Goal: Information Seeking & Learning: Learn about a topic

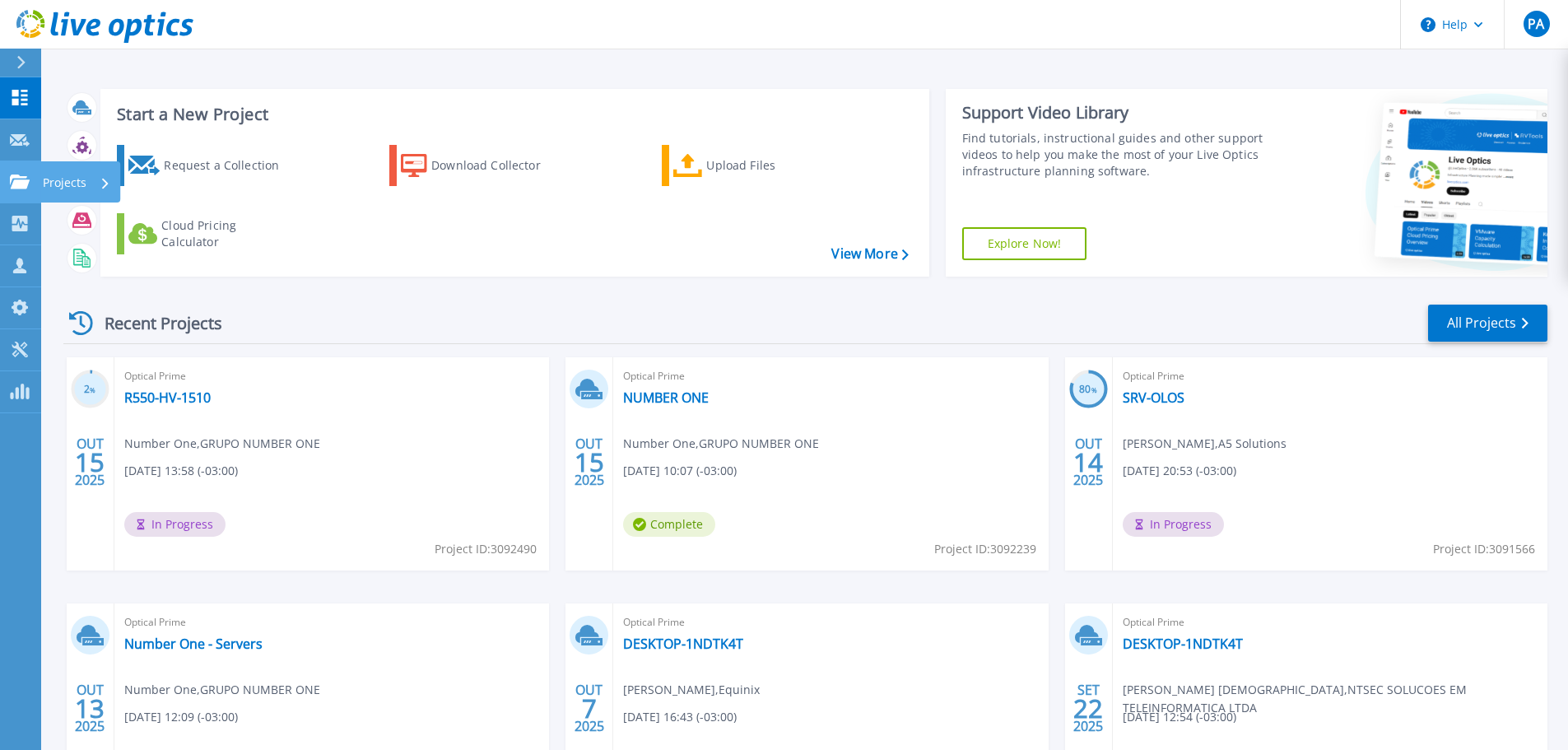
click at [17, 180] on icon at bounding box center [20, 181] width 20 height 14
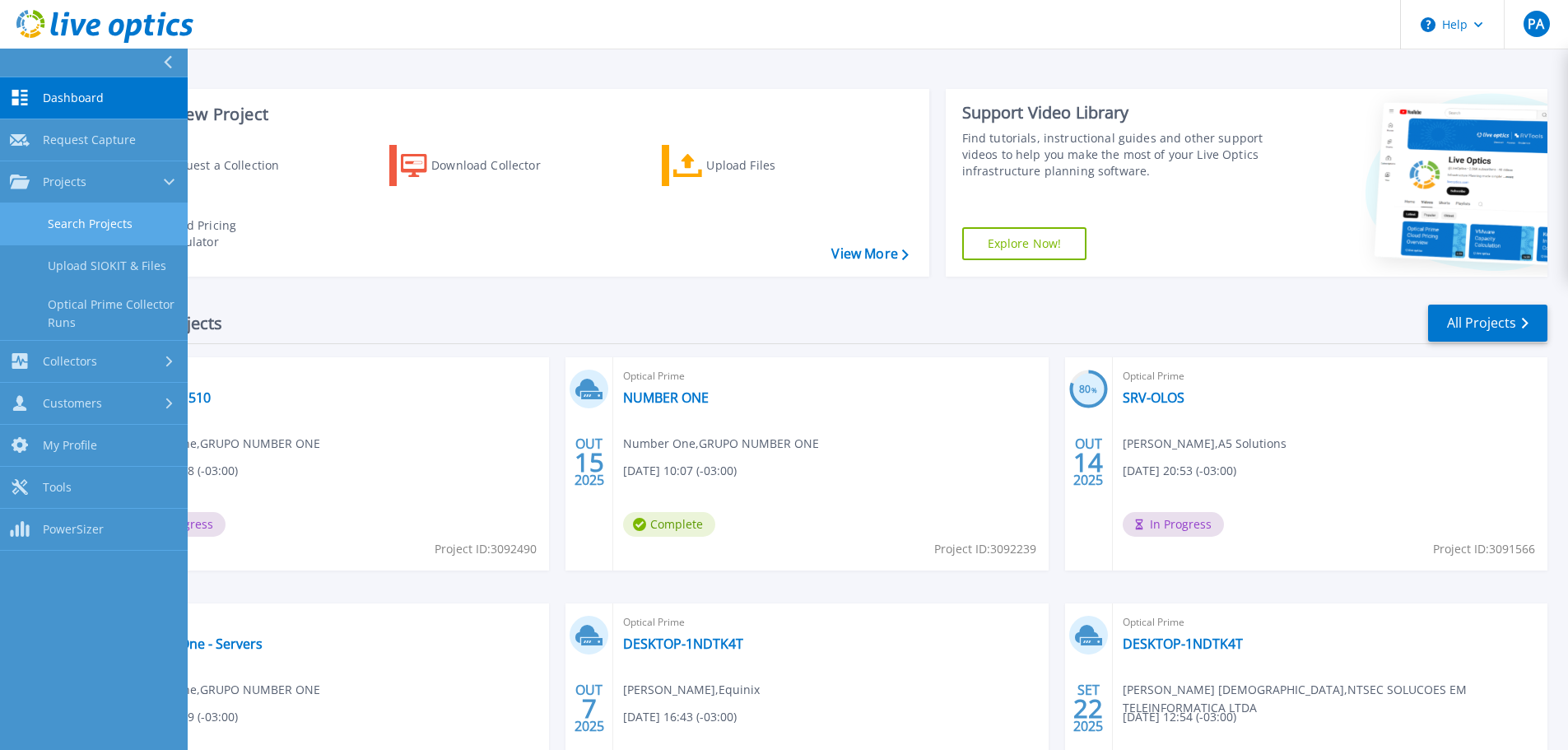
click at [79, 212] on link "Search Projects" at bounding box center [94, 224] width 187 height 42
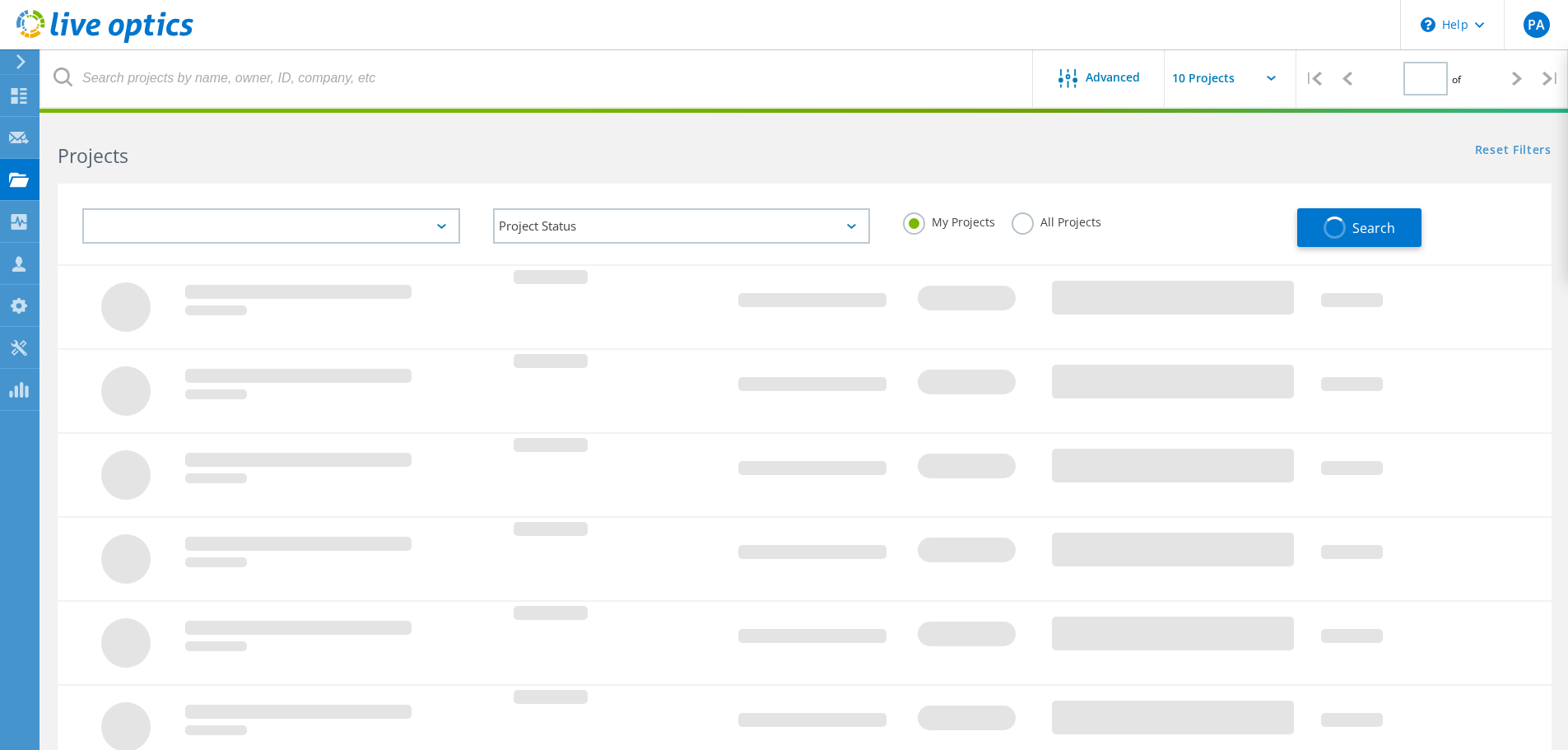
type input "1"
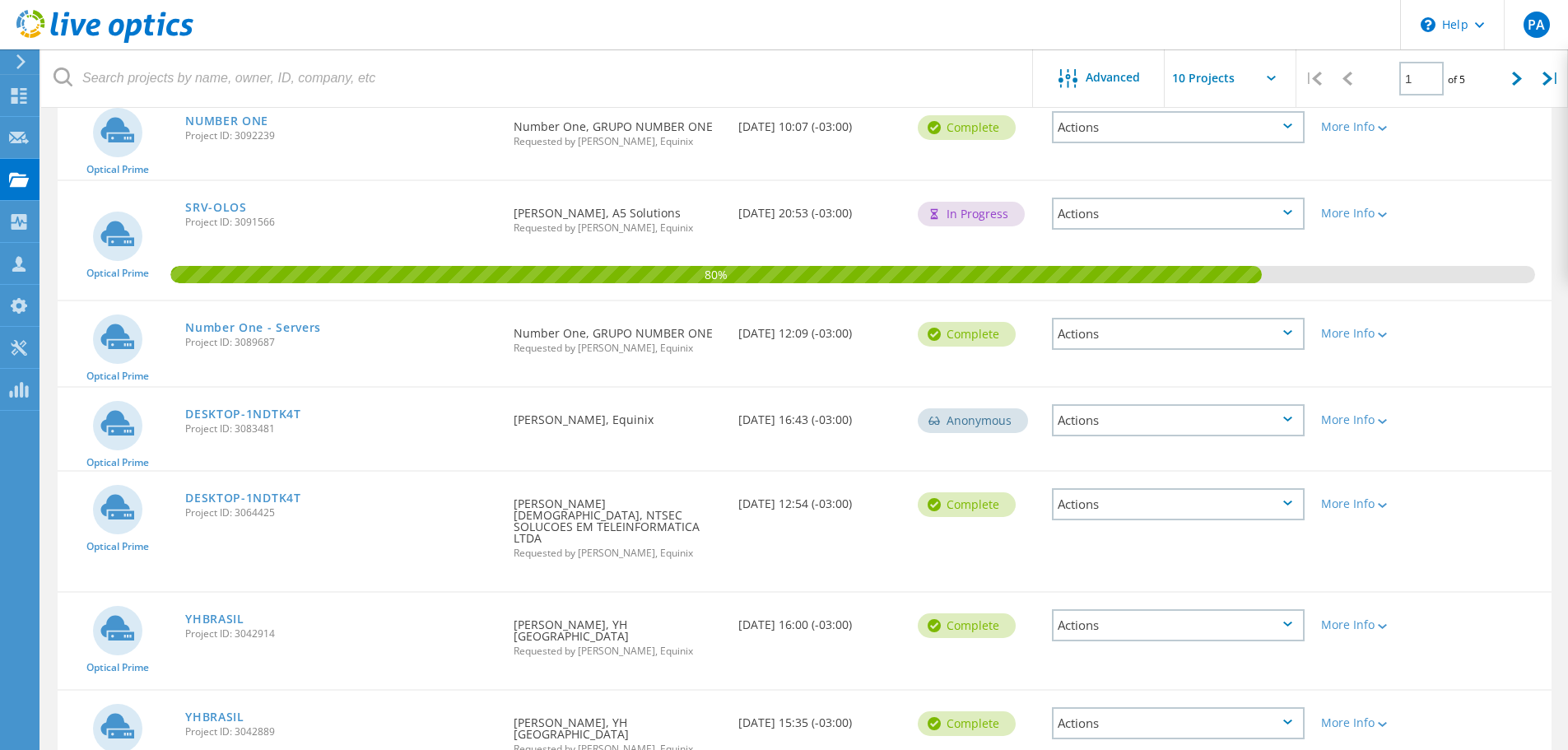
scroll to position [411, 0]
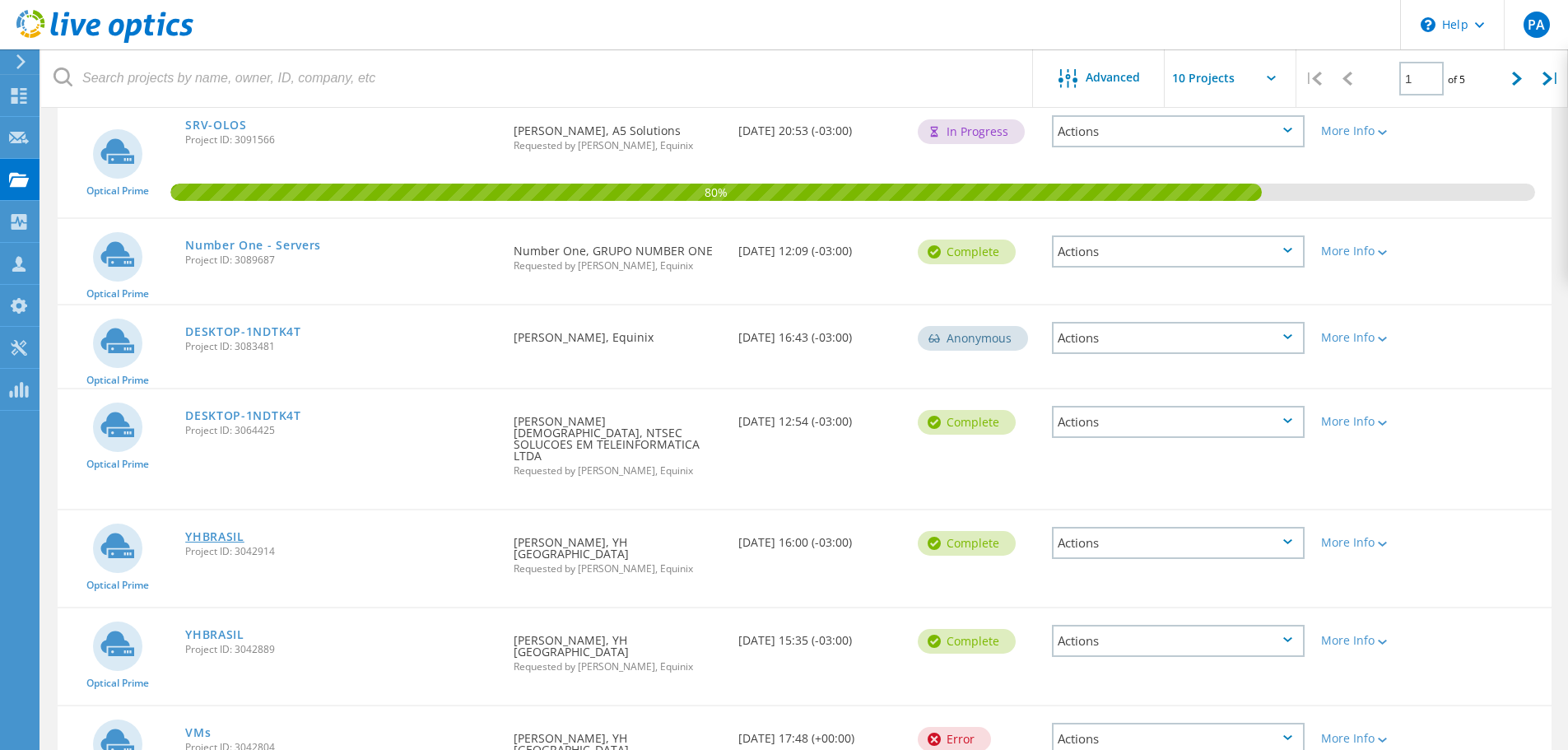
click at [201, 531] on link "YHBRASIL" at bounding box center [215, 537] width 60 height 12
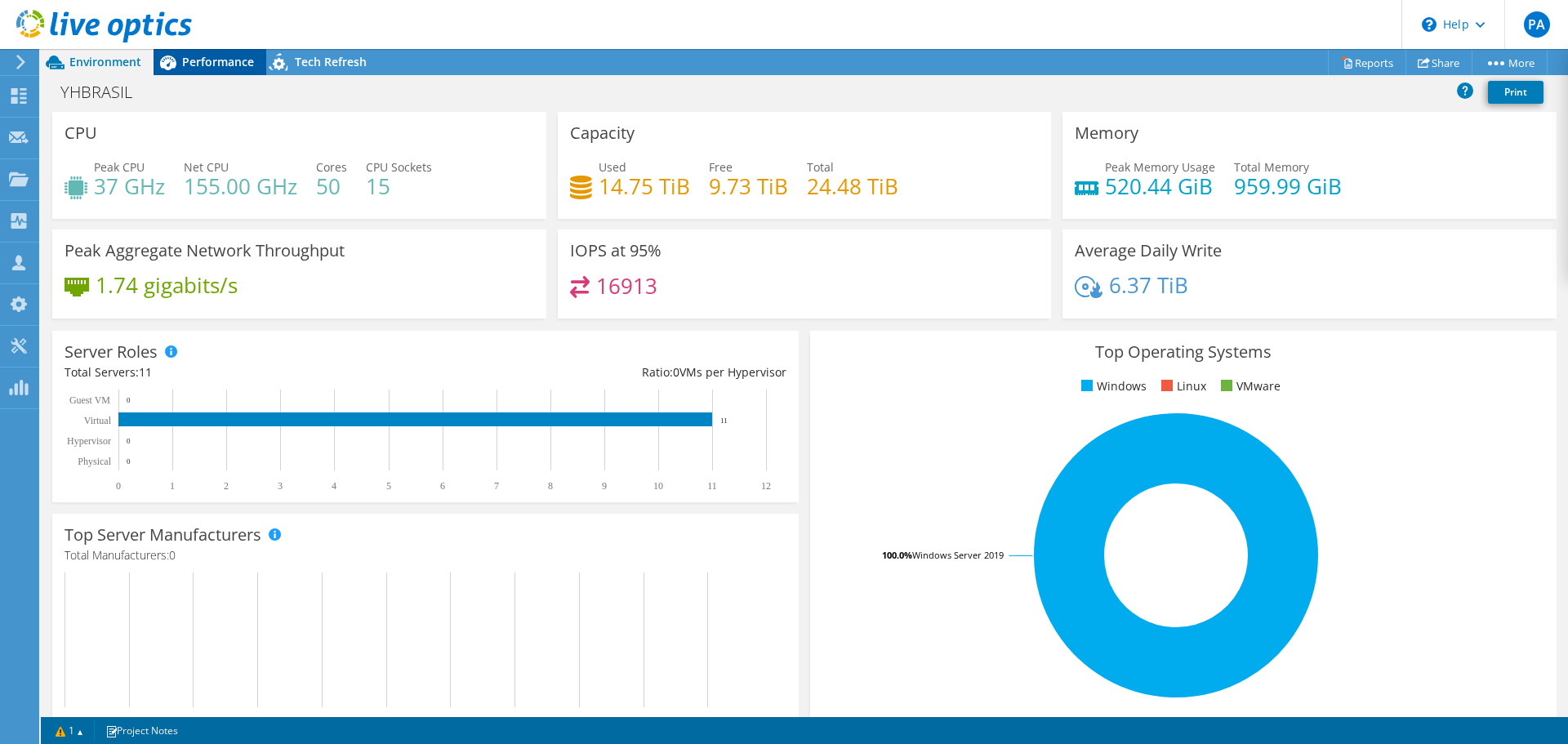
click at [230, 68] on span "Performance" at bounding box center [217, 62] width 72 height 16
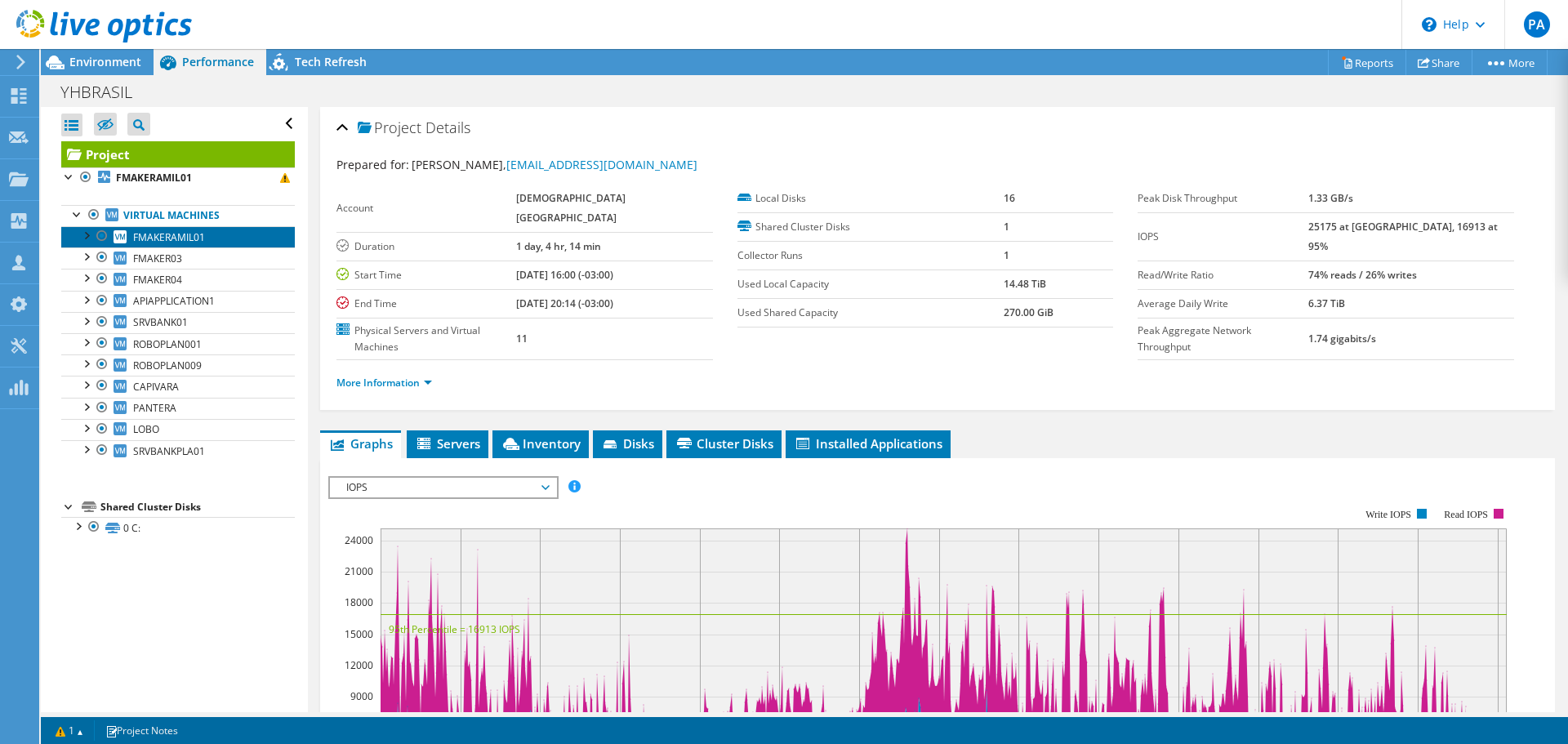
click at [207, 242] on link "FMAKERAMIL01" at bounding box center [178, 236] width 233 height 21
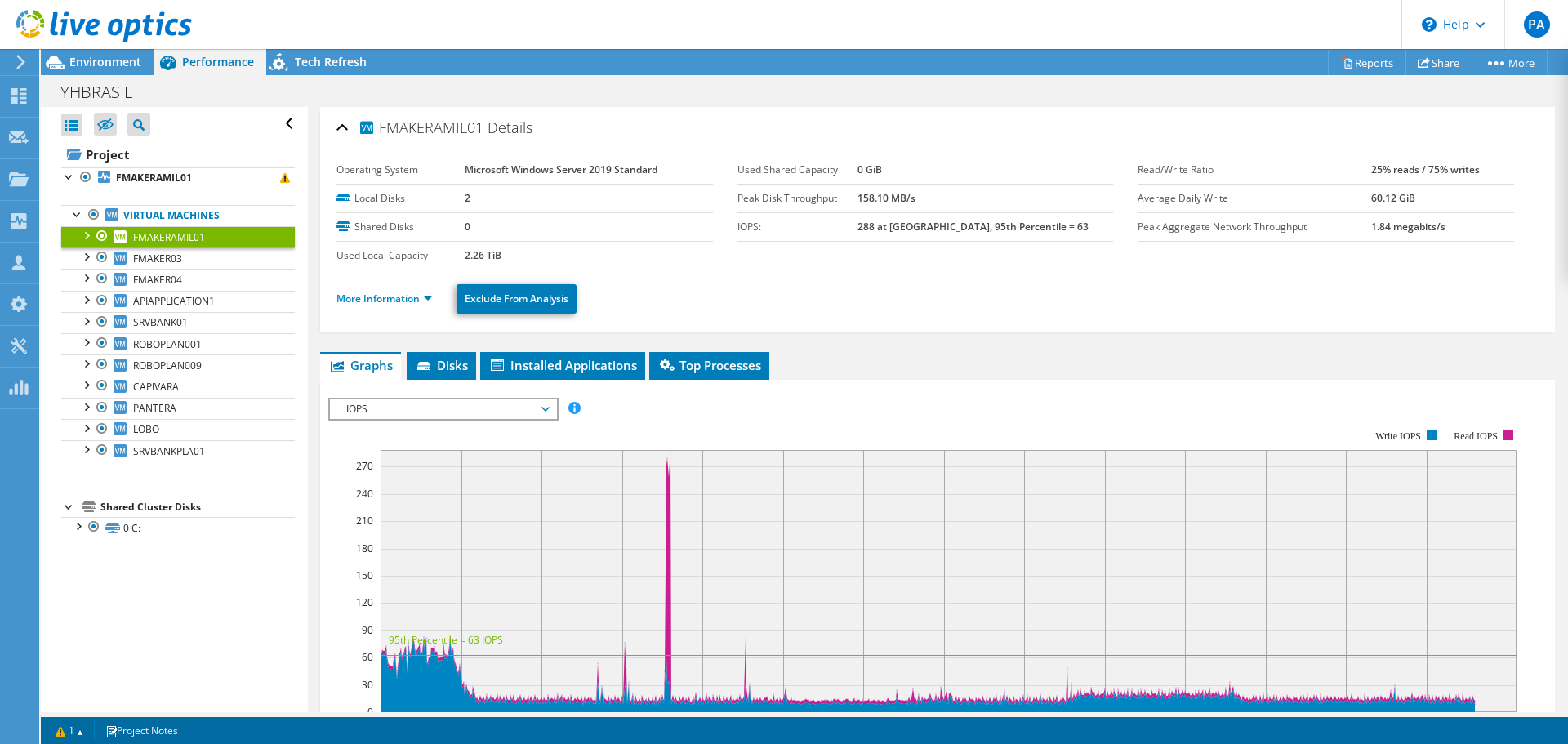
click at [512, 402] on span "IOPS" at bounding box center [443, 409] width 209 height 20
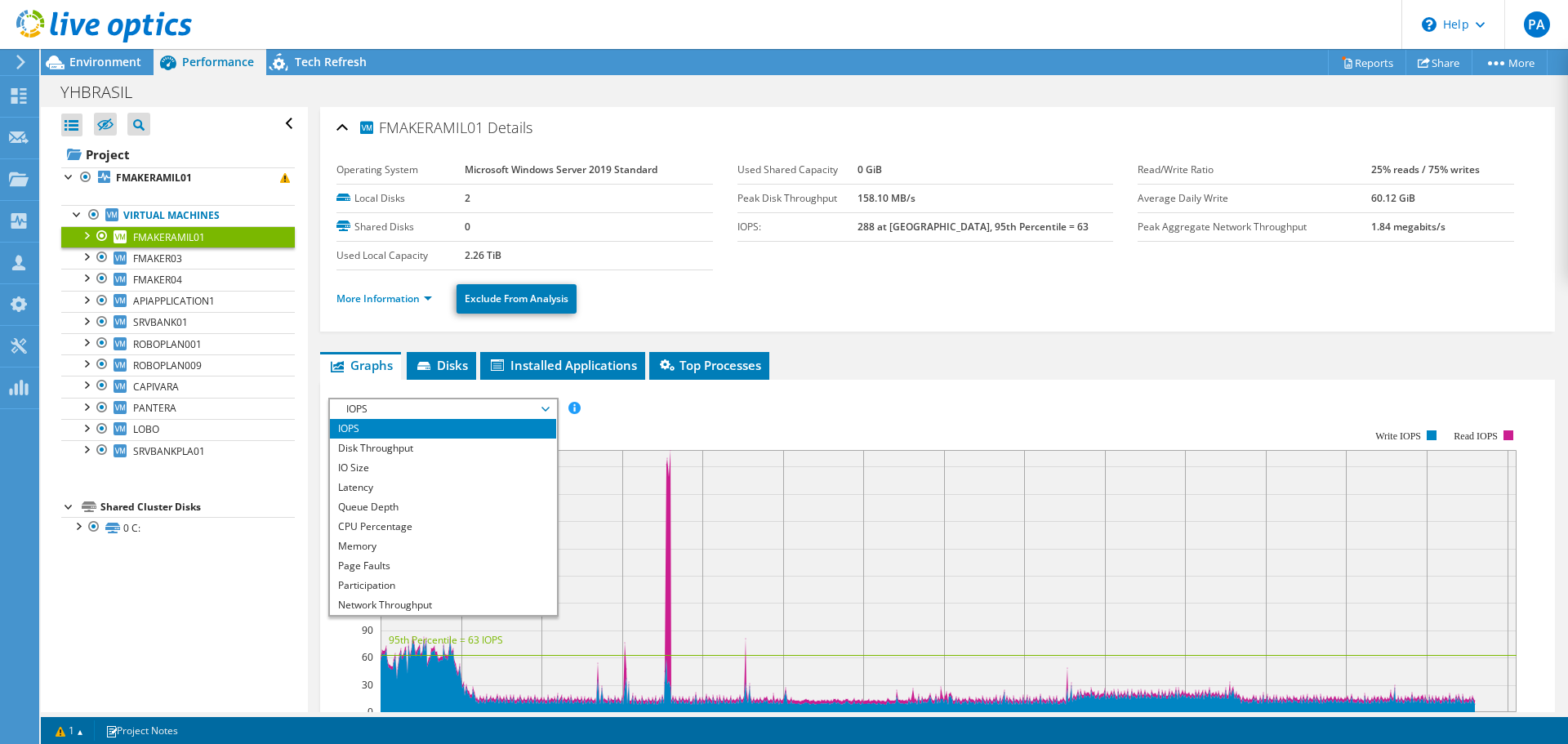
click at [941, 286] on ul "More Information Exclude From Analysis" at bounding box center [938, 297] width 1202 height 34
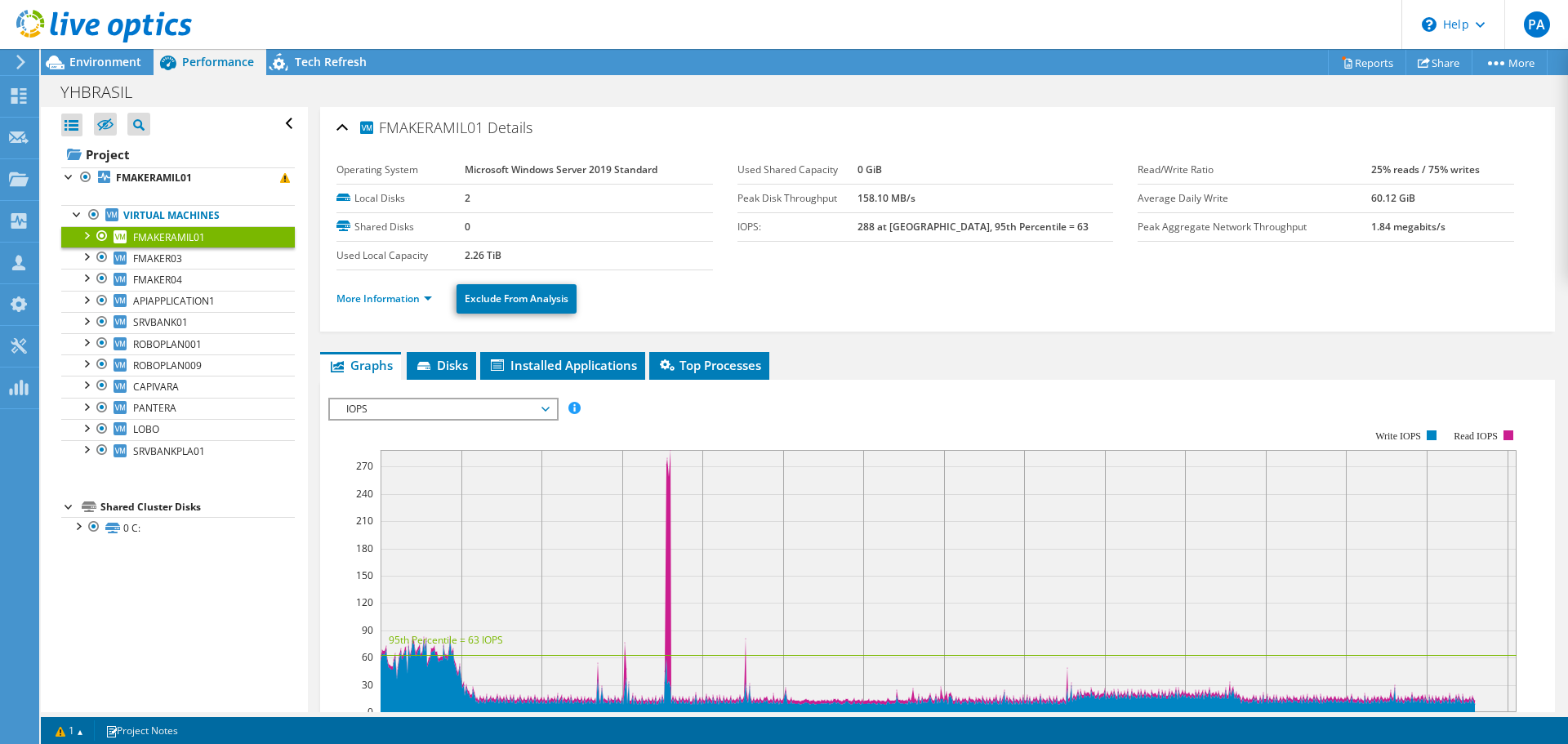
click at [503, 403] on span "IOPS" at bounding box center [443, 409] width 209 height 20
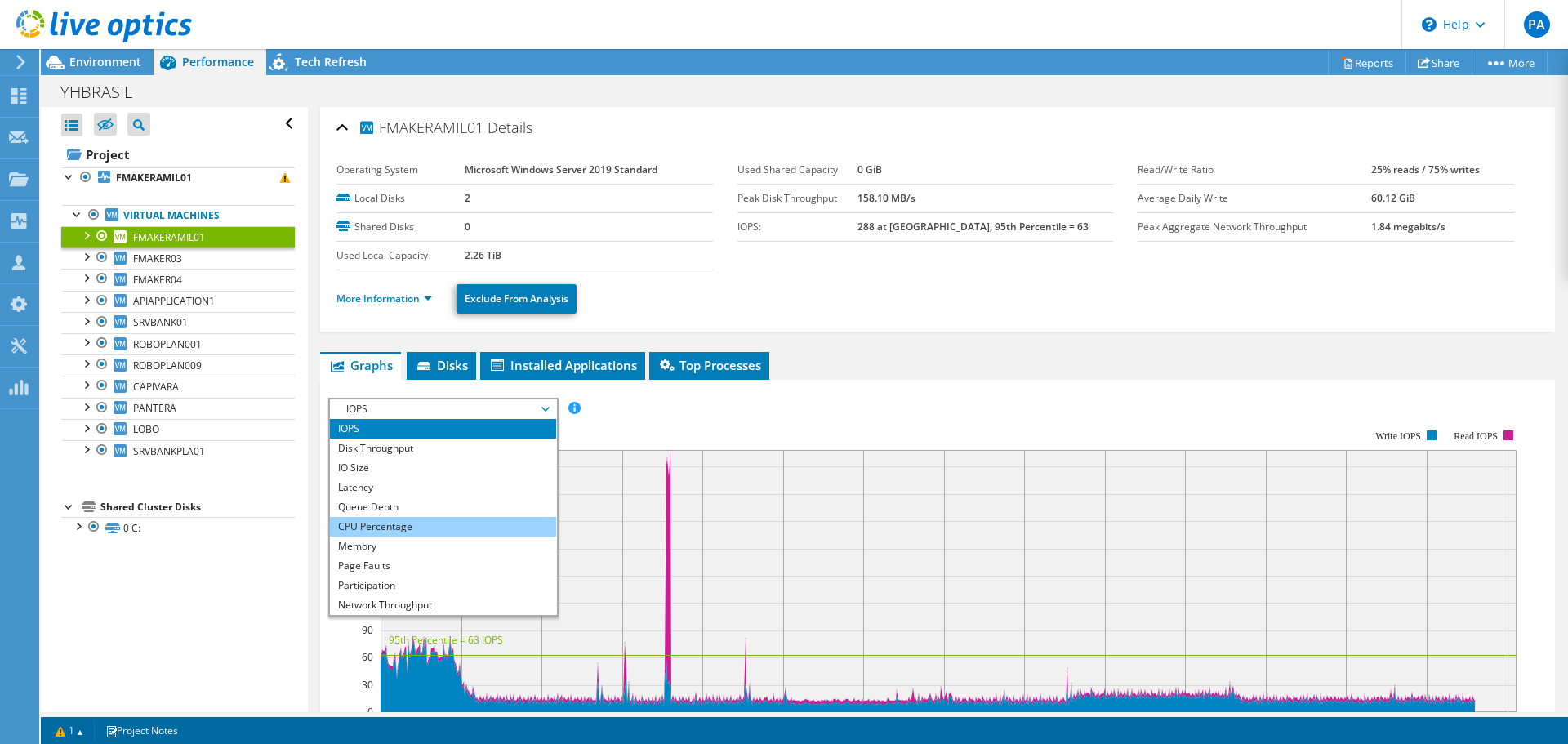
click at [393, 520] on li "CPU Percentage" at bounding box center [443, 527] width 226 height 20
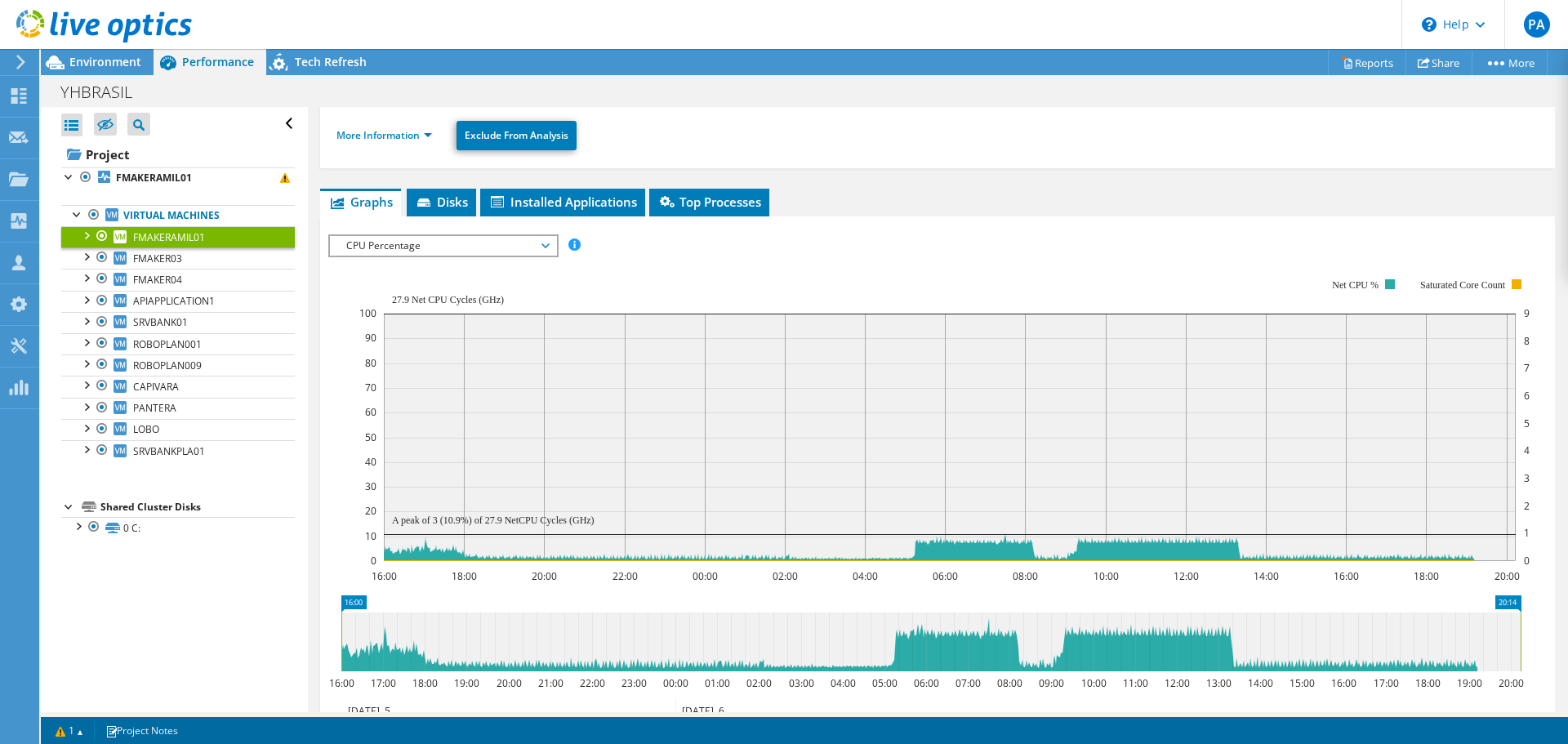
scroll to position [245, 0]
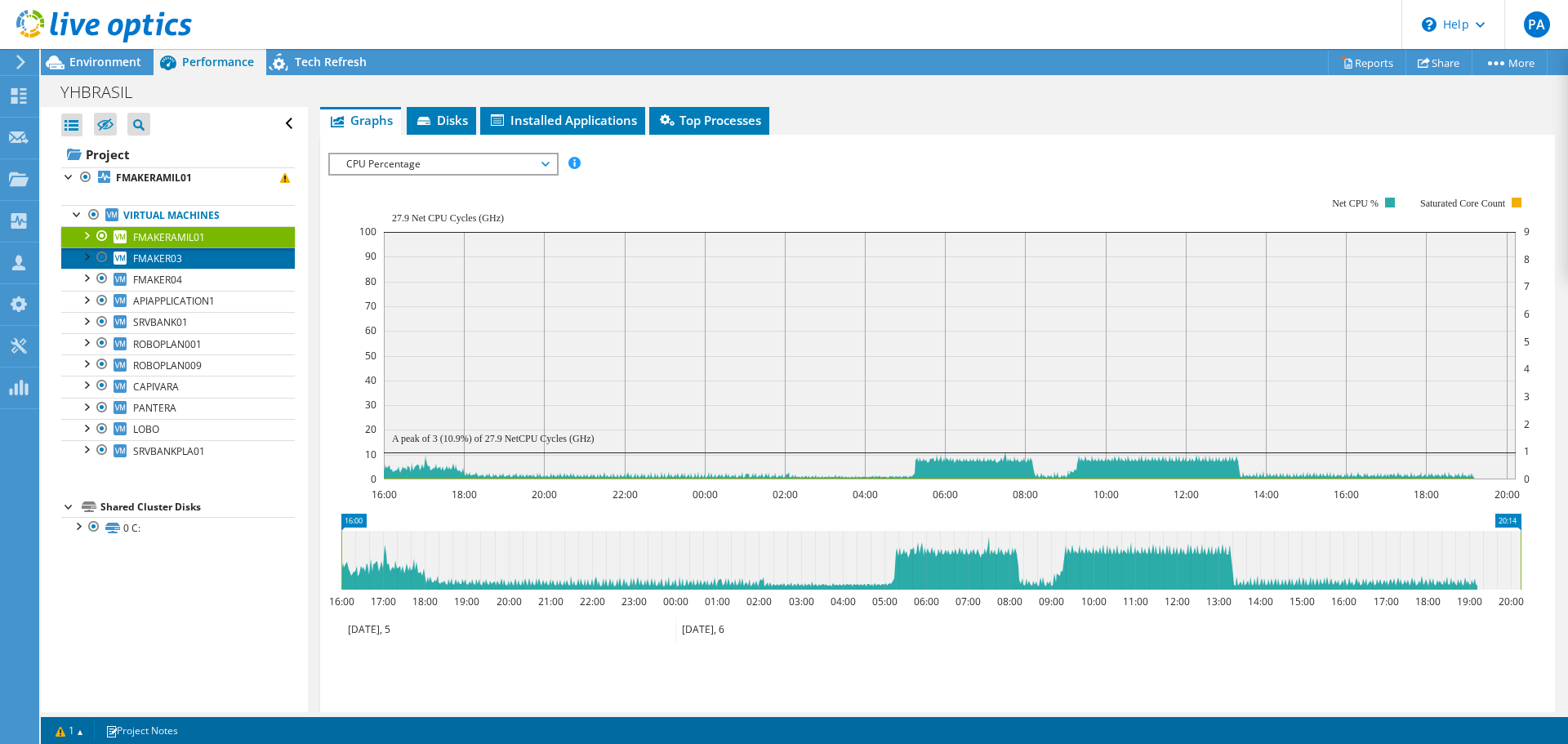
click at [174, 254] on span "FMAKER03" at bounding box center [158, 259] width 49 height 14
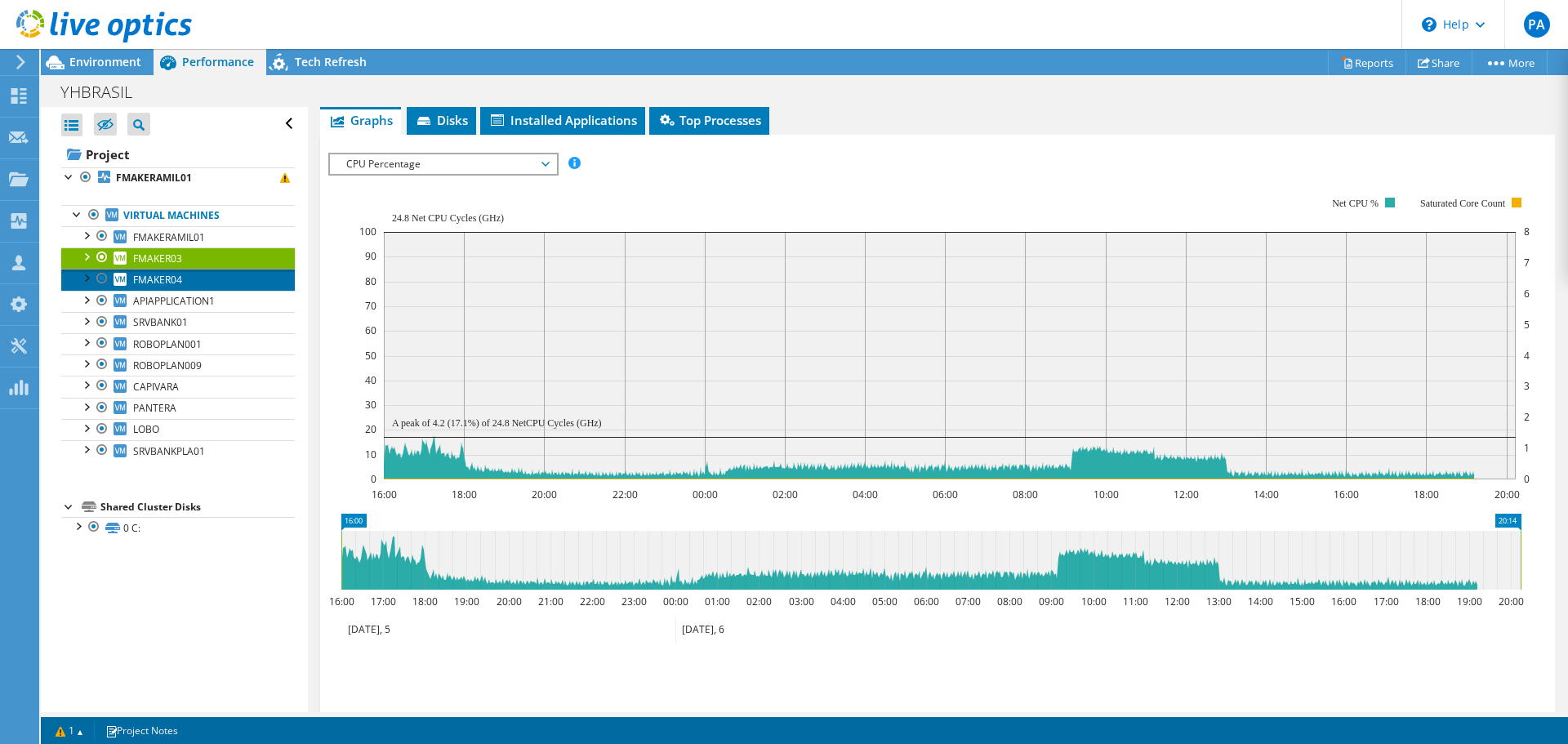
click at [170, 281] on span "FMAKER04" at bounding box center [158, 280] width 49 height 14
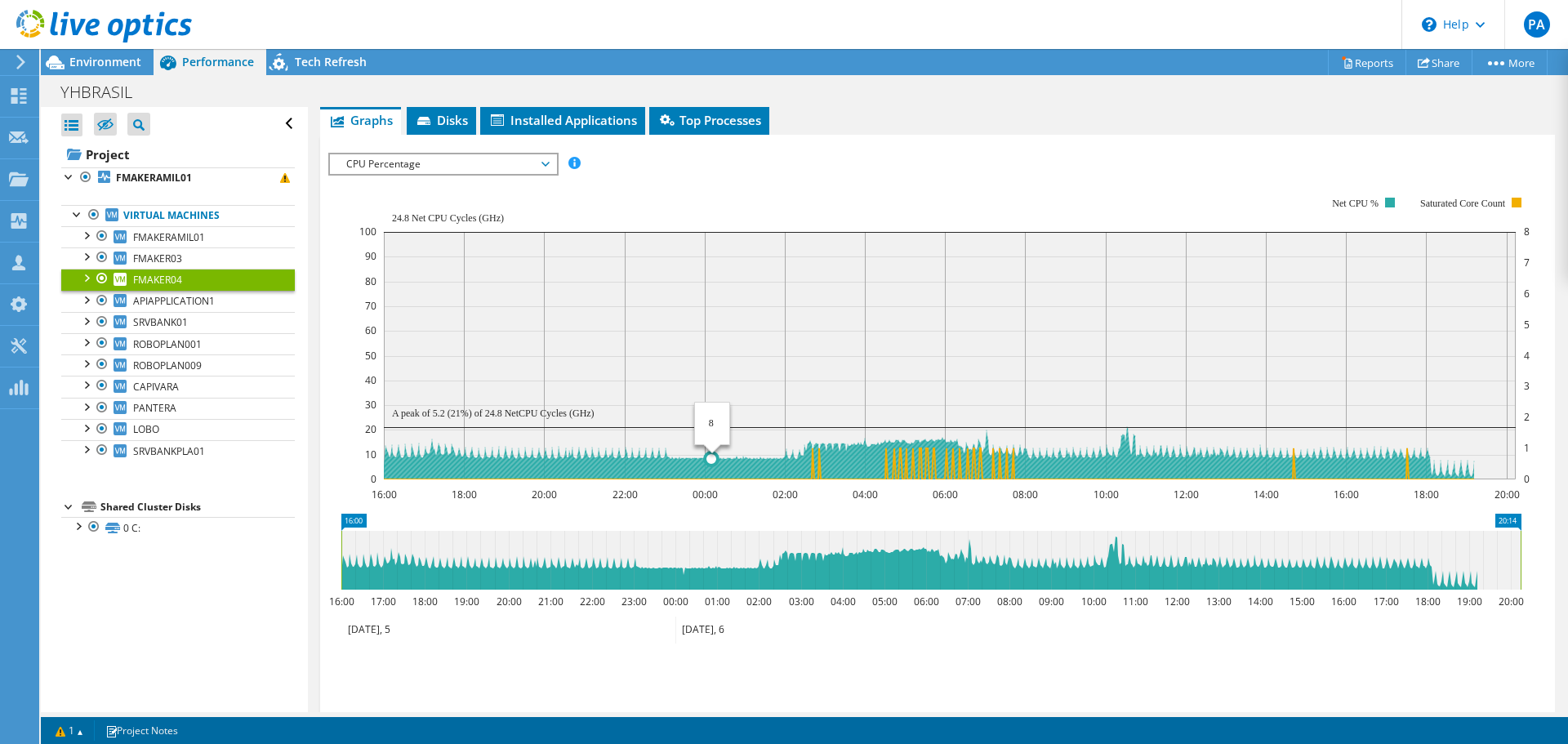
click at [714, 455] on circle at bounding box center [710, 458] width 13 height 13
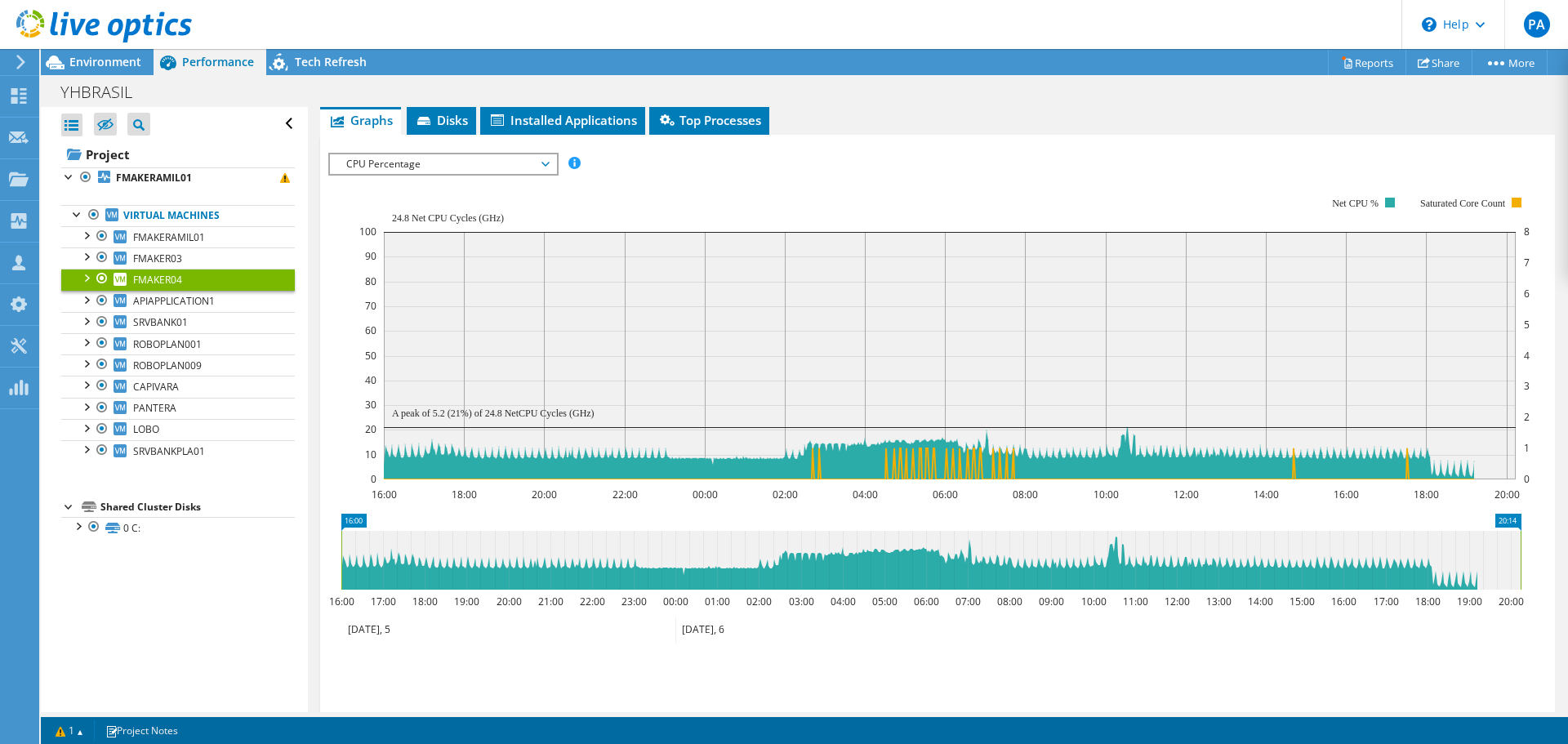
click at [396, 163] on span "CPU Percentage" at bounding box center [443, 164] width 209 height 20
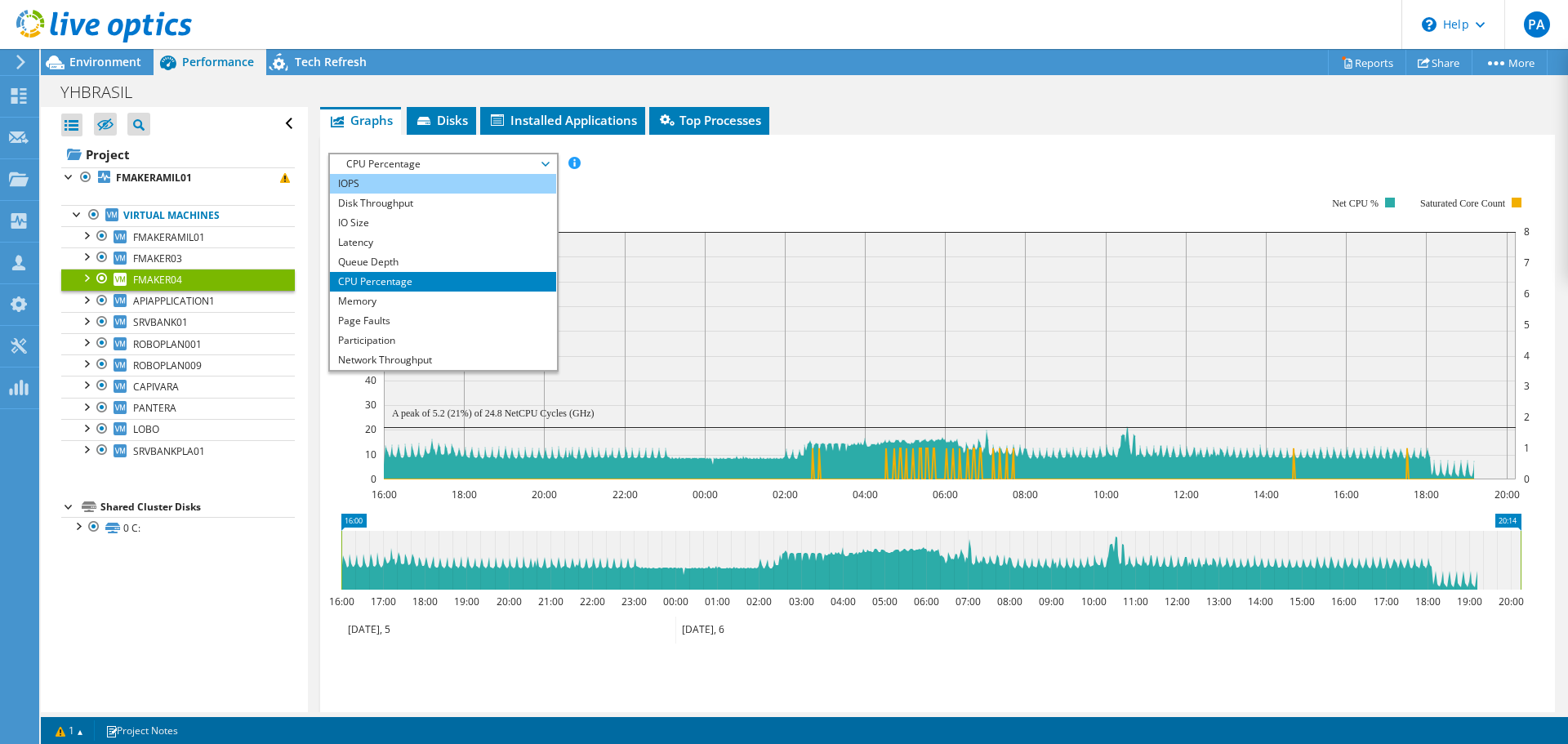
click at [366, 185] on li "IOPS" at bounding box center [443, 184] width 226 height 20
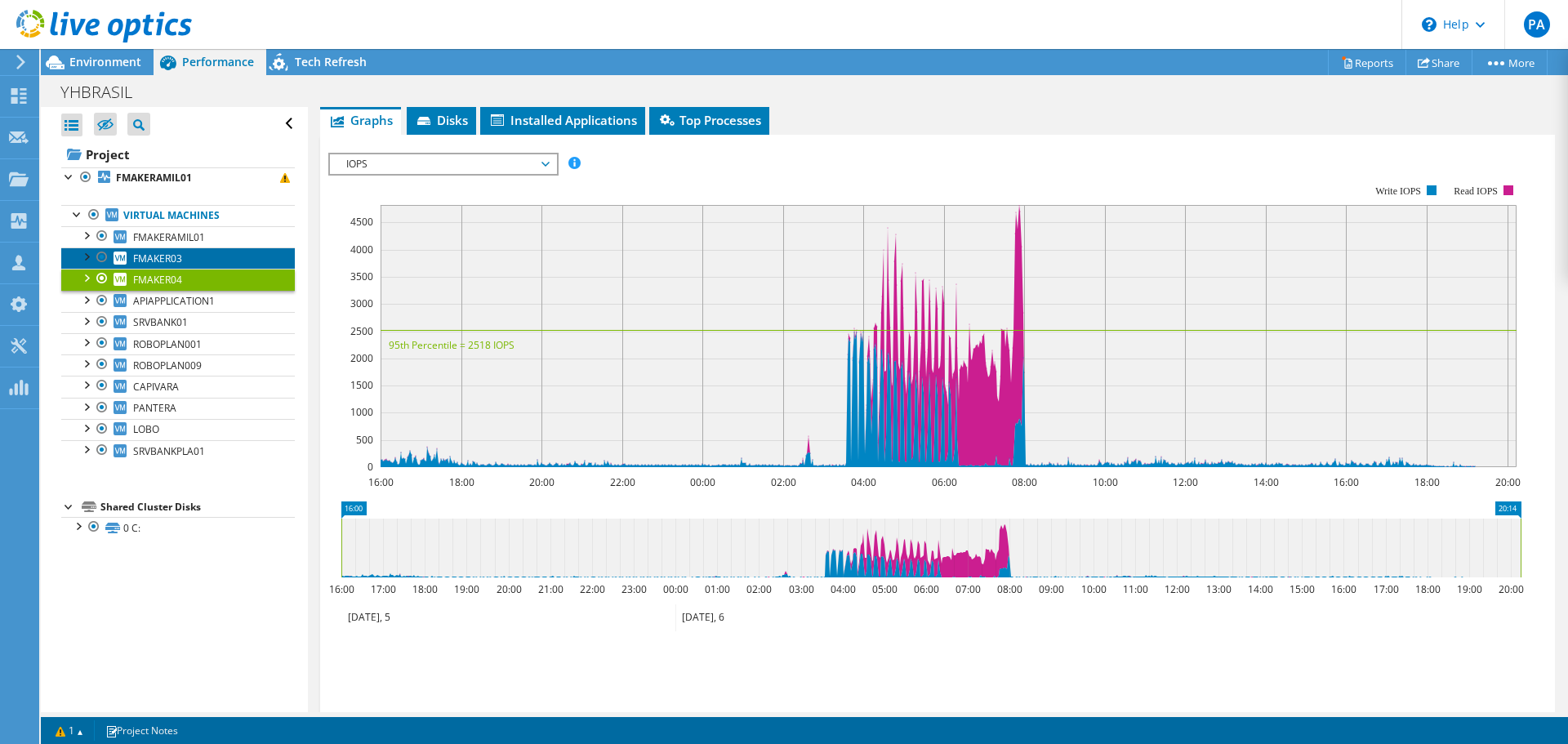
click at [174, 257] on span "FMAKER03" at bounding box center [158, 259] width 49 height 14
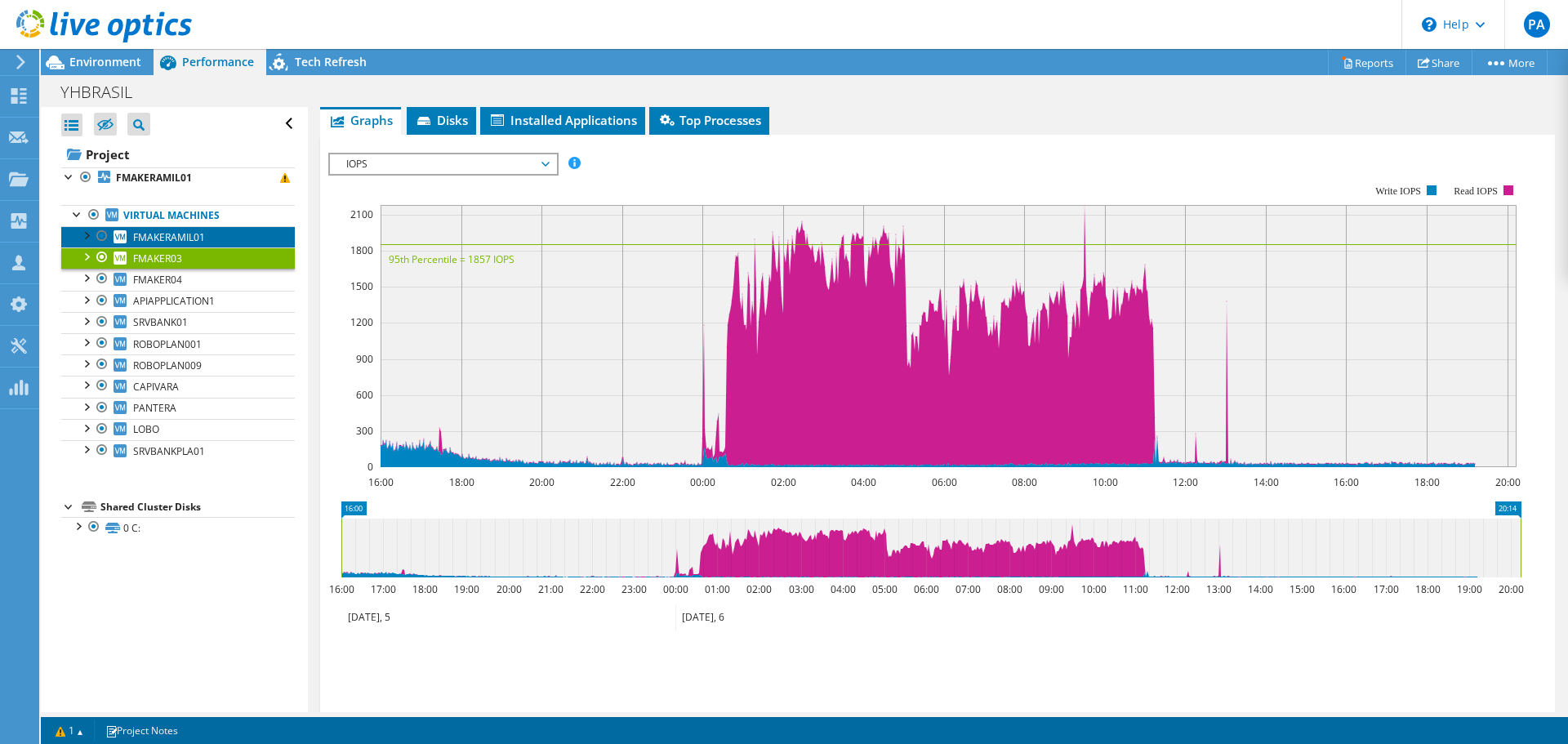
click at [174, 238] on span "FMAKERAMIL01" at bounding box center [169, 237] width 72 height 14
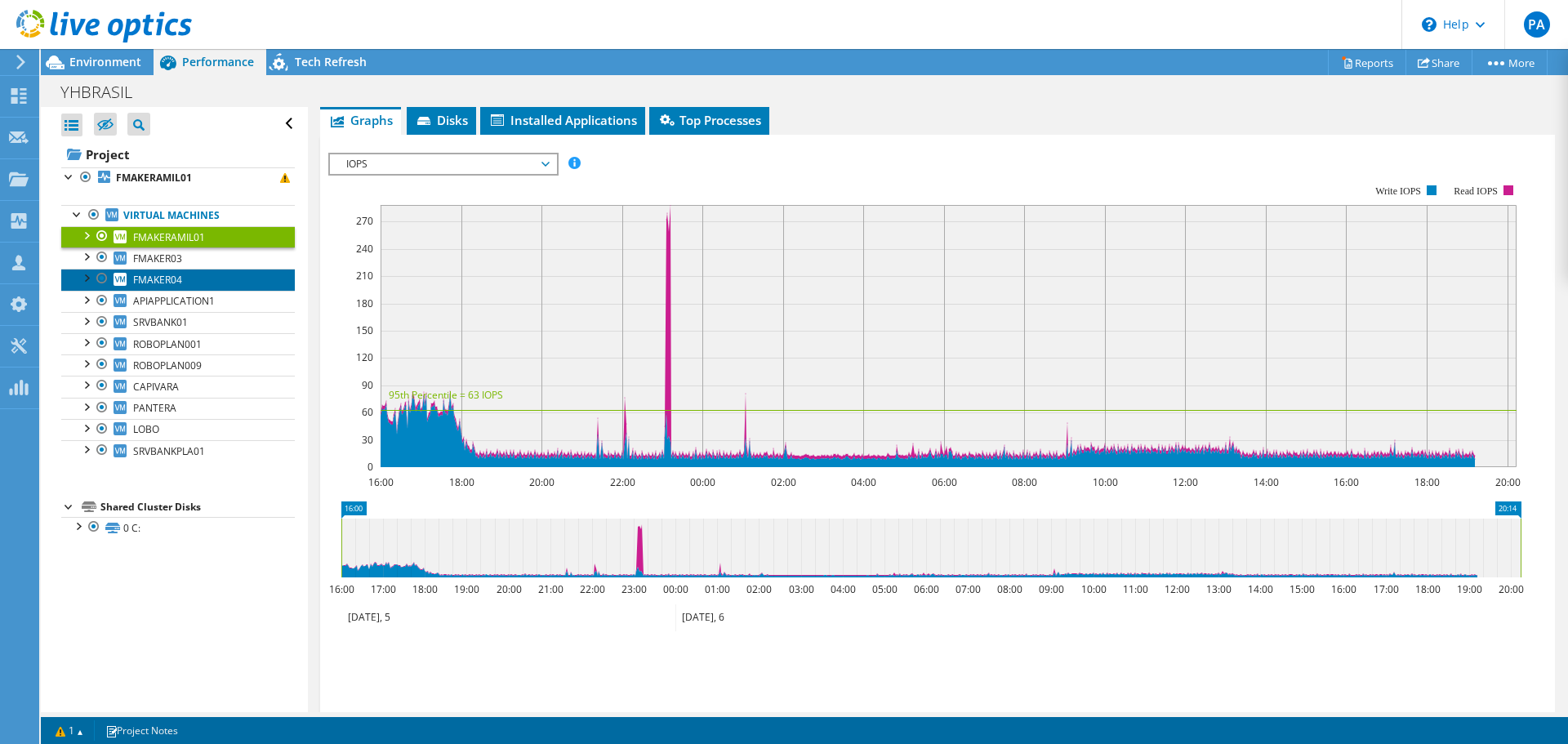
click at [185, 283] on link "FMAKER04" at bounding box center [178, 279] width 233 height 21
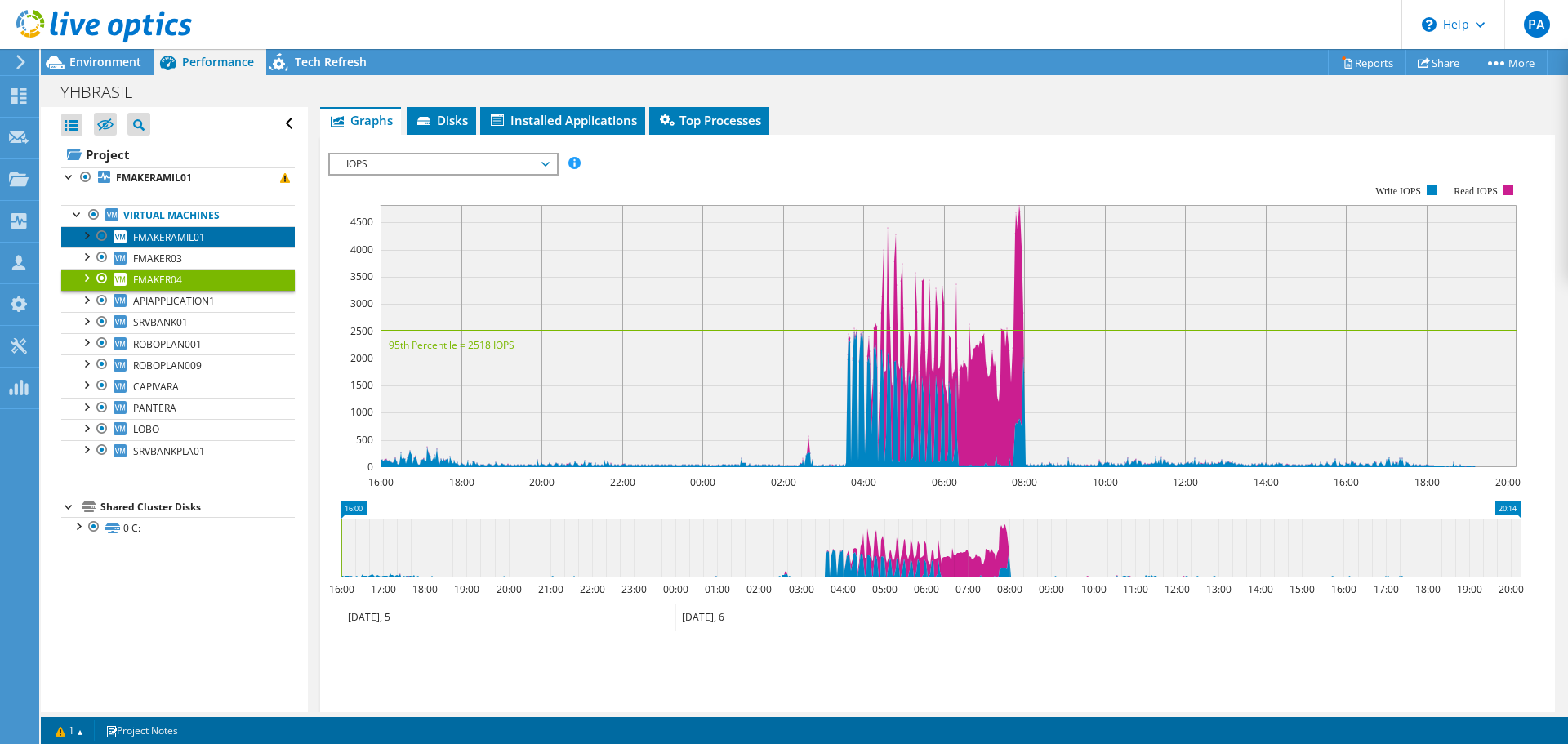
click at [185, 237] on span "FMAKERAMIL01" at bounding box center [169, 237] width 72 height 14
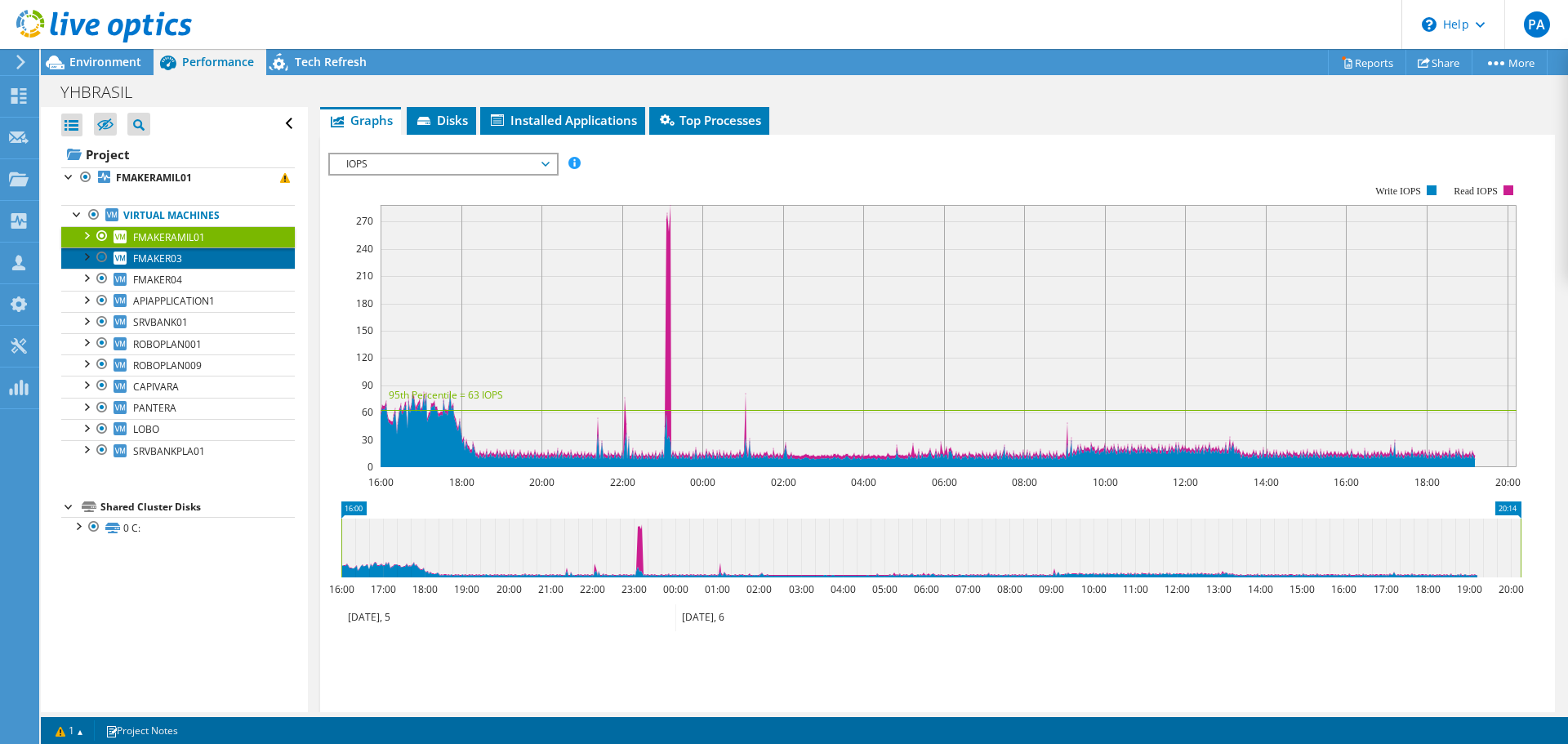
click at [223, 259] on link "FMAKER03" at bounding box center [178, 257] width 233 height 21
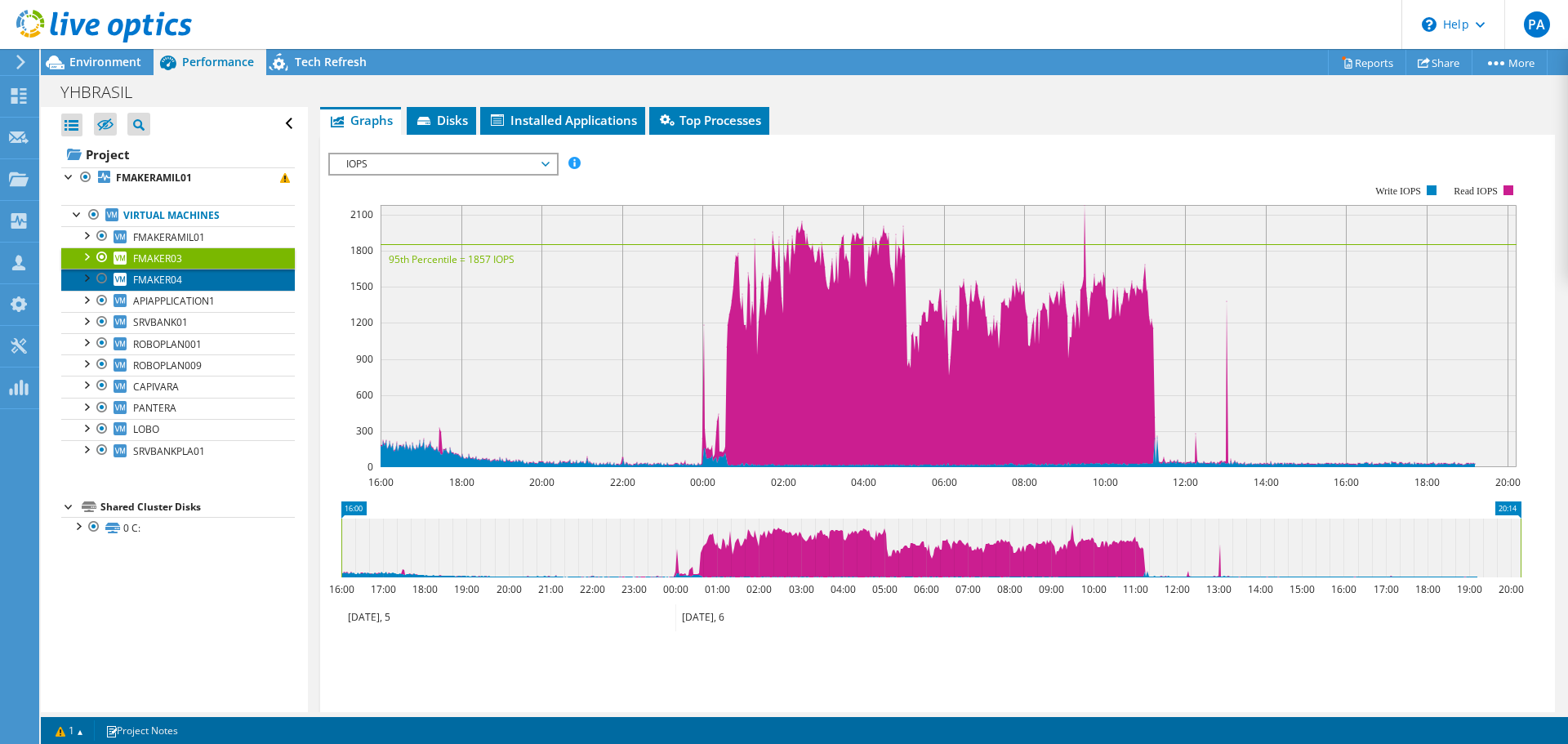
click at [221, 284] on link "FMAKER04" at bounding box center [178, 279] width 233 height 21
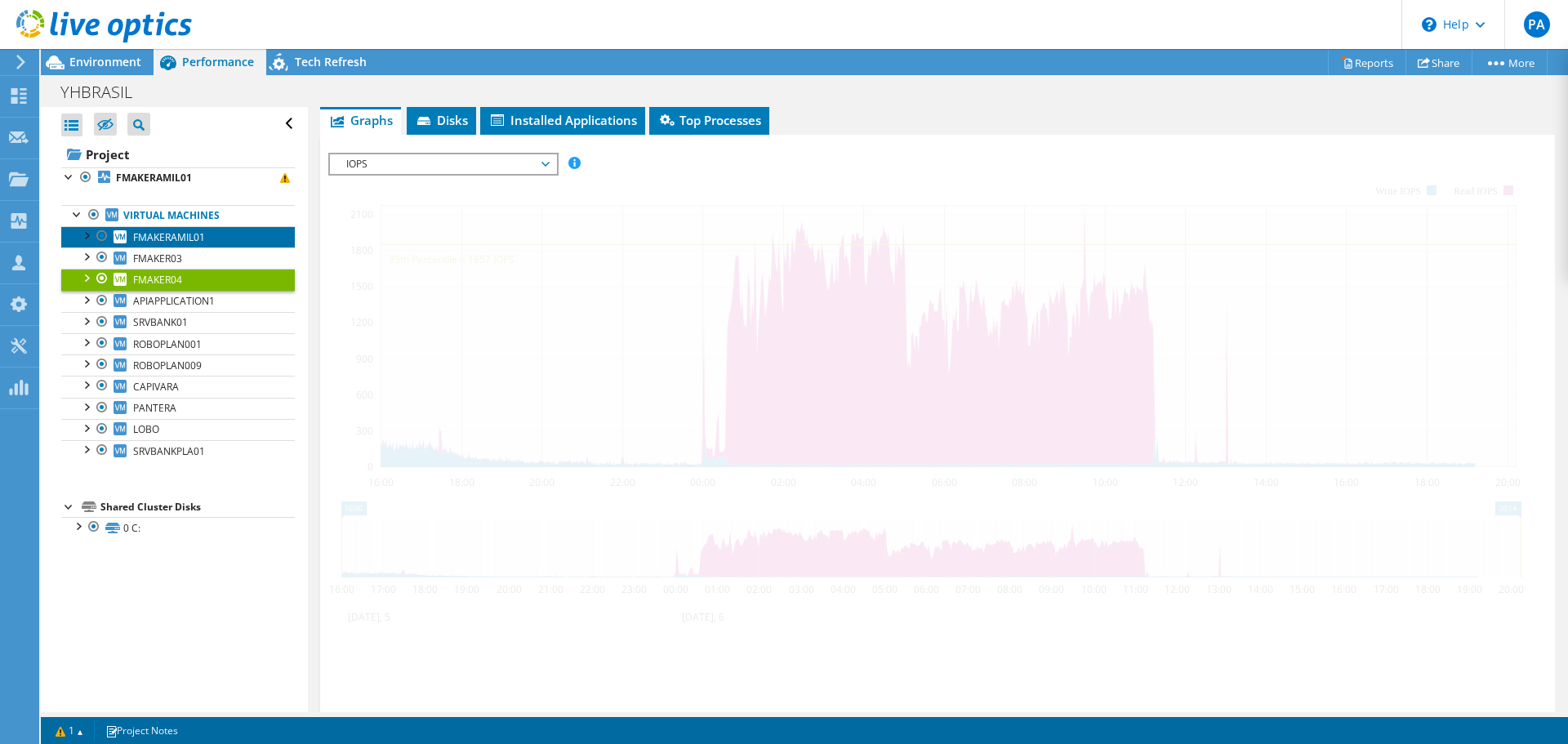
click at [222, 240] on link "FMAKERAMIL01" at bounding box center [178, 236] width 233 height 21
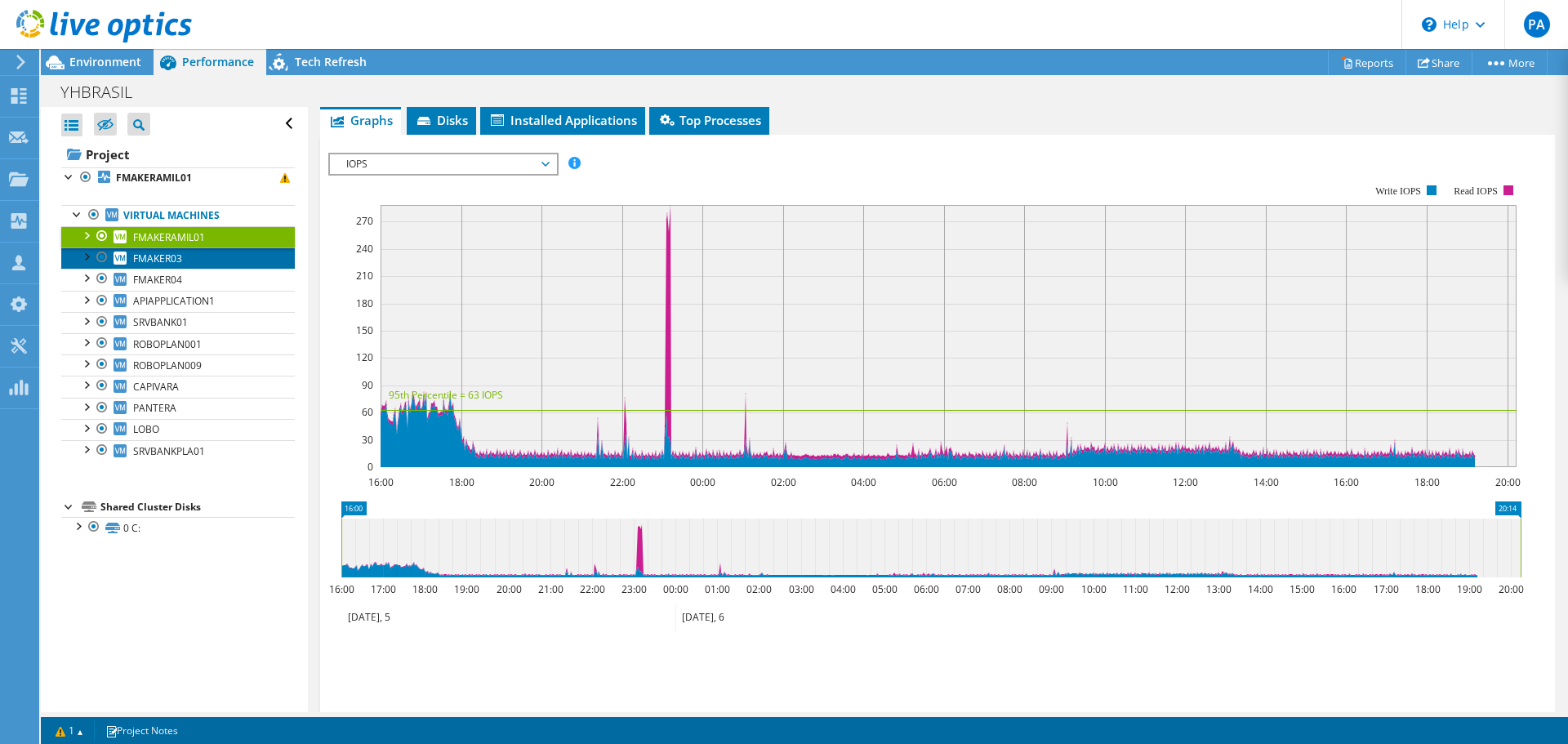
click at [222, 260] on link "FMAKER03" at bounding box center [178, 257] width 233 height 21
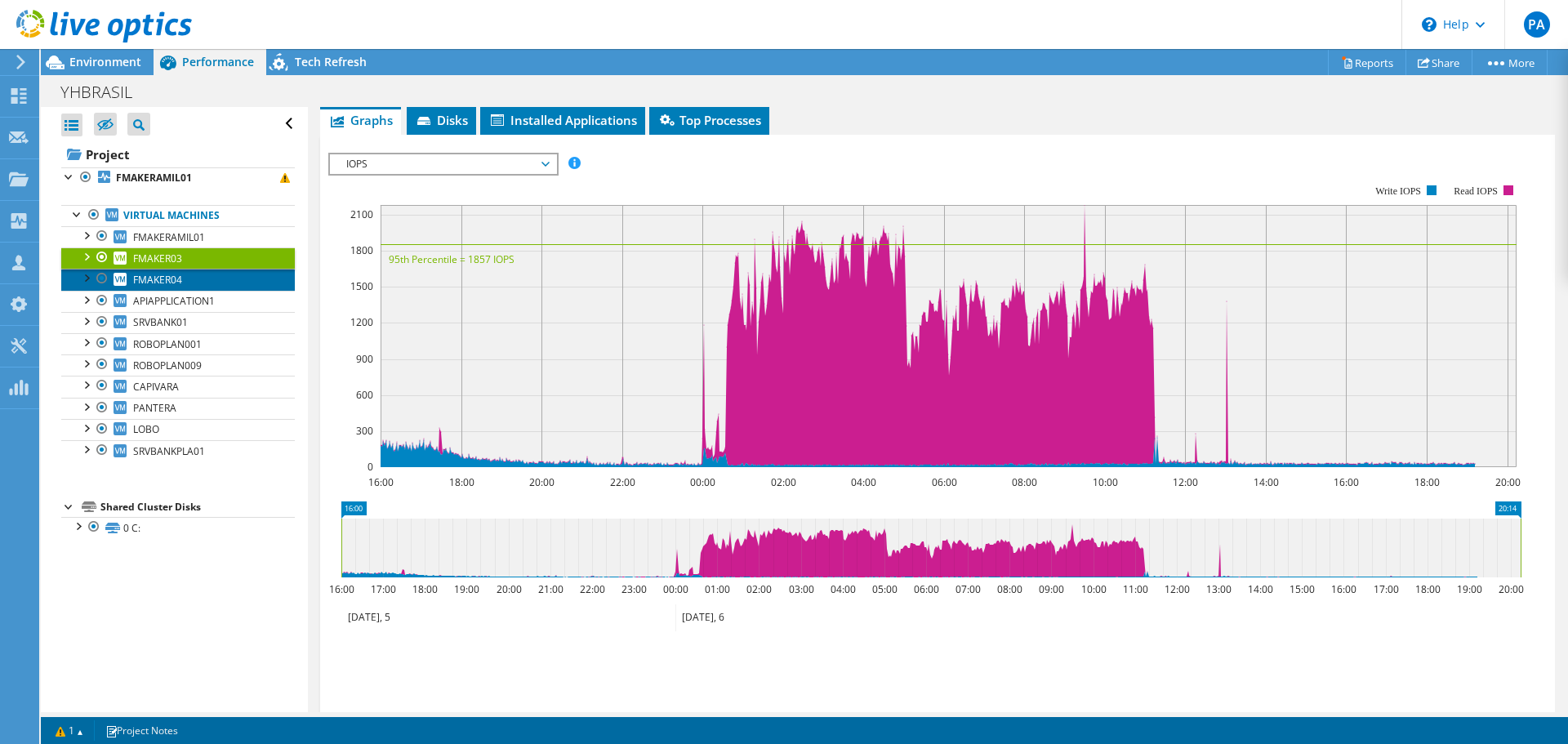
click at [222, 275] on link "FMAKER04" at bounding box center [178, 279] width 233 height 21
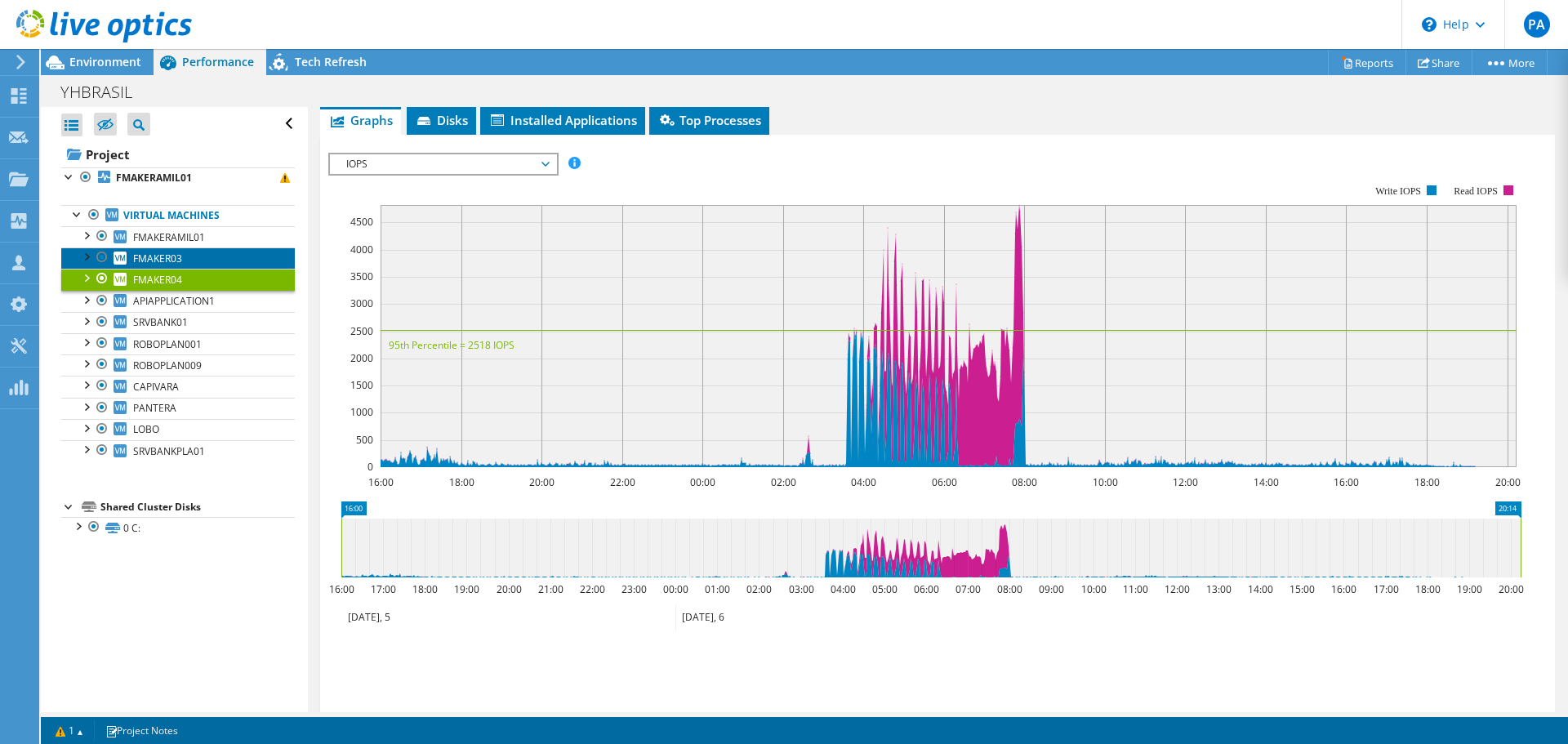
click at [224, 257] on link "FMAKER03" at bounding box center [178, 257] width 233 height 21
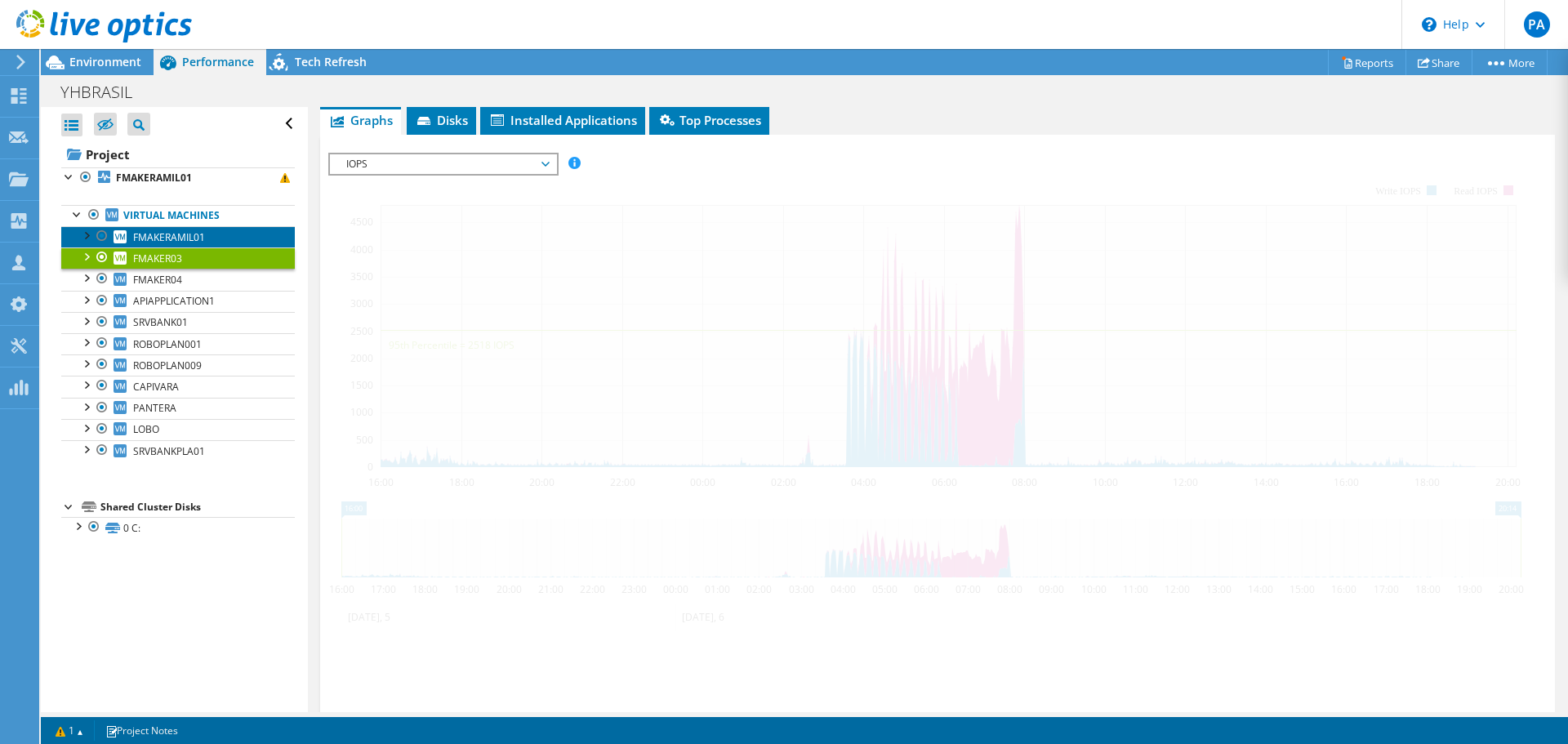
click at [228, 233] on link "FMAKERAMIL01" at bounding box center [178, 236] width 233 height 21
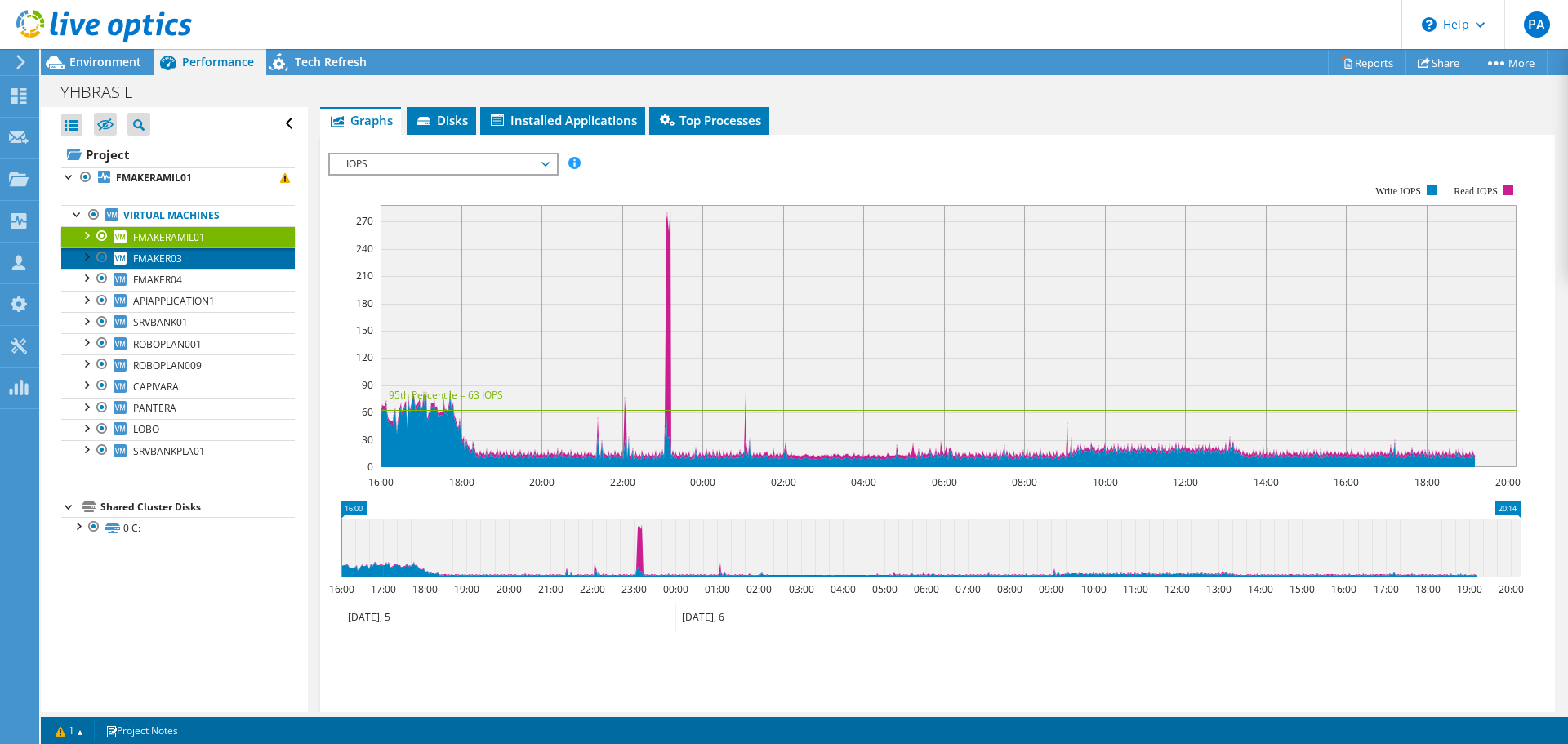
click at [178, 260] on span "FMAKER03" at bounding box center [158, 259] width 49 height 14
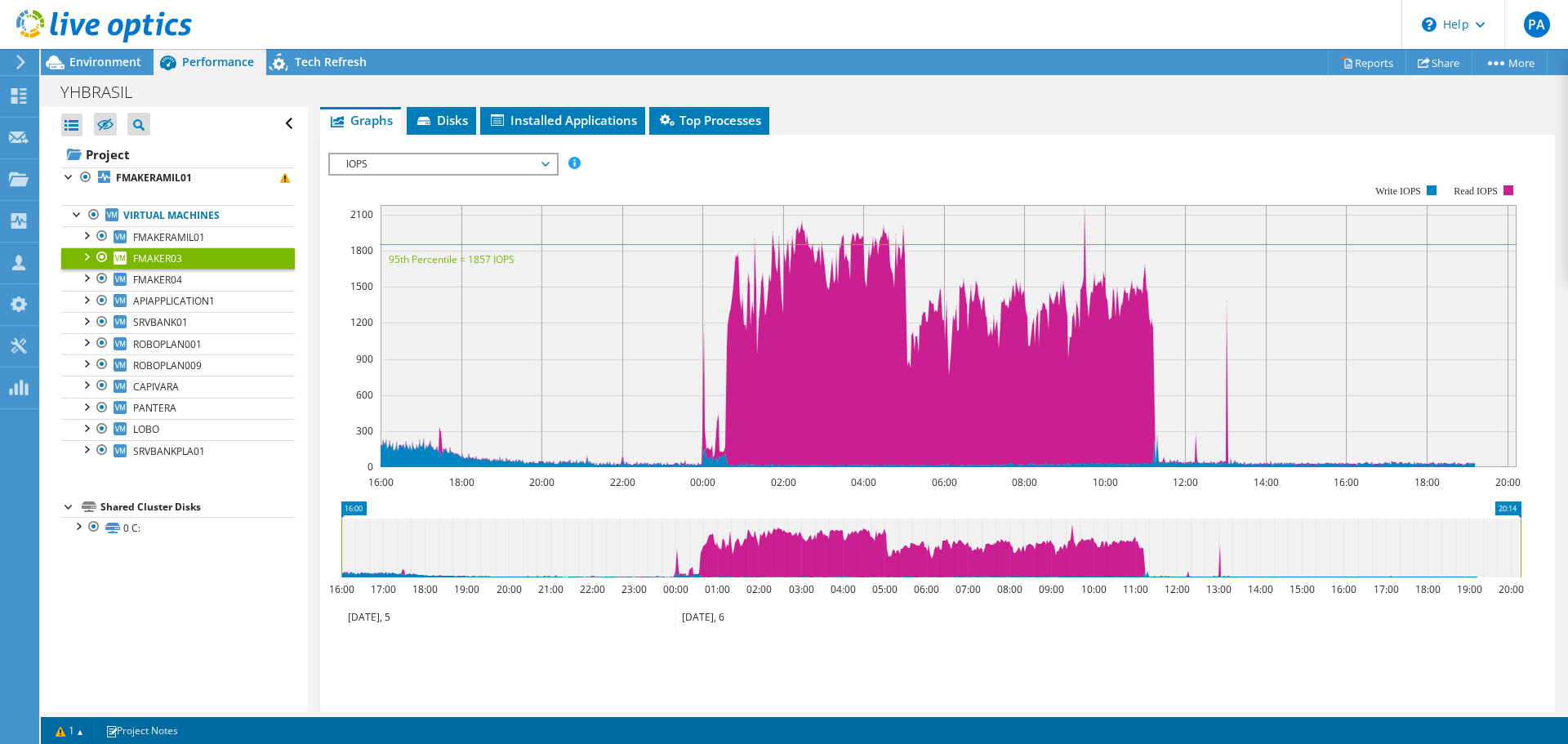
scroll to position [0, 0]
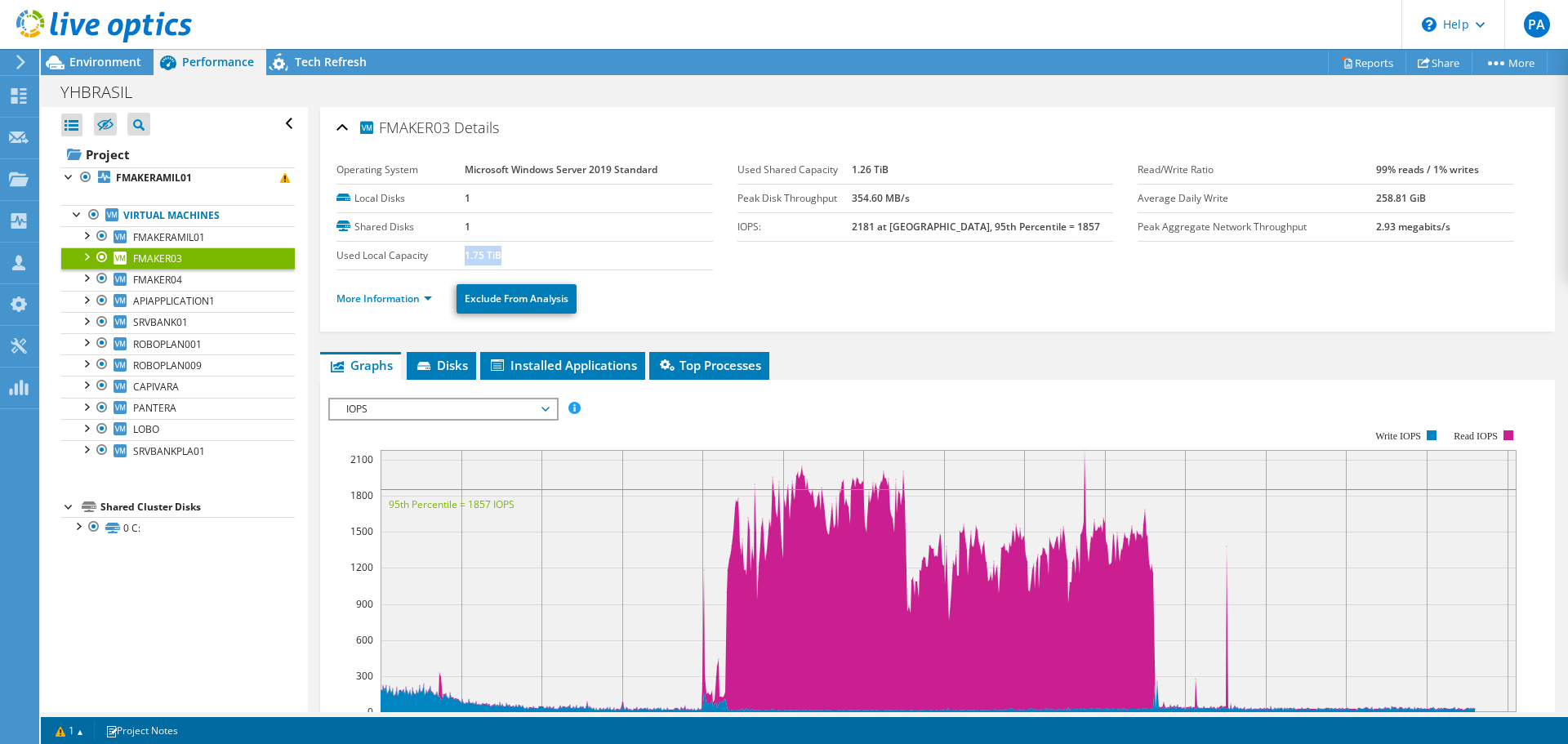
drag, startPoint x: 461, startPoint y: 252, endPoint x: 509, endPoint y: 252, distance: 48.0
click at [509, 252] on td "1.75 TiB" at bounding box center [588, 255] width 248 height 29
click at [200, 271] on link "FMAKER04" at bounding box center [178, 279] width 233 height 21
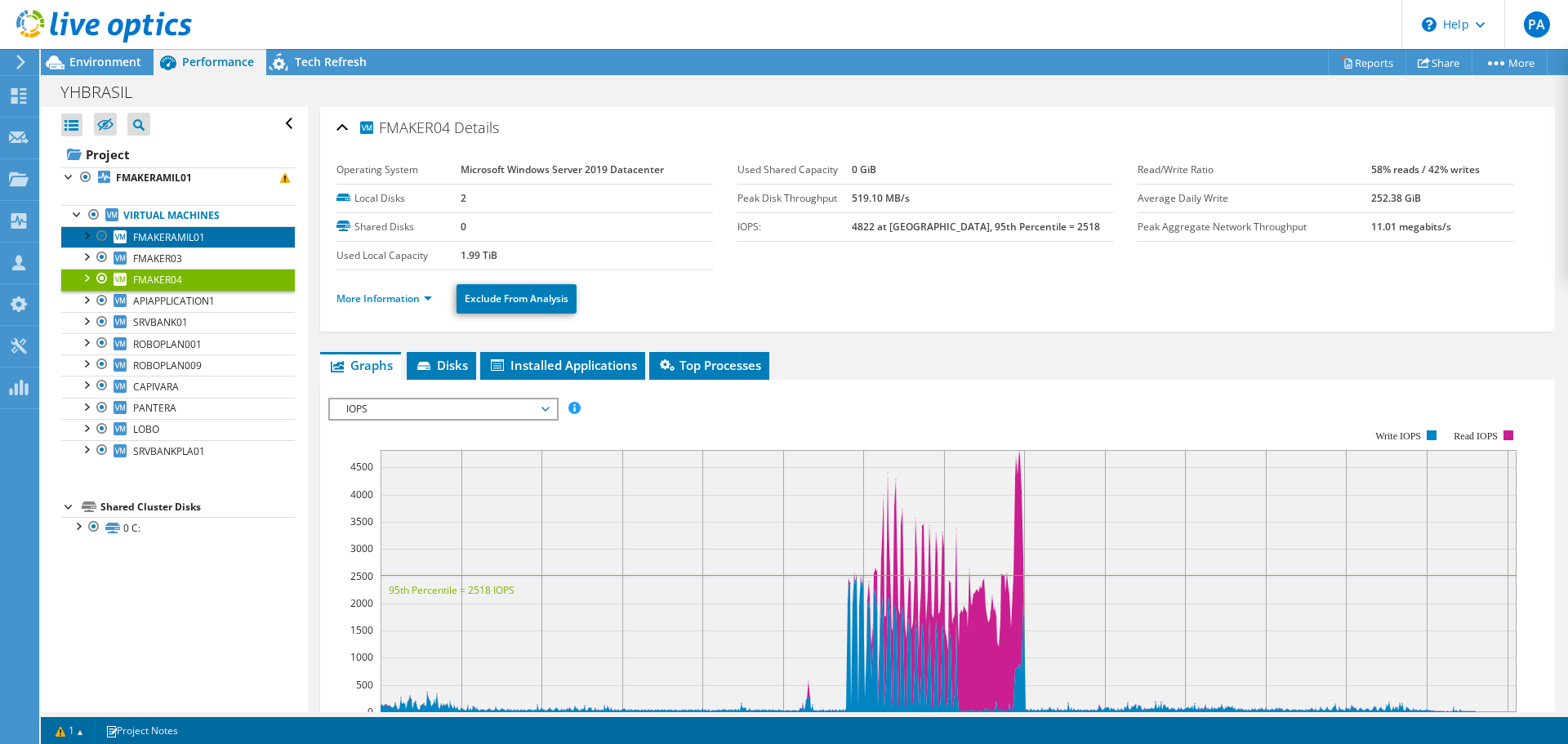
click at [205, 238] on span "FMAKERAMIL01" at bounding box center [169, 237] width 72 height 14
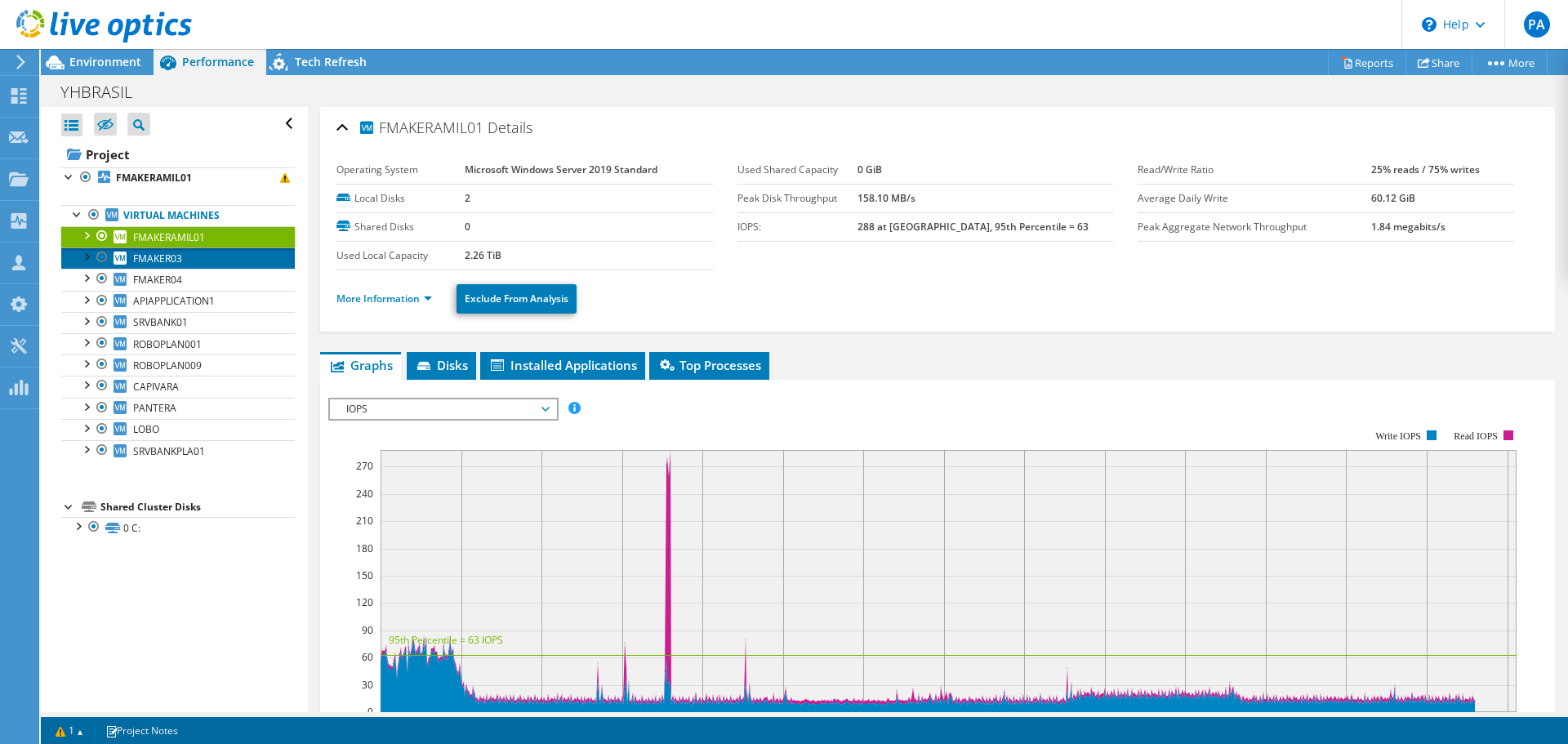
click at [193, 264] on link "FMAKER03" at bounding box center [178, 257] width 233 height 21
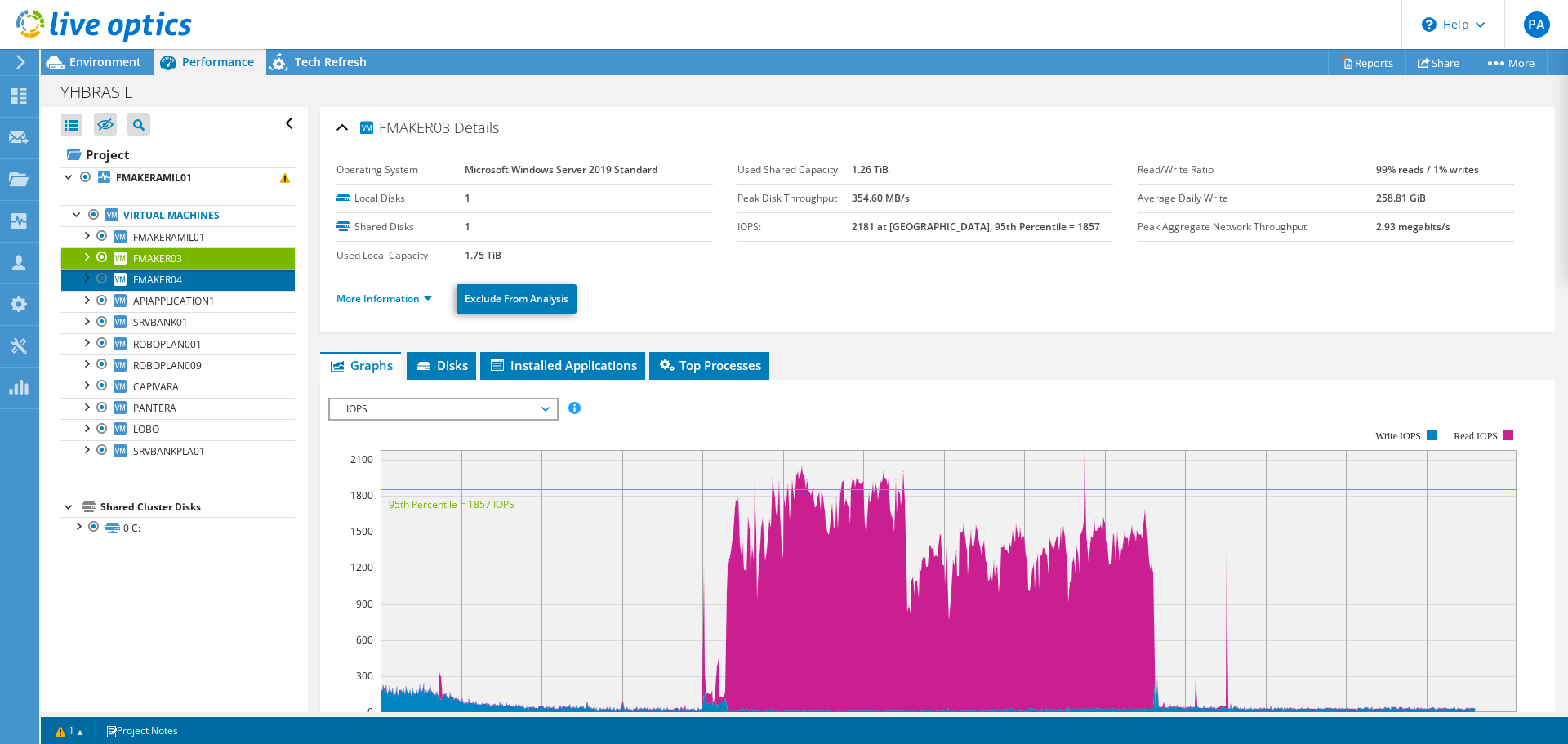
click at [206, 284] on link "FMAKER04" at bounding box center [178, 279] width 233 height 21
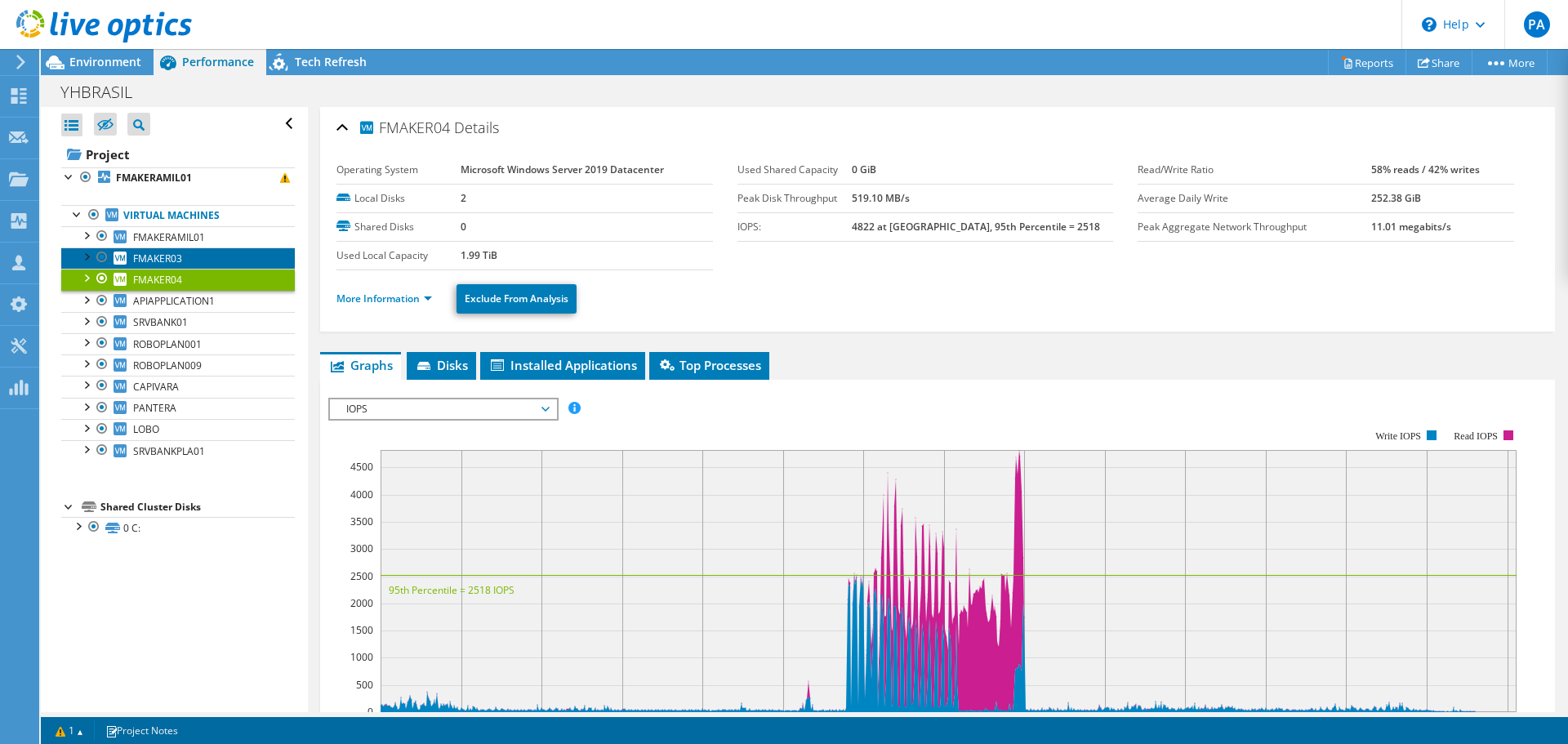
click at [186, 258] on link "FMAKER03" at bounding box center [178, 257] width 233 height 21
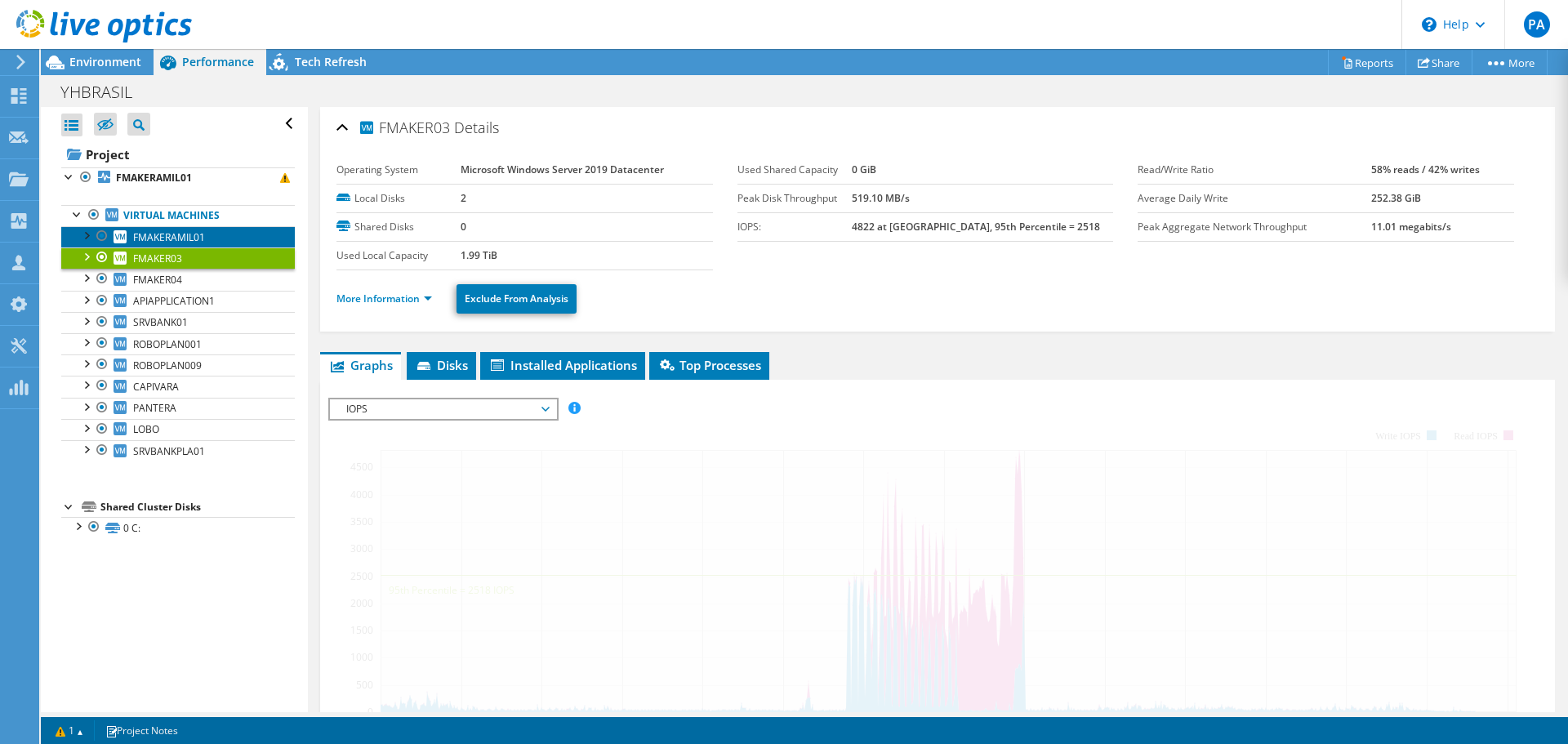
click at [209, 236] on link "FMAKERAMIL01" at bounding box center [178, 236] width 233 height 21
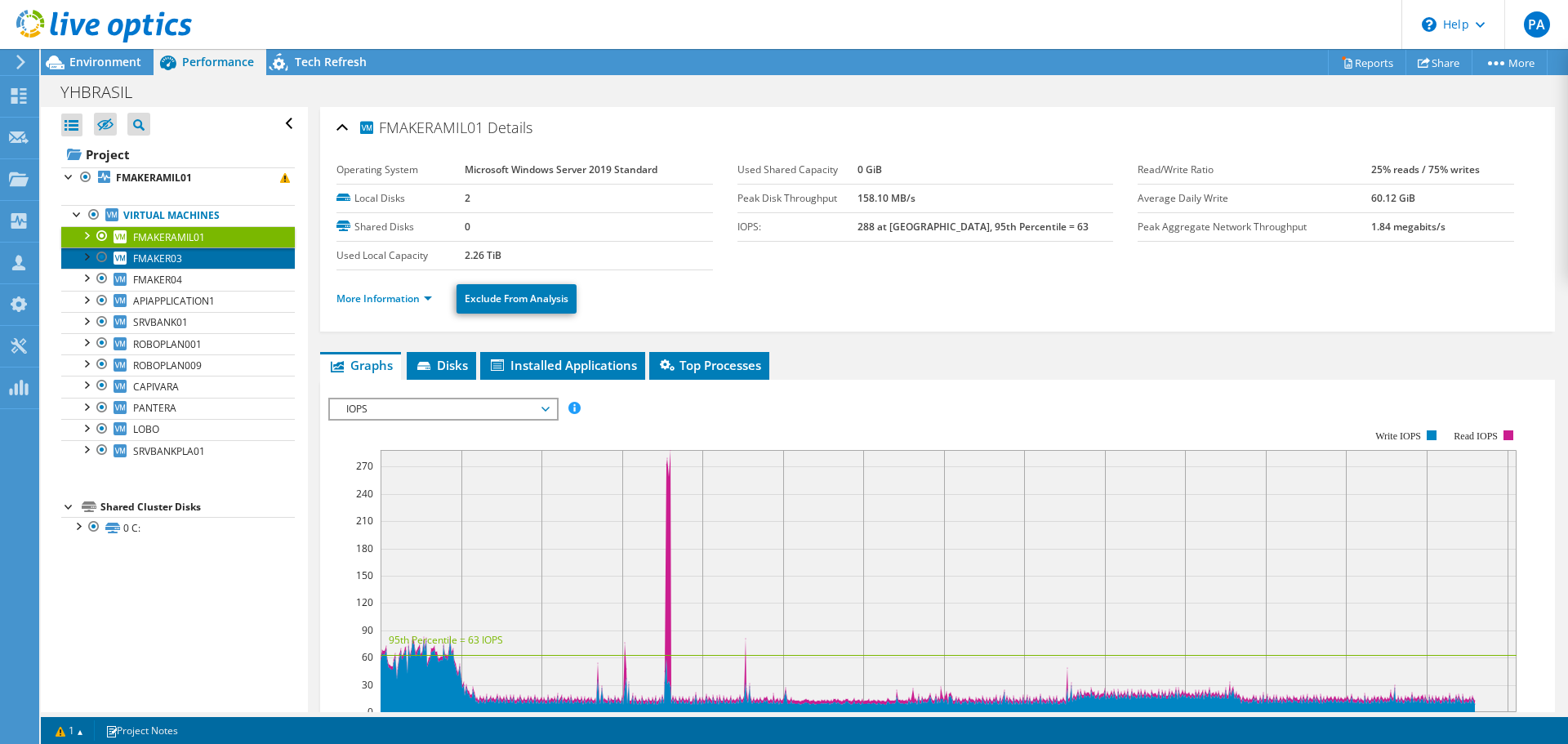
click at [207, 253] on link "FMAKER03" at bounding box center [178, 257] width 233 height 21
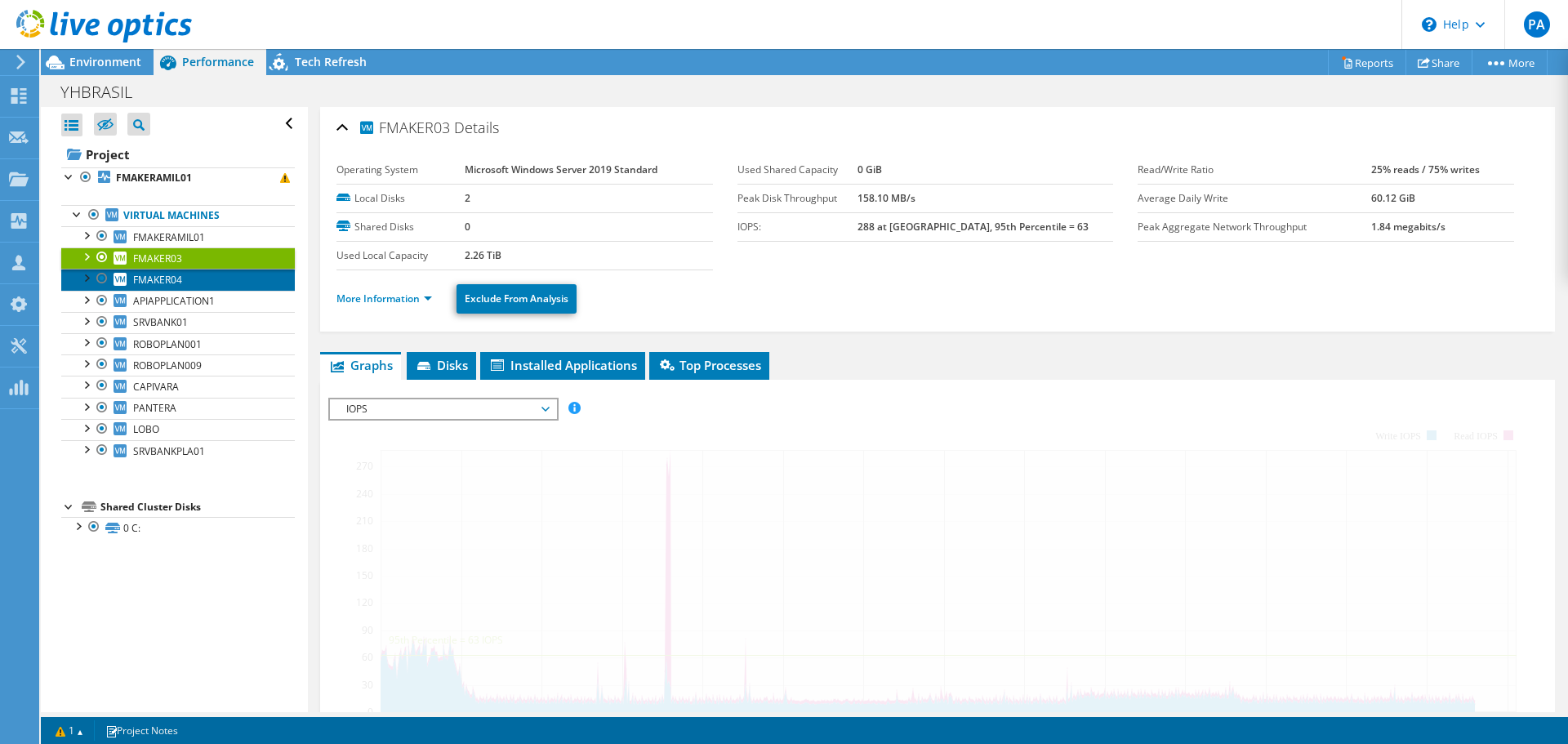
click at [205, 281] on link "FMAKER04" at bounding box center [178, 279] width 233 height 21
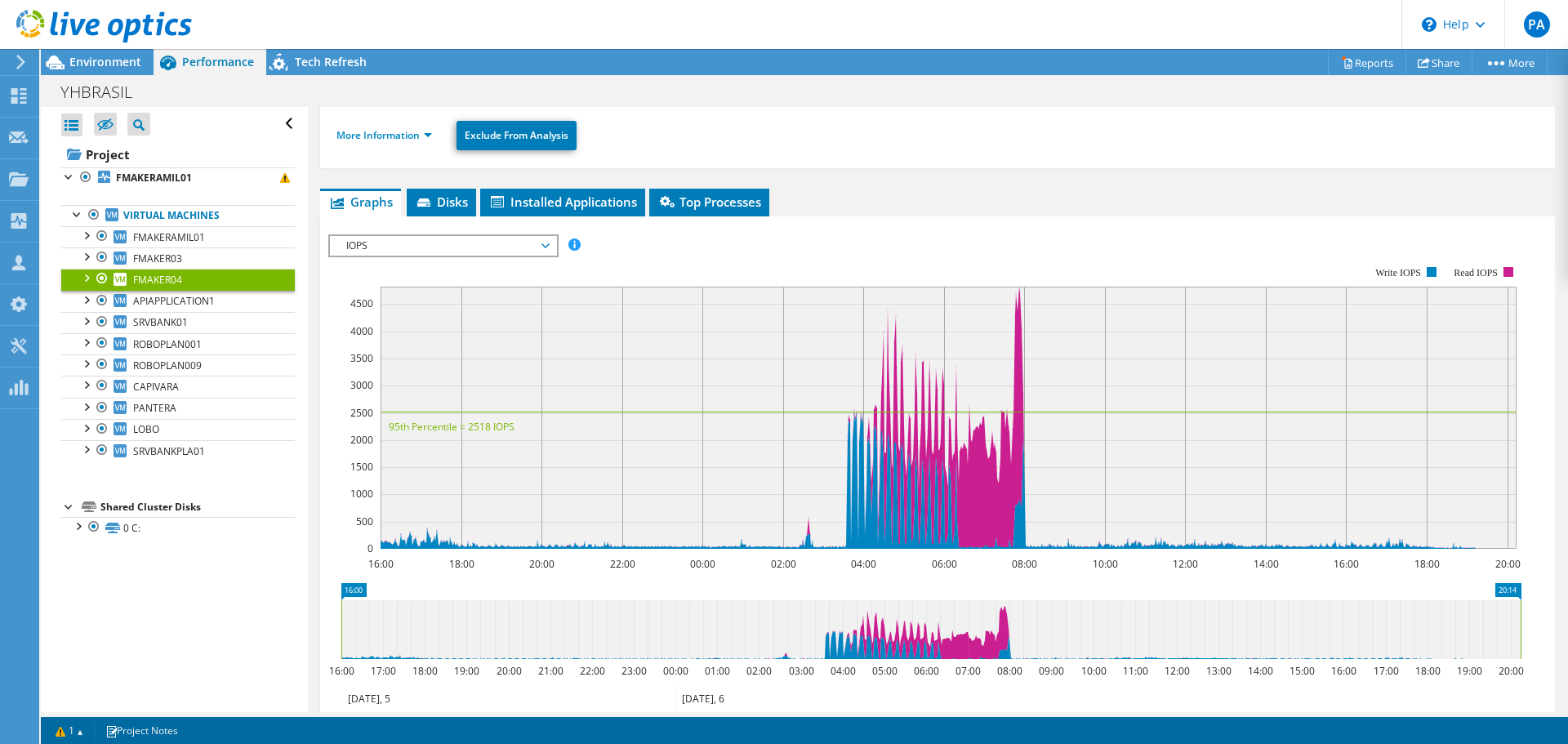
scroll to position [327, 0]
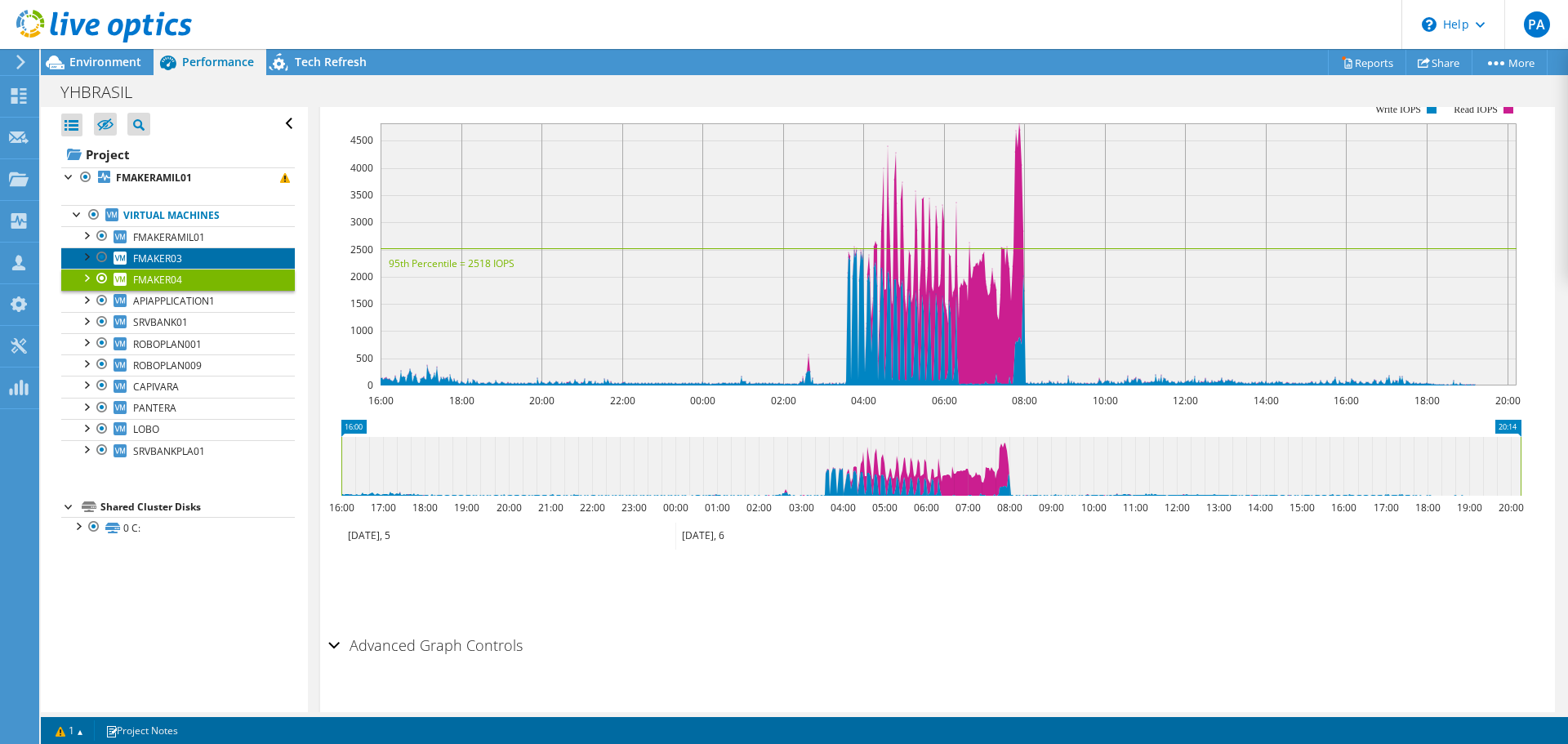
click at [190, 258] on link "FMAKER03" at bounding box center [178, 257] width 233 height 21
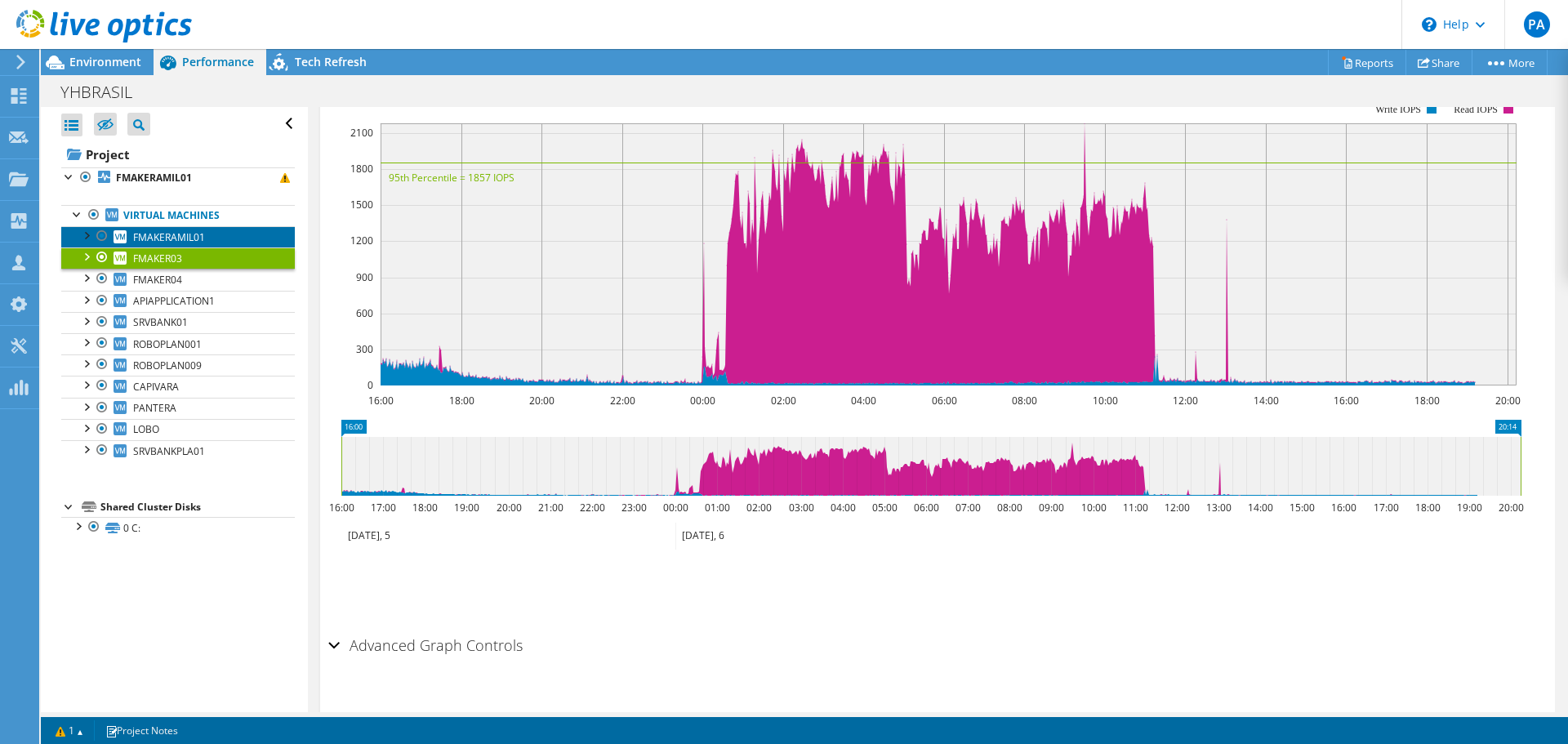
click at [168, 241] on span "FMAKERAMIL01" at bounding box center [169, 237] width 72 height 14
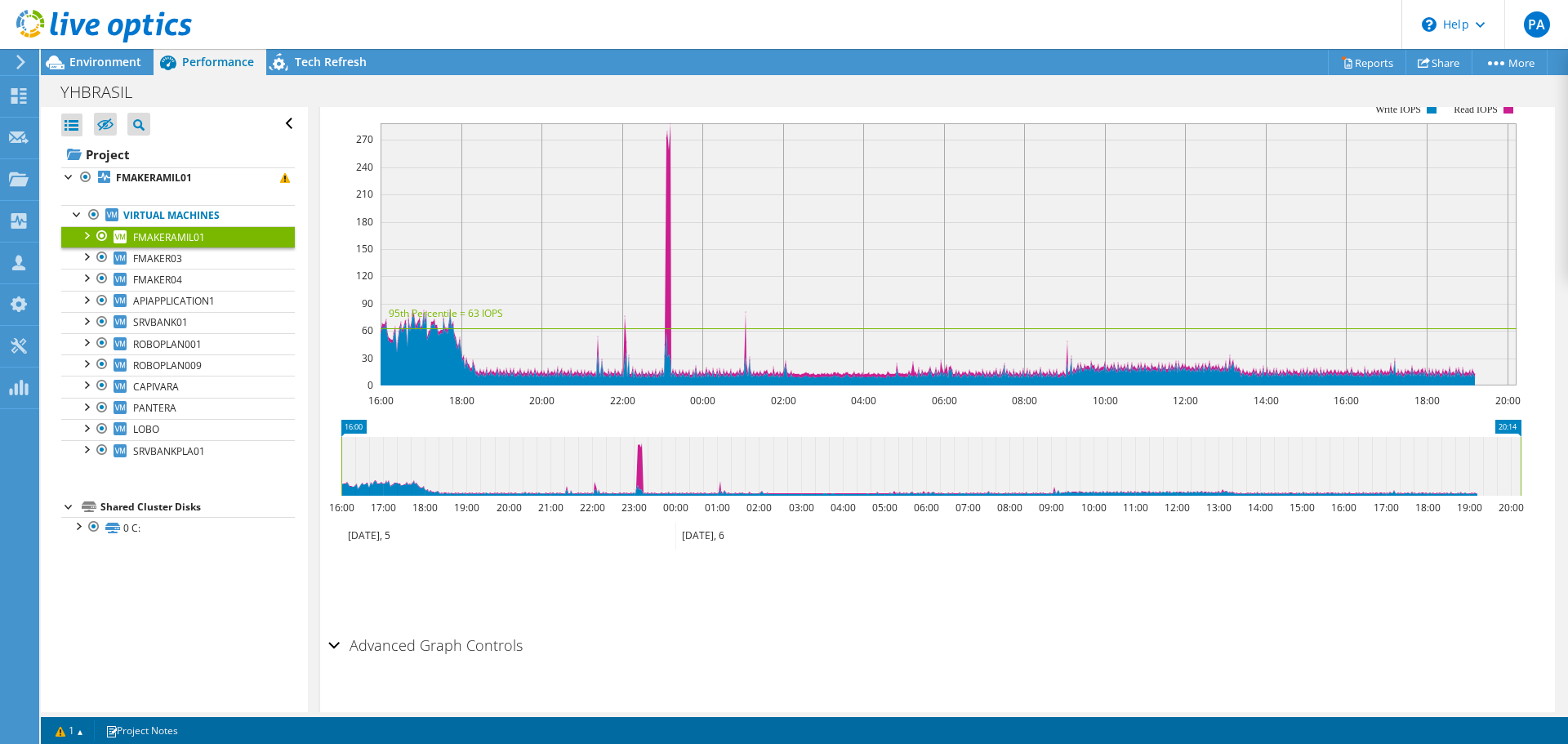
scroll to position [82, 0]
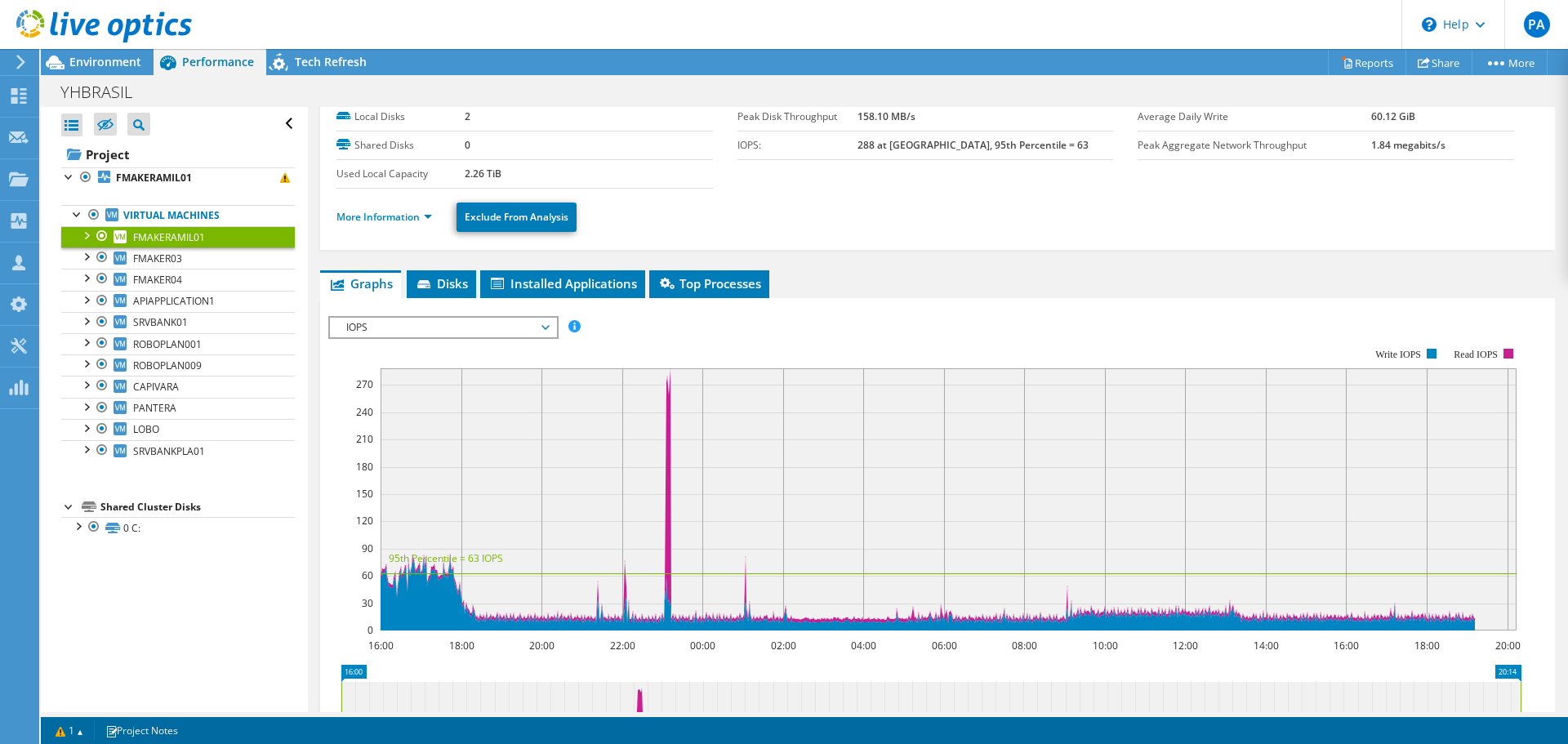
click at [428, 325] on span "IOPS" at bounding box center [443, 328] width 209 height 20
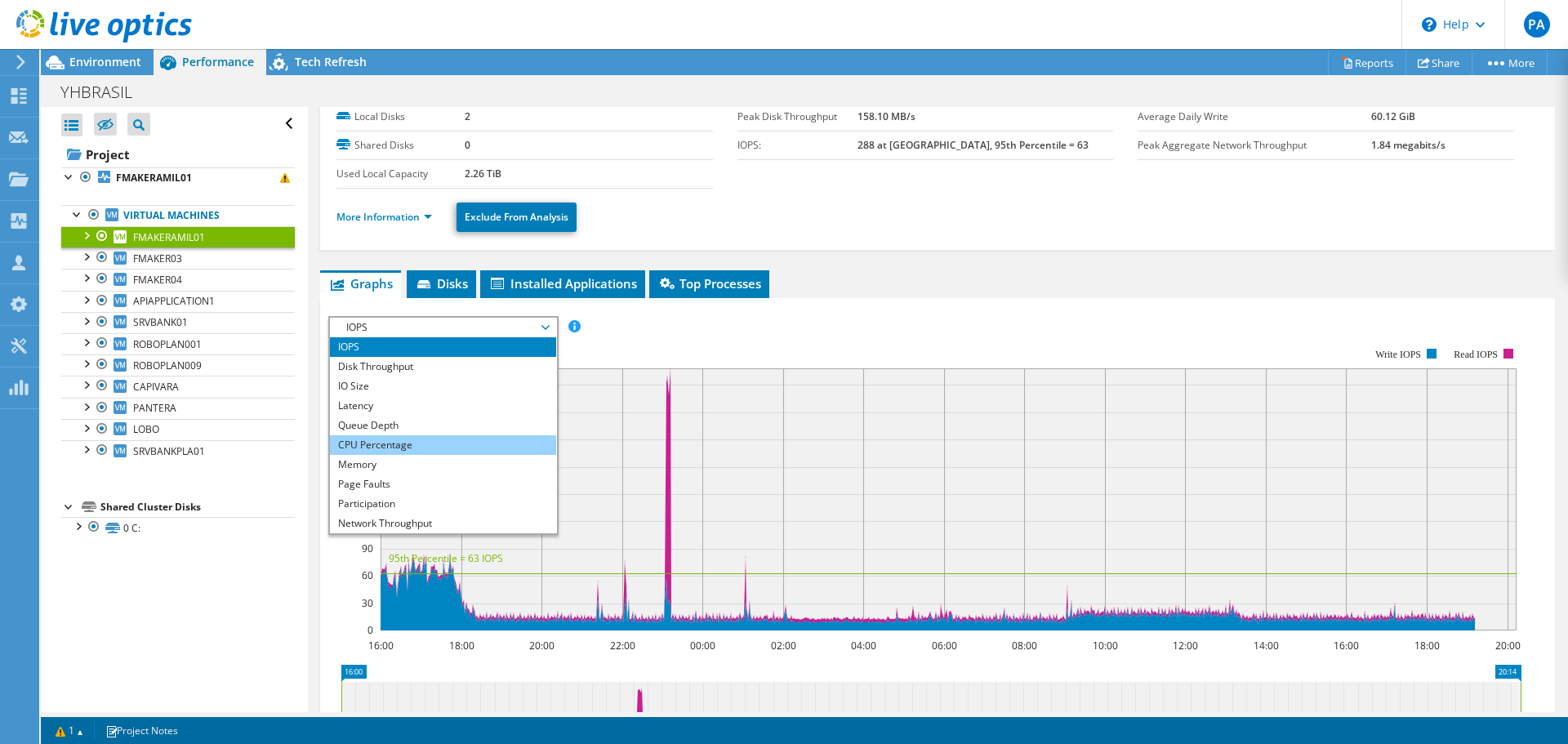
click at [380, 444] on li "CPU Percentage" at bounding box center [443, 446] width 226 height 20
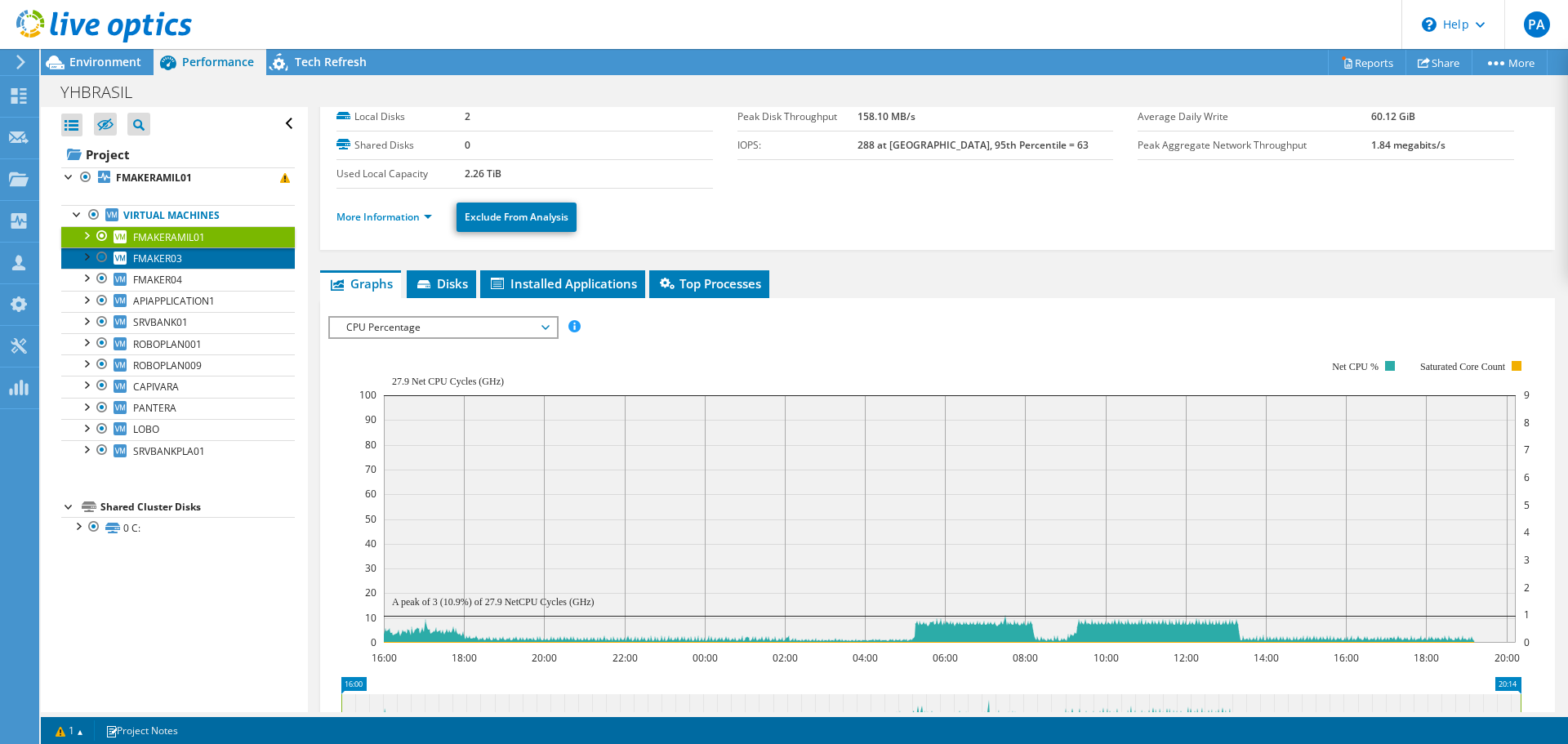
click at [169, 260] on span "FMAKER03" at bounding box center [158, 259] width 49 height 14
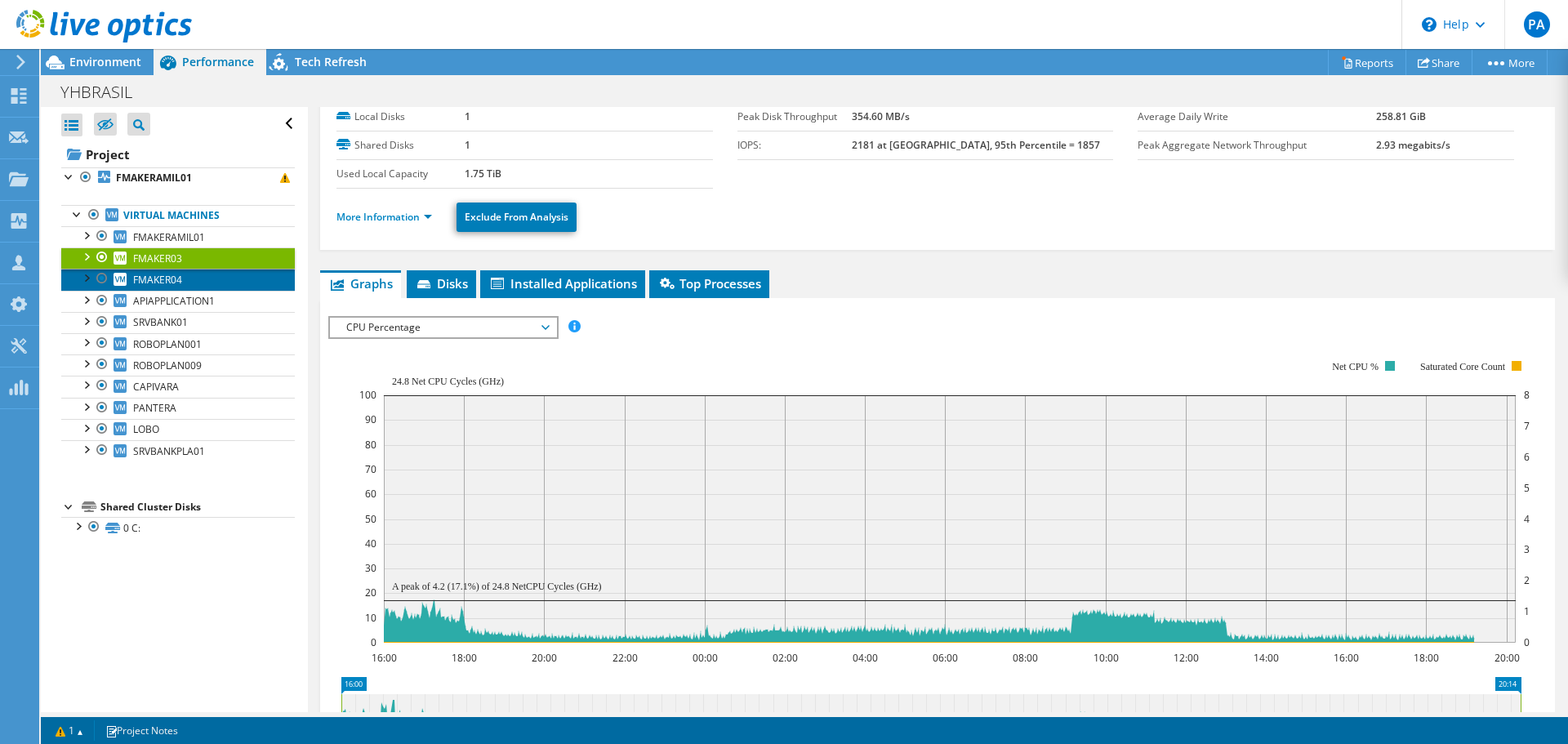
click at [213, 280] on link "FMAKER04" at bounding box center [178, 279] width 233 height 21
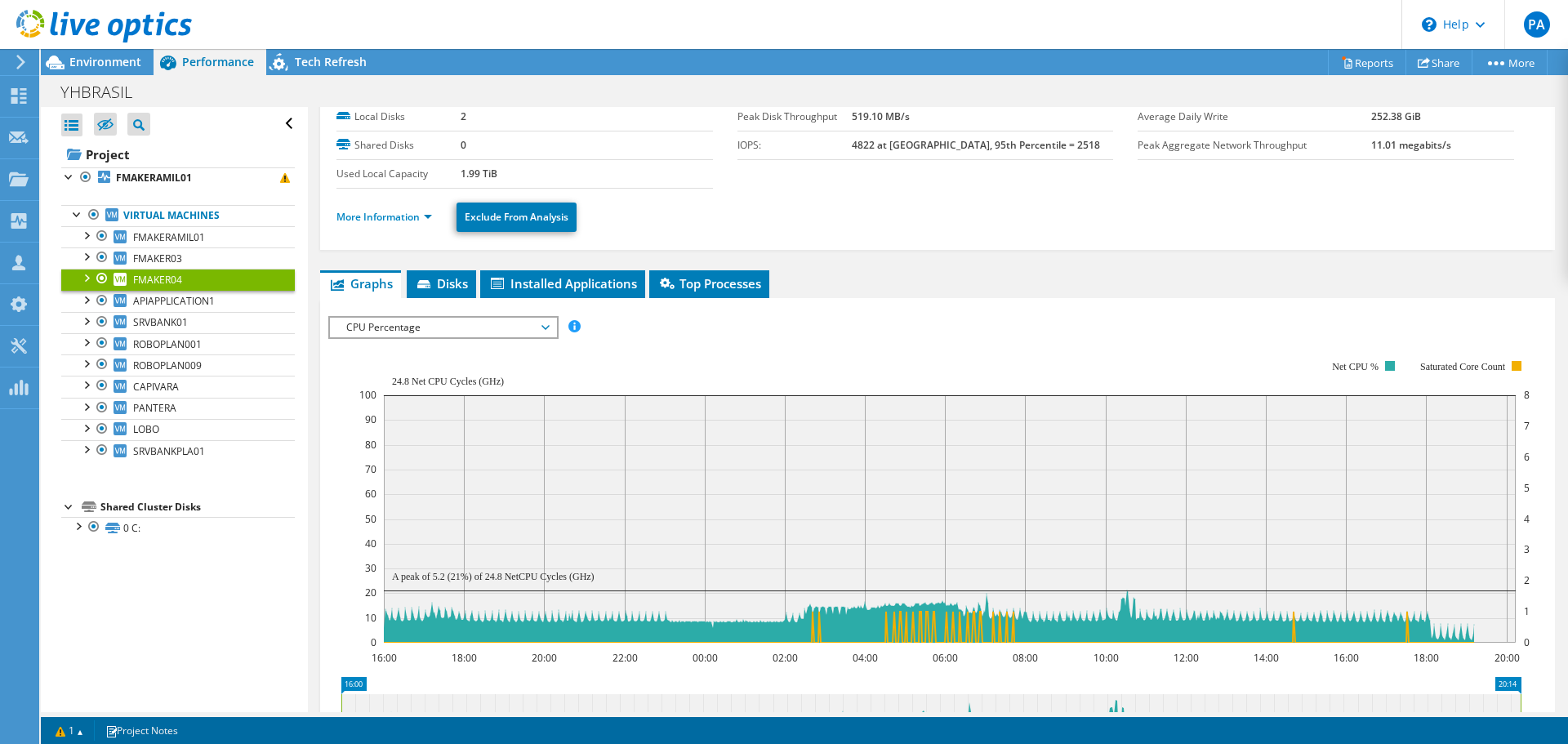
click at [414, 324] on span "CPU Percentage" at bounding box center [443, 328] width 209 height 20
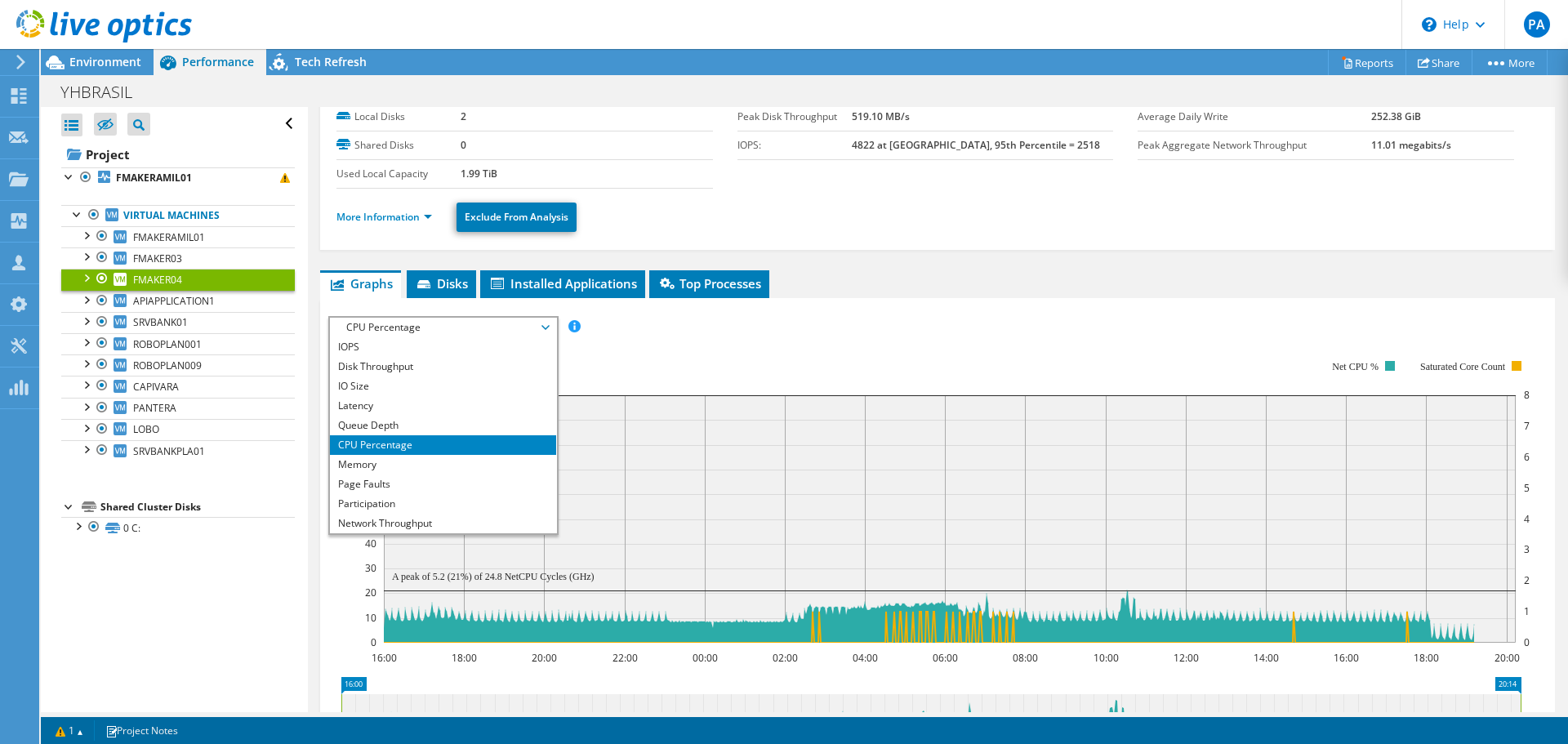
scroll to position [0, 0]
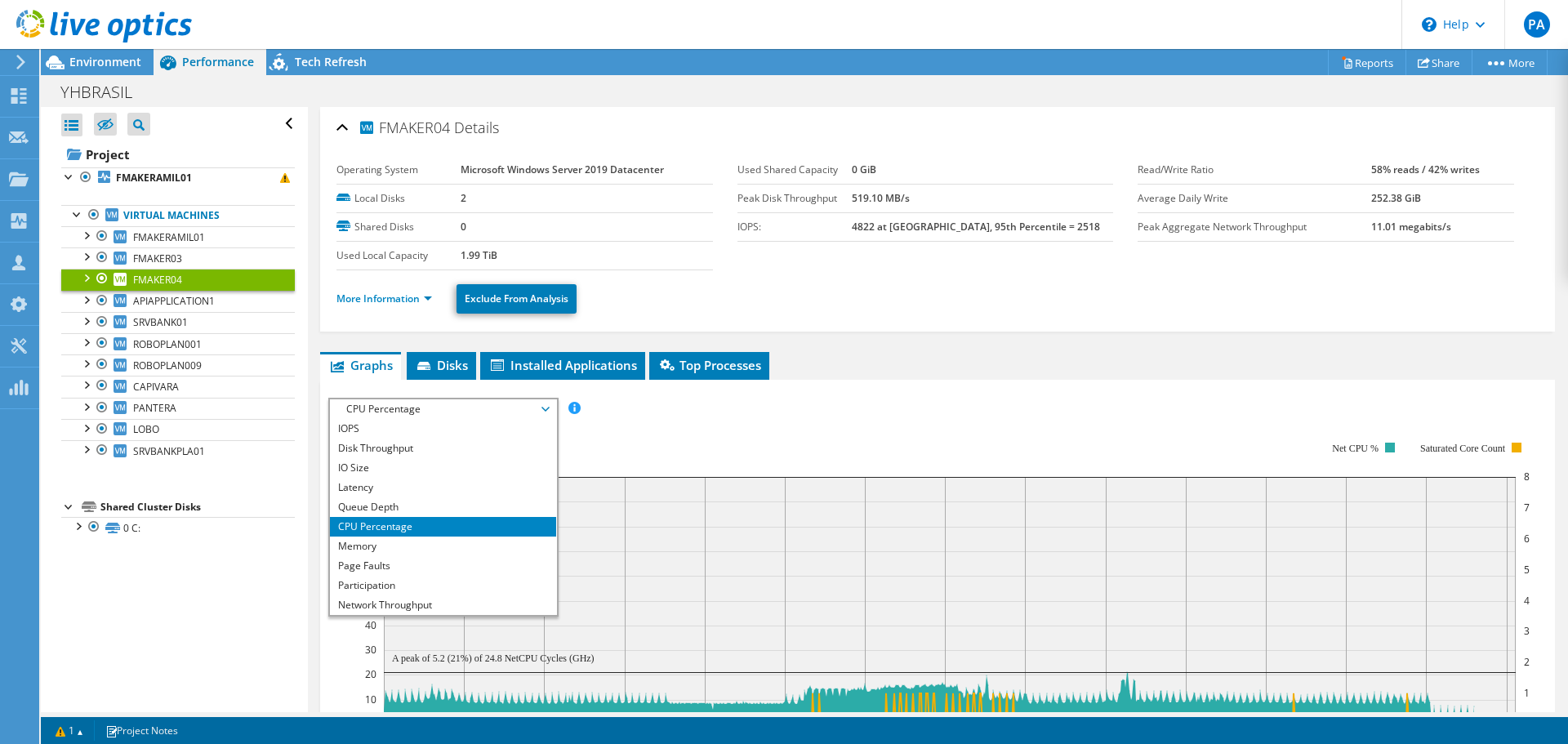
click at [663, 440] on rect at bounding box center [945, 583] width 1171 height 327
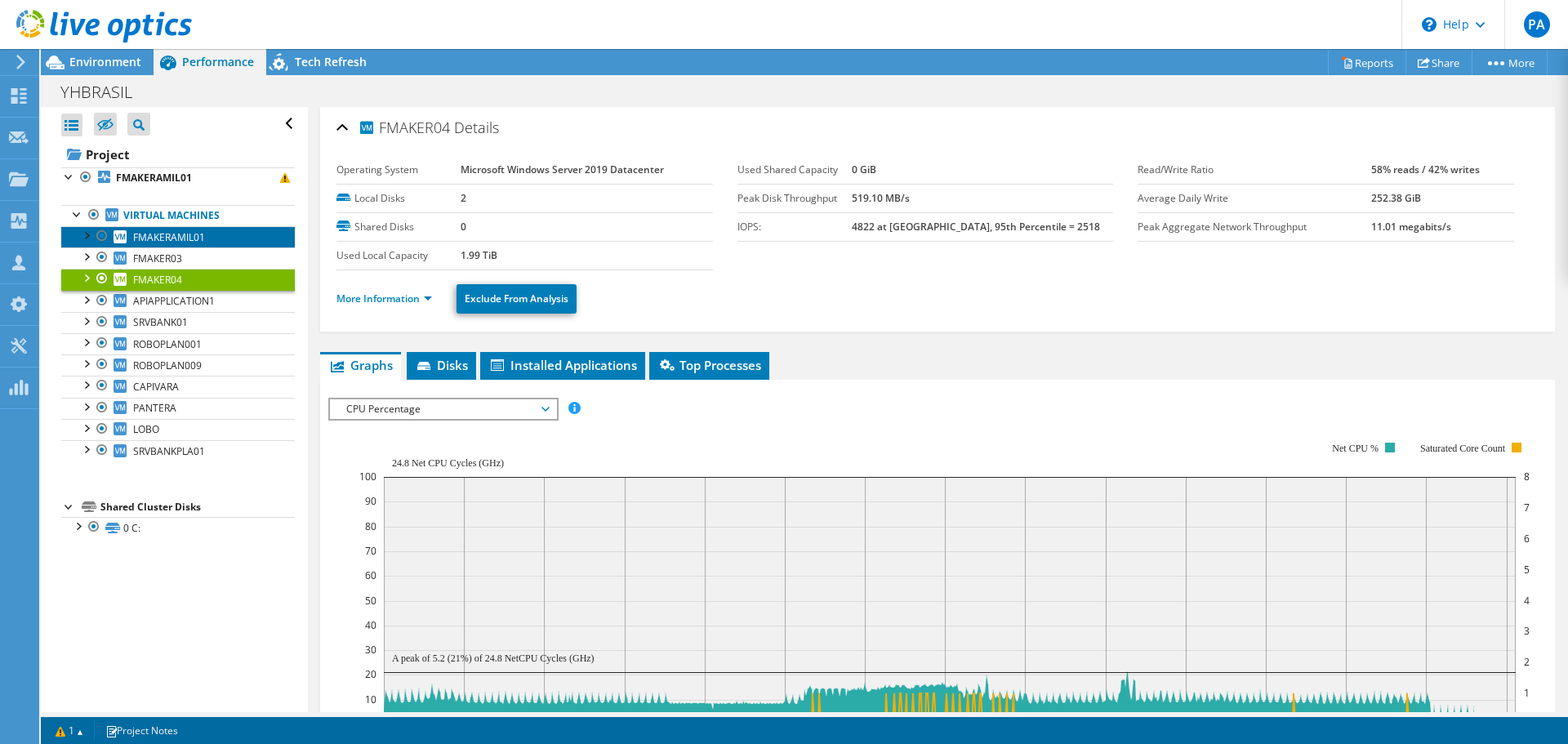
click at [185, 235] on span "FMAKERAMIL01" at bounding box center [169, 237] width 72 height 14
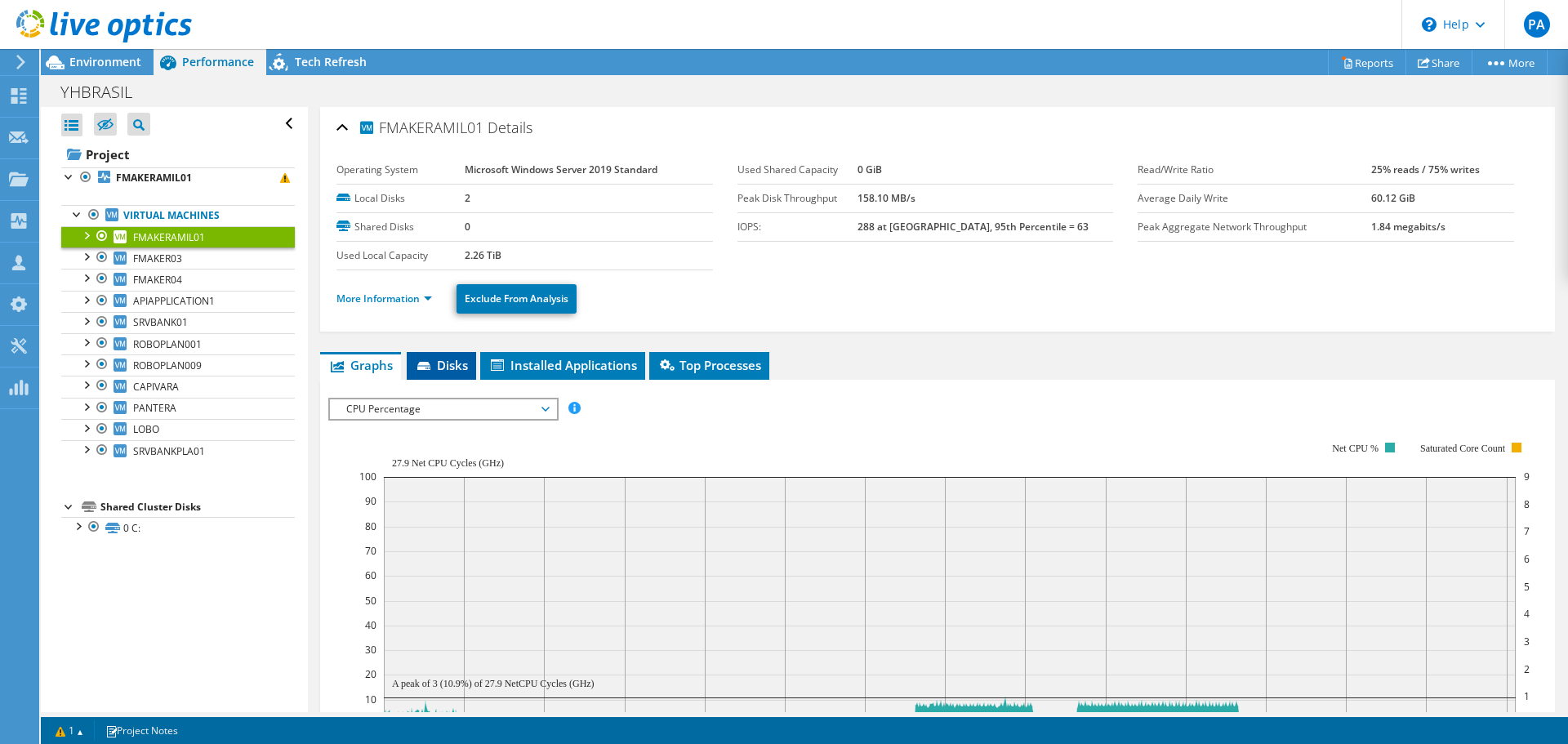
click at [469, 358] on li "Disks" at bounding box center [442, 366] width 69 height 28
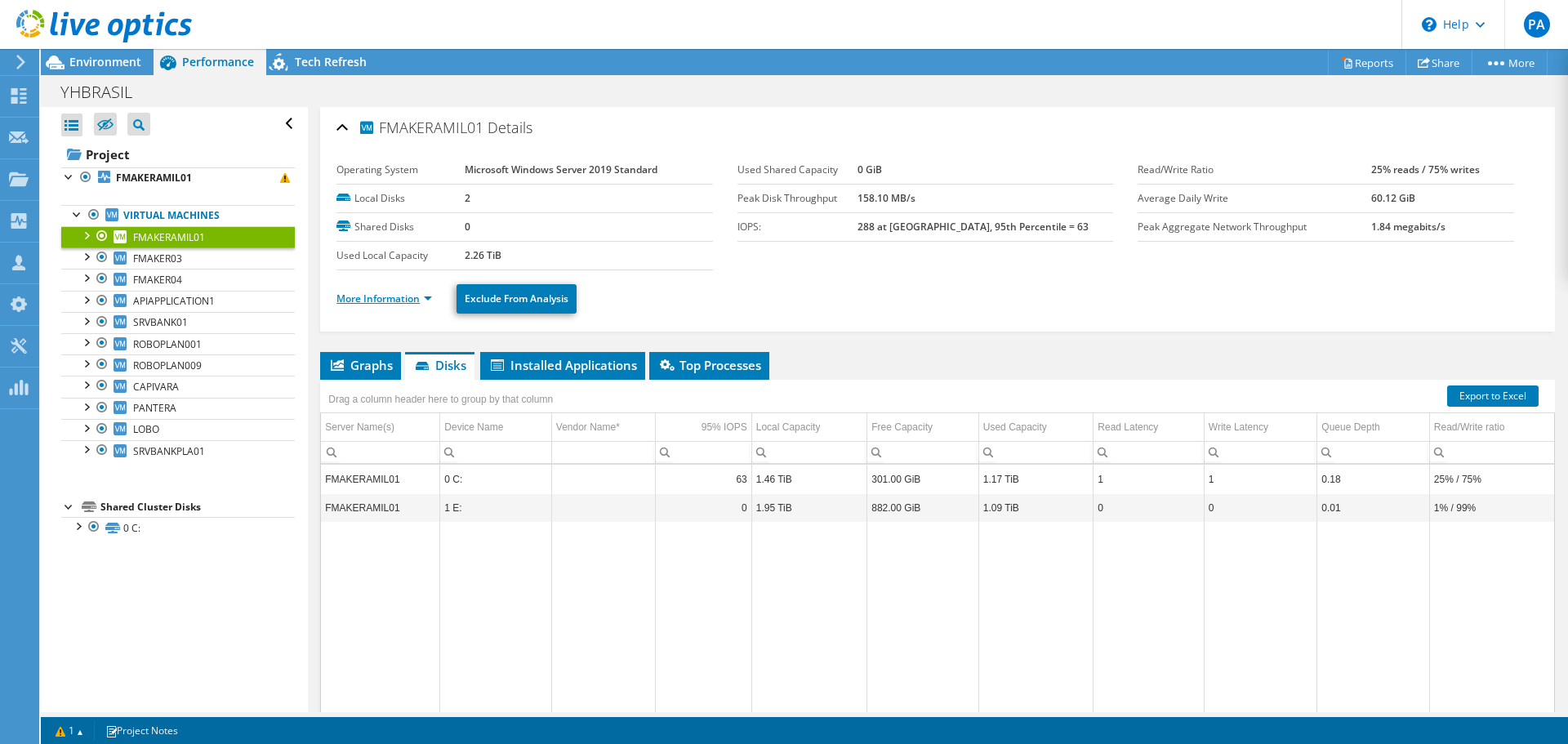
click at [388, 302] on link "More Information" at bounding box center [384, 298] width 96 height 14
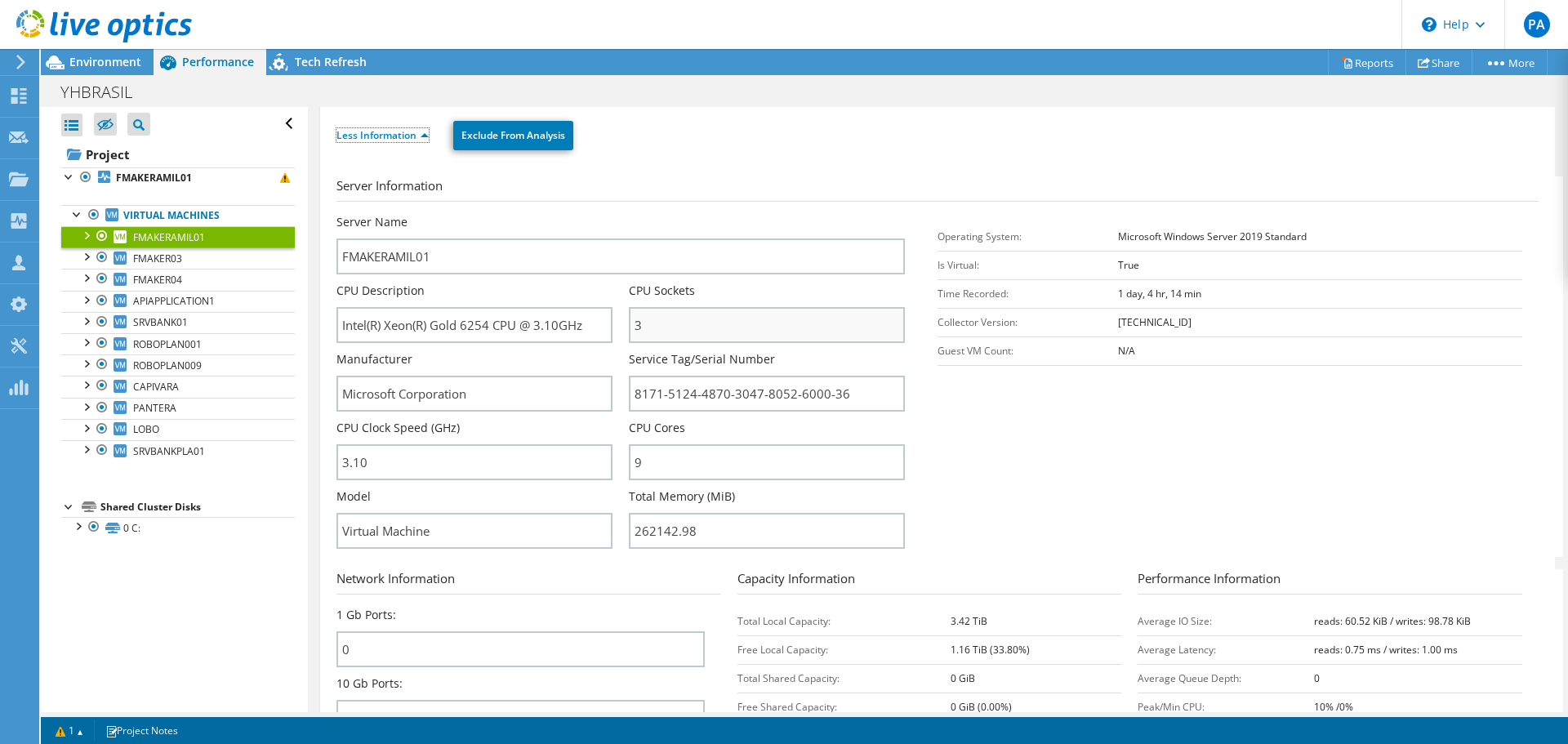
scroll to position [245, 0]
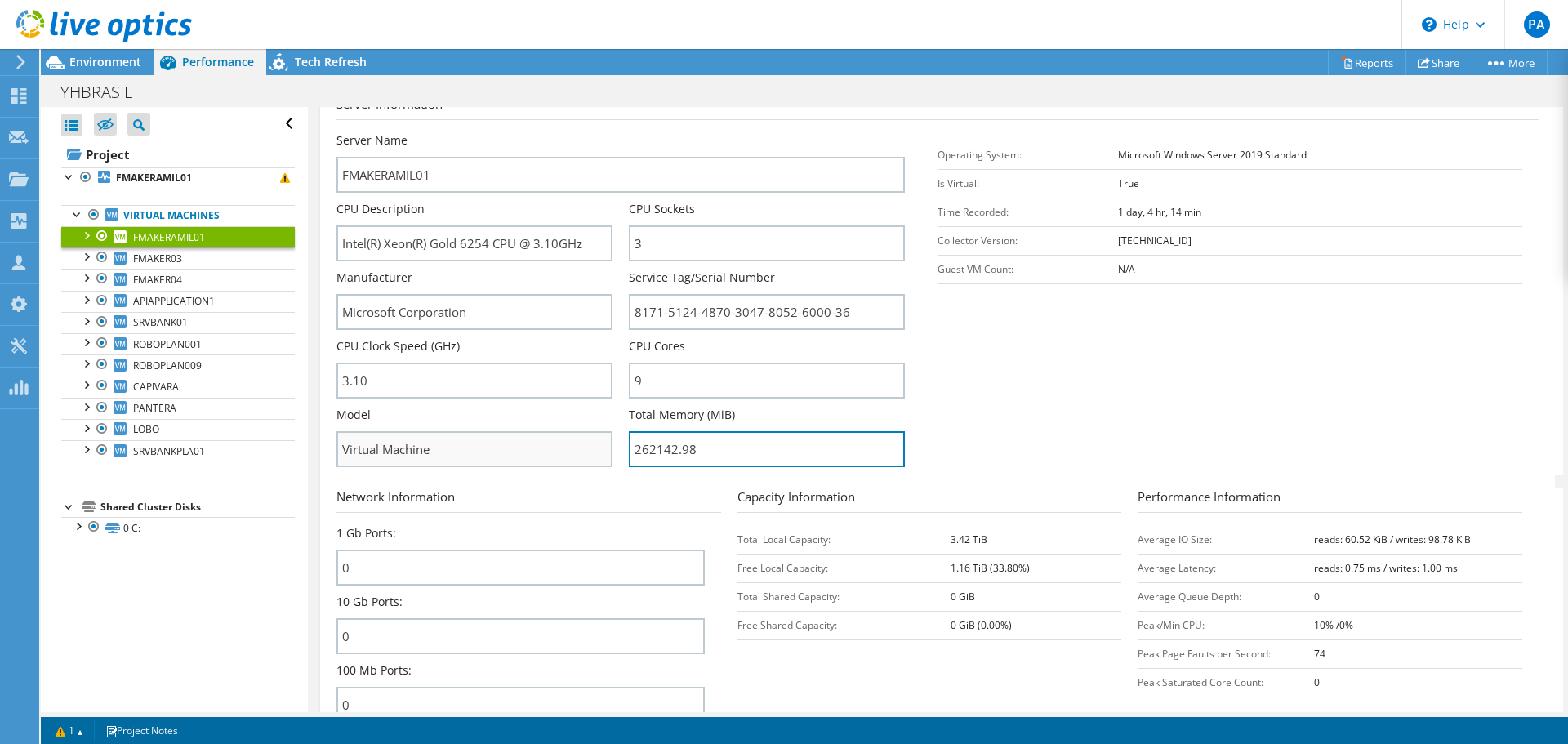
drag, startPoint x: 697, startPoint y: 455, endPoint x: 549, endPoint y: 458, distance: 148.0
click at [549, 132] on div "Server Name FMAKERAMIL01 CPU Description Intel(R) Xeon(R) Gold 6254 CPU @ 3.10G…" at bounding box center [629, 132] width 585 height 0
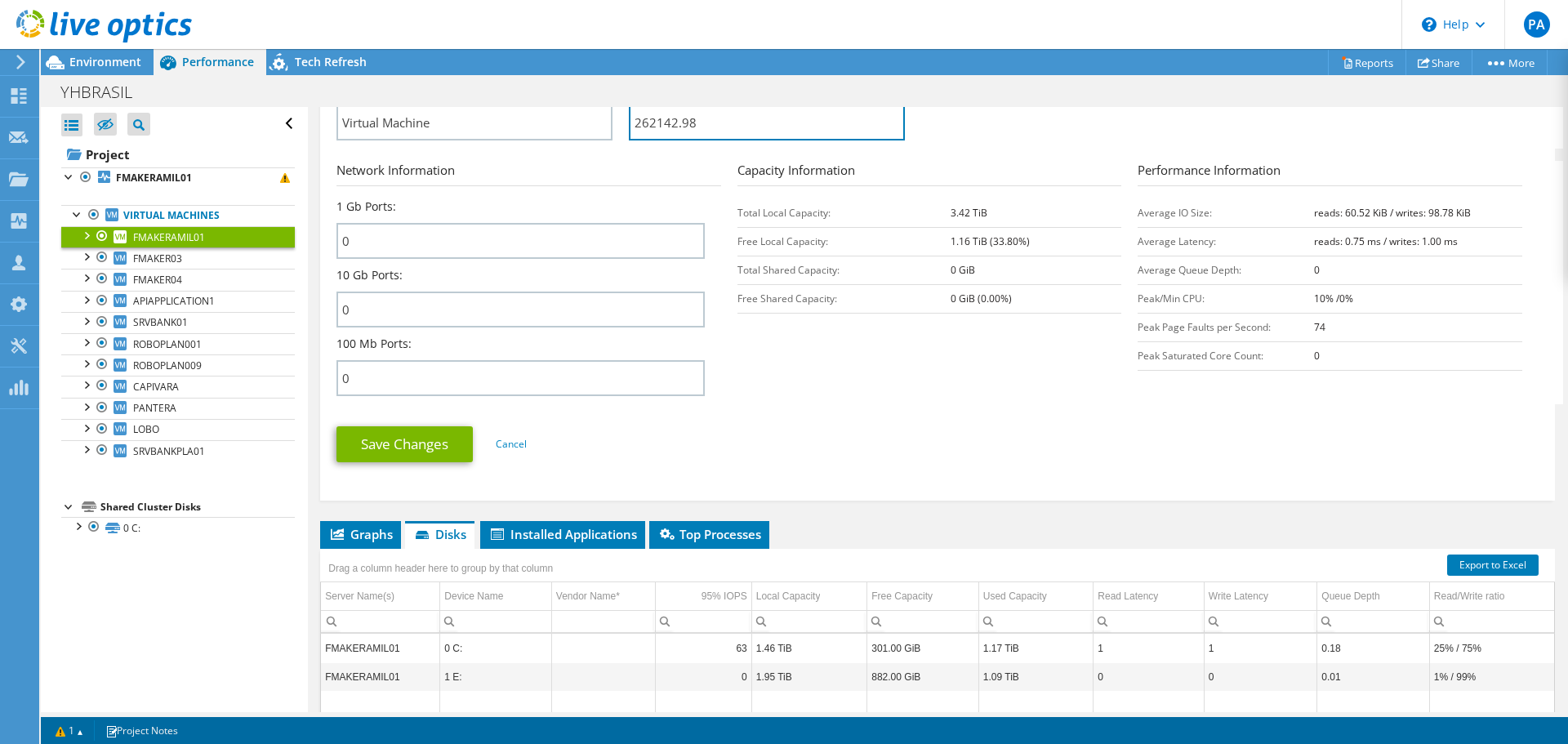
scroll to position [653, 0]
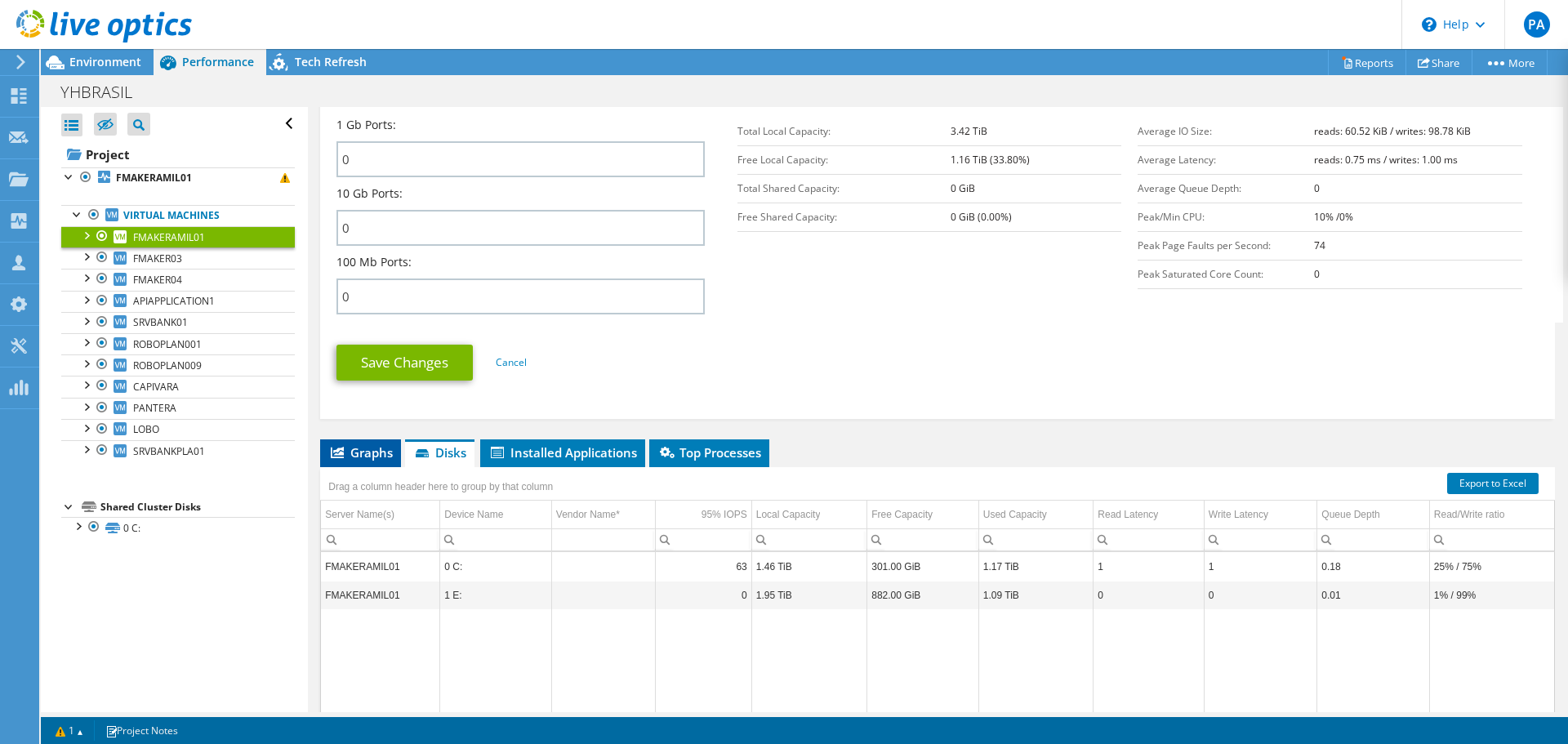
click at [401, 453] on li "Graphs" at bounding box center [361, 454] width 81 height 28
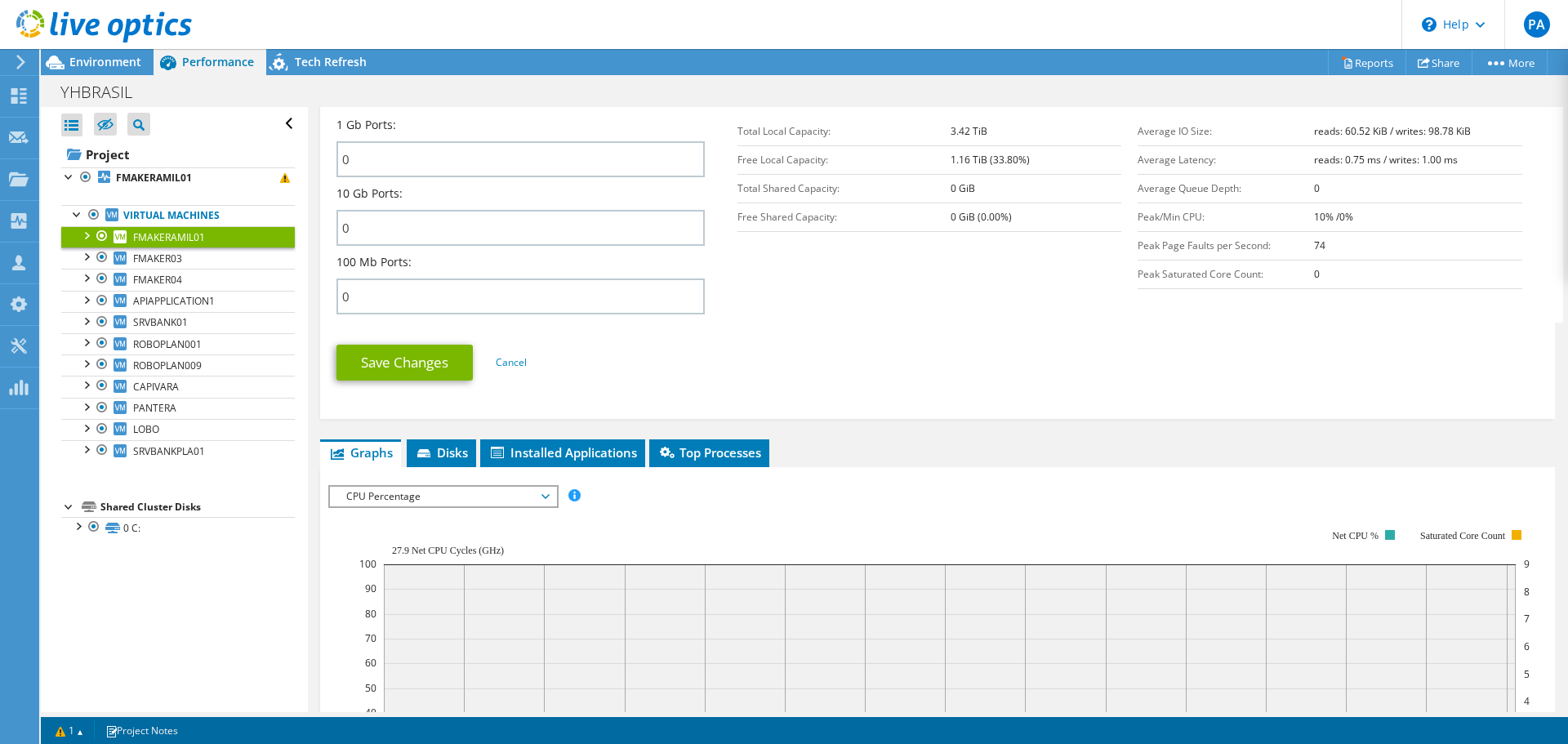
click at [445, 491] on span "CPU Percentage" at bounding box center [443, 497] width 209 height 20
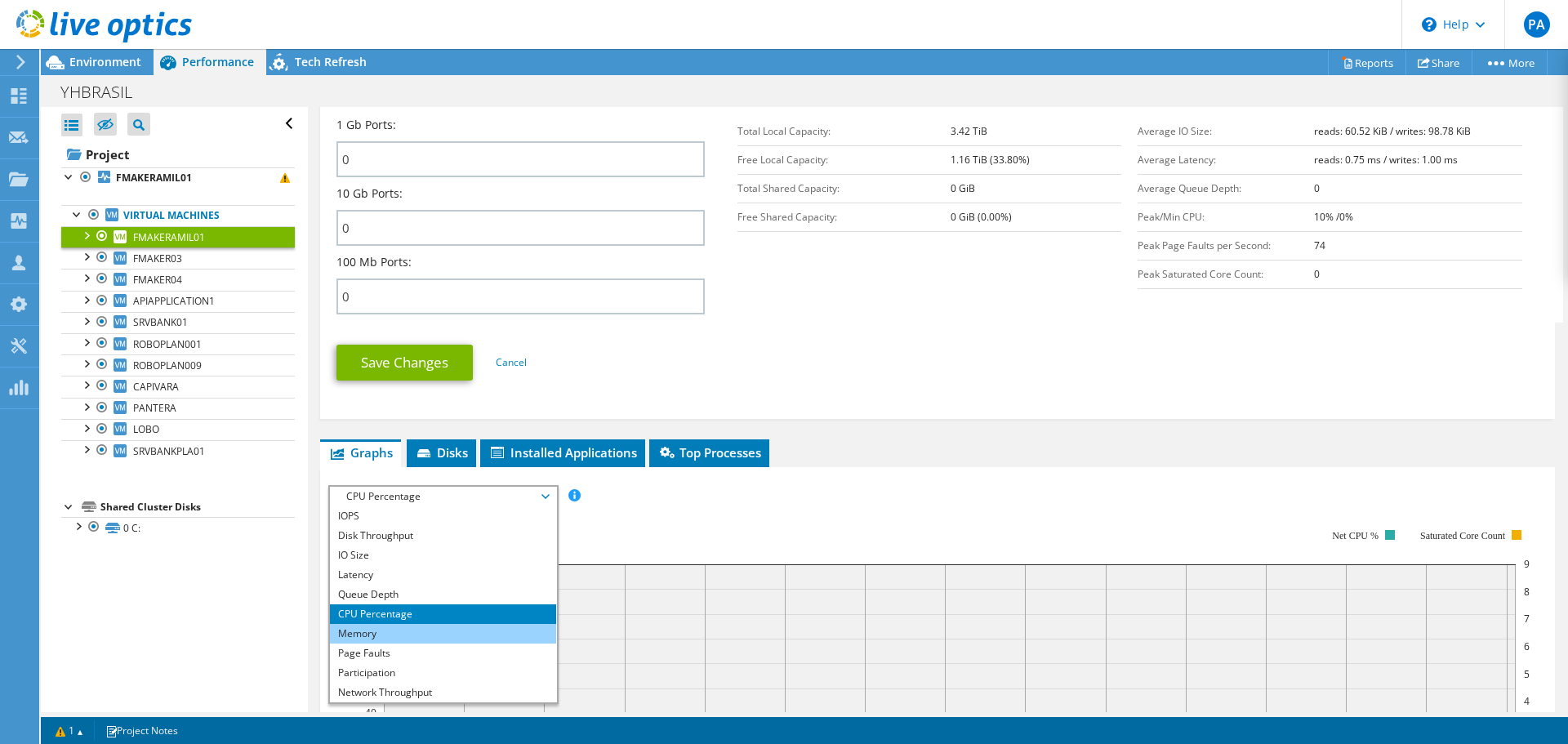
click at [387, 638] on li "Memory" at bounding box center [443, 634] width 226 height 20
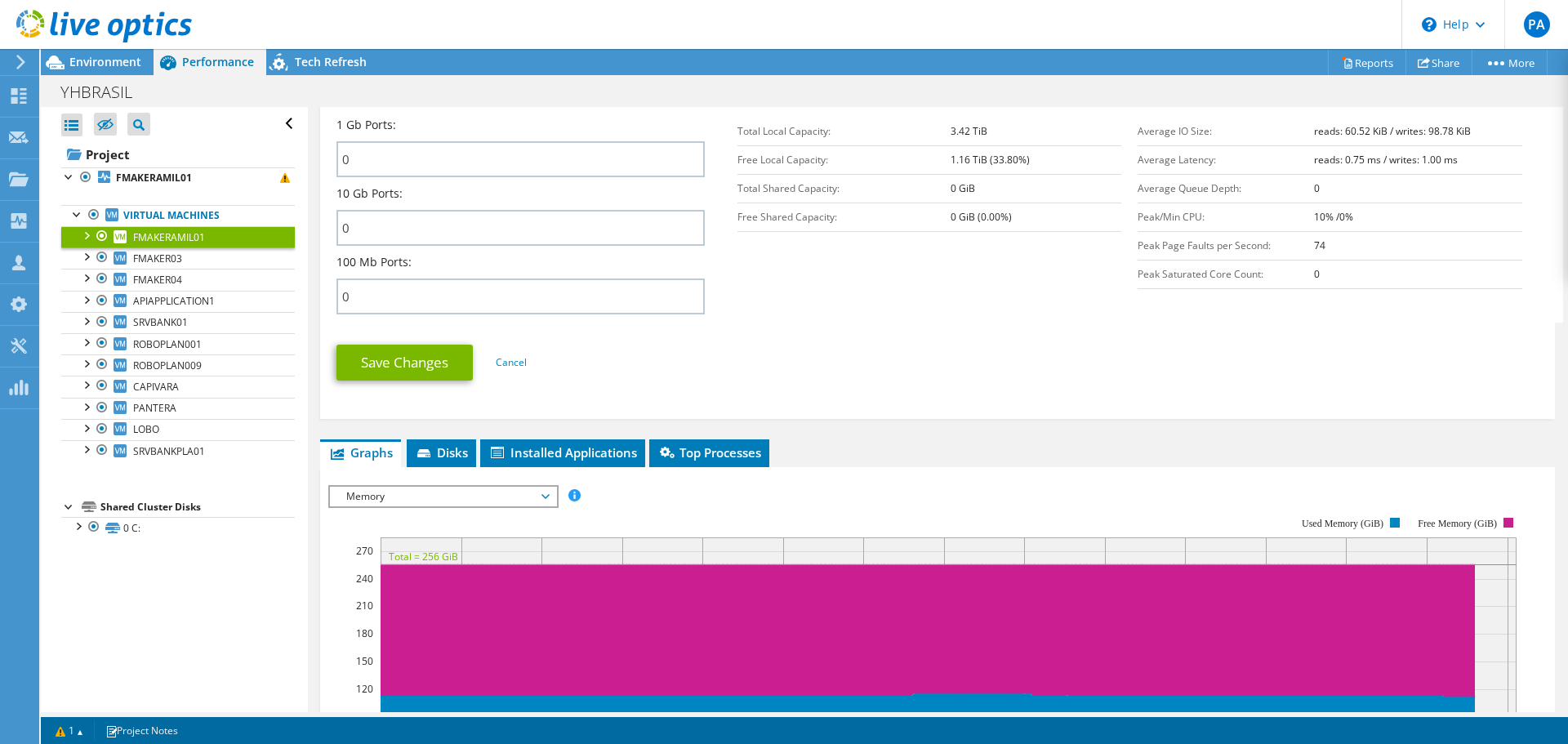
scroll to position [817, 0]
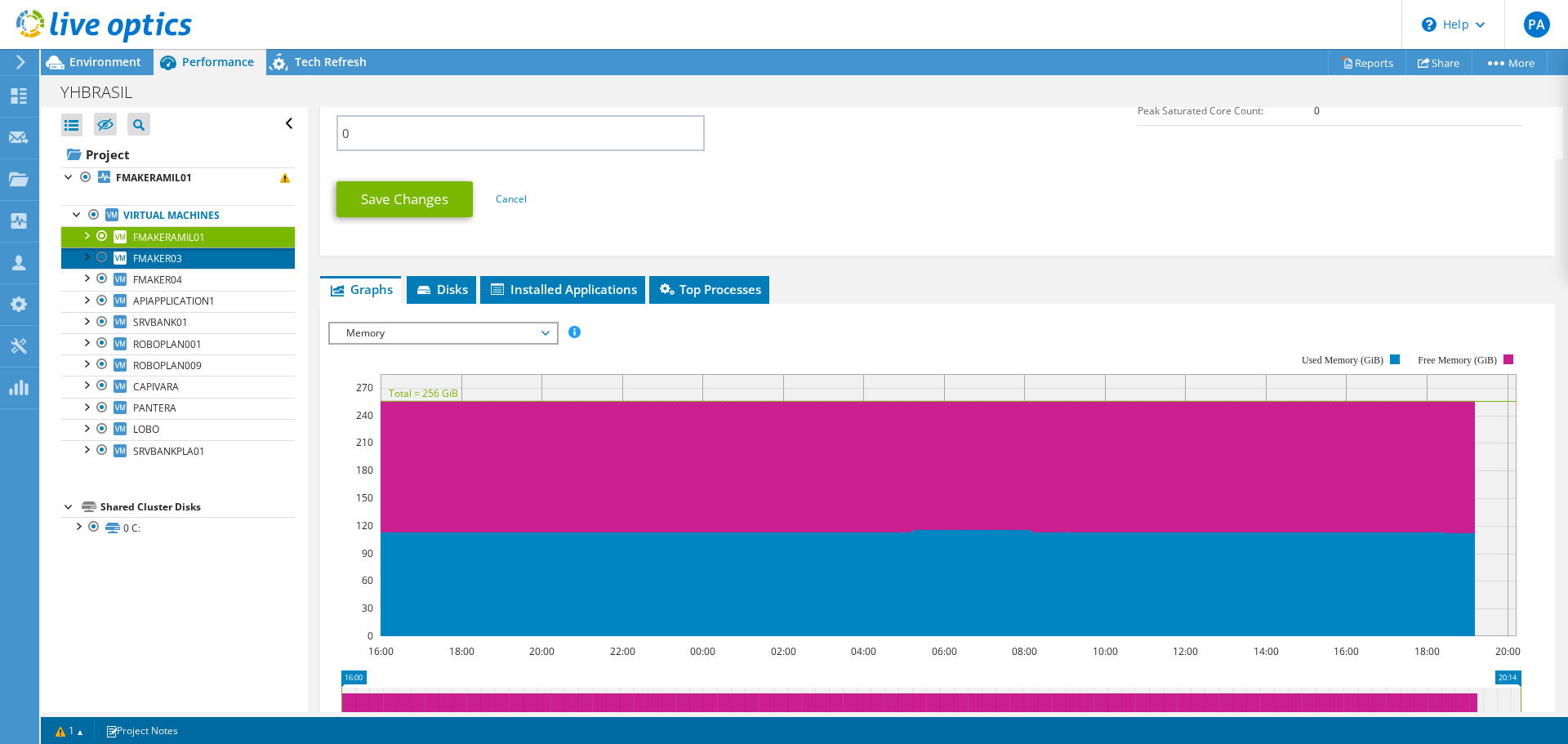
click at [224, 260] on link "FMAKER03" at bounding box center [178, 257] width 233 height 21
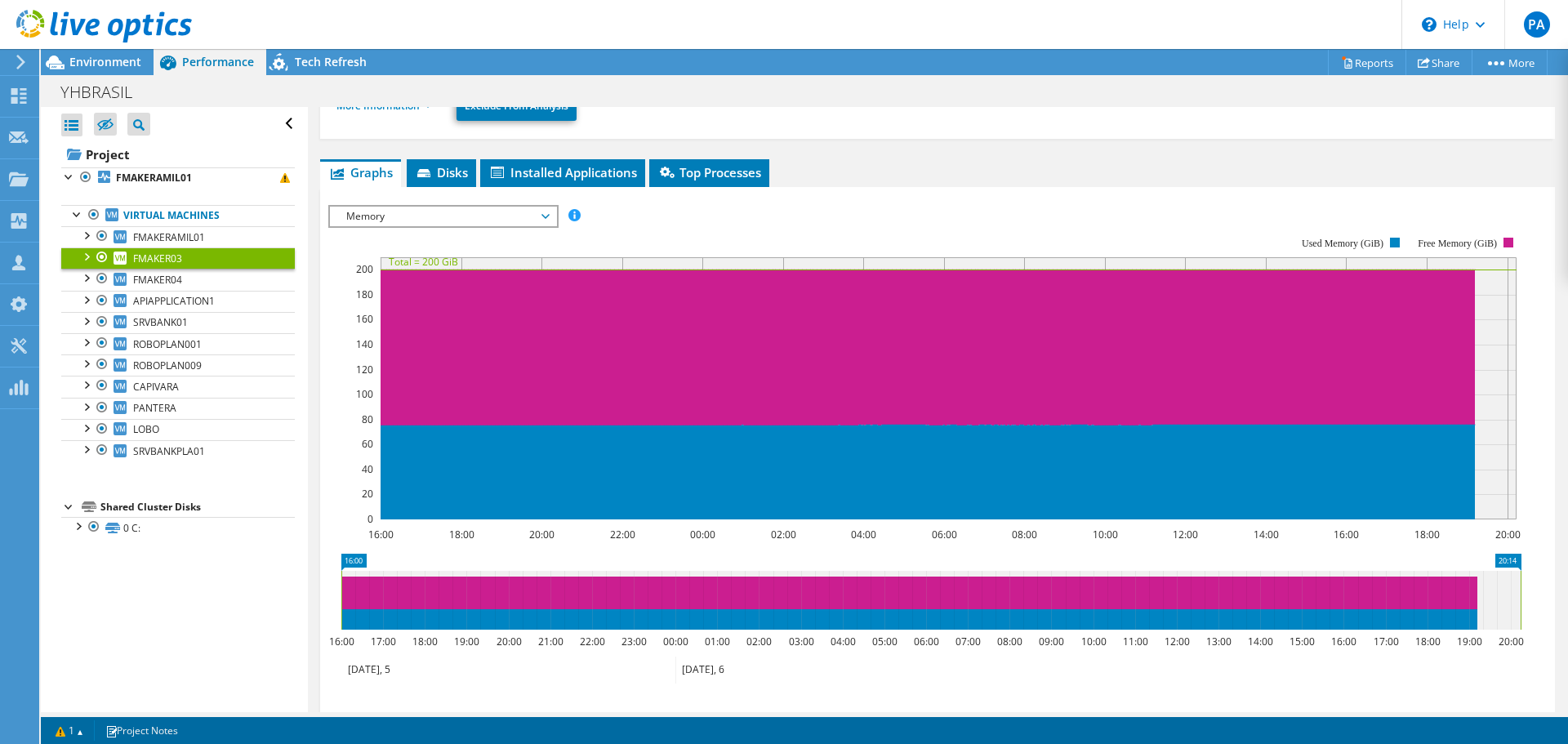
scroll to position [0, 0]
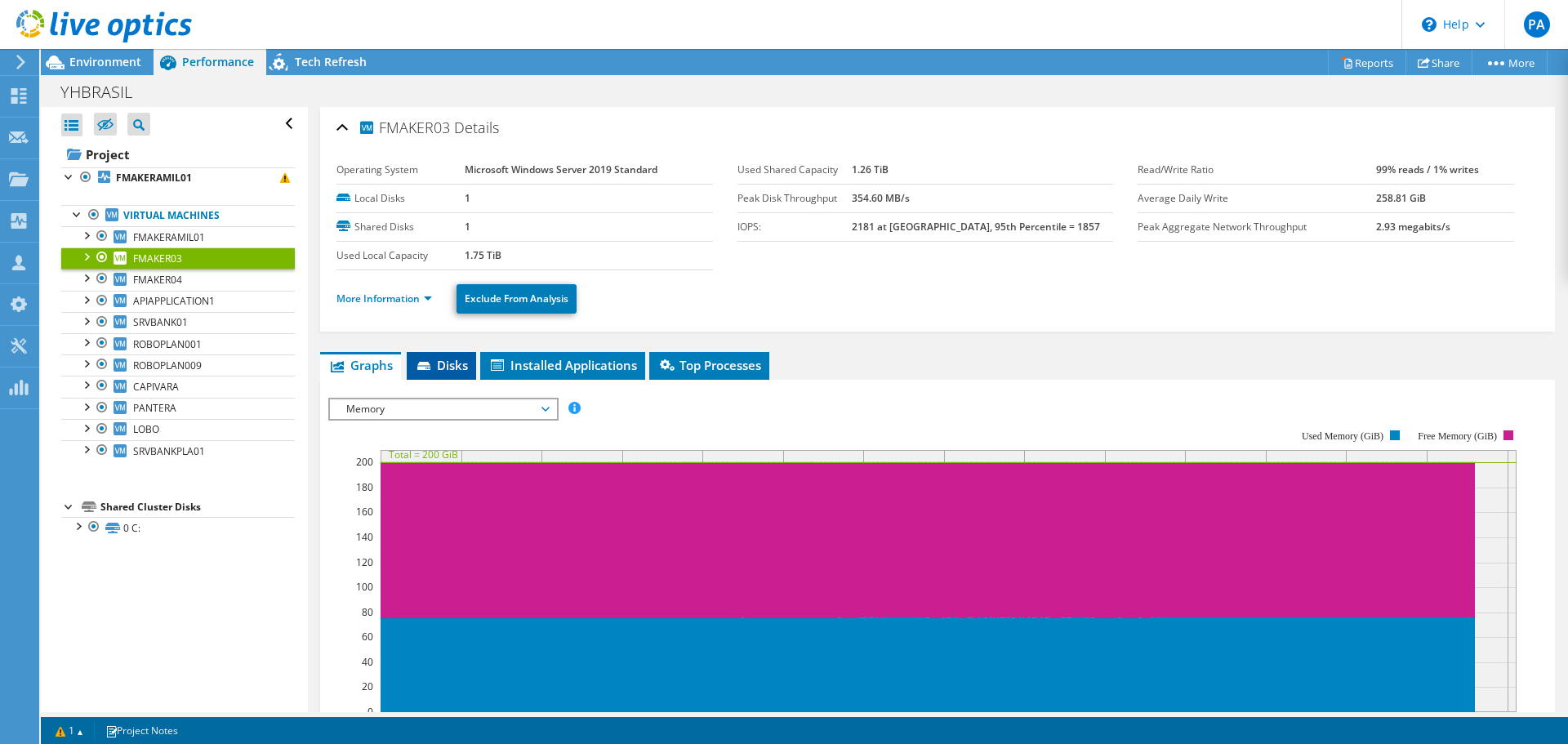
click at [443, 366] on span "Disks" at bounding box center [442, 365] width 53 height 17
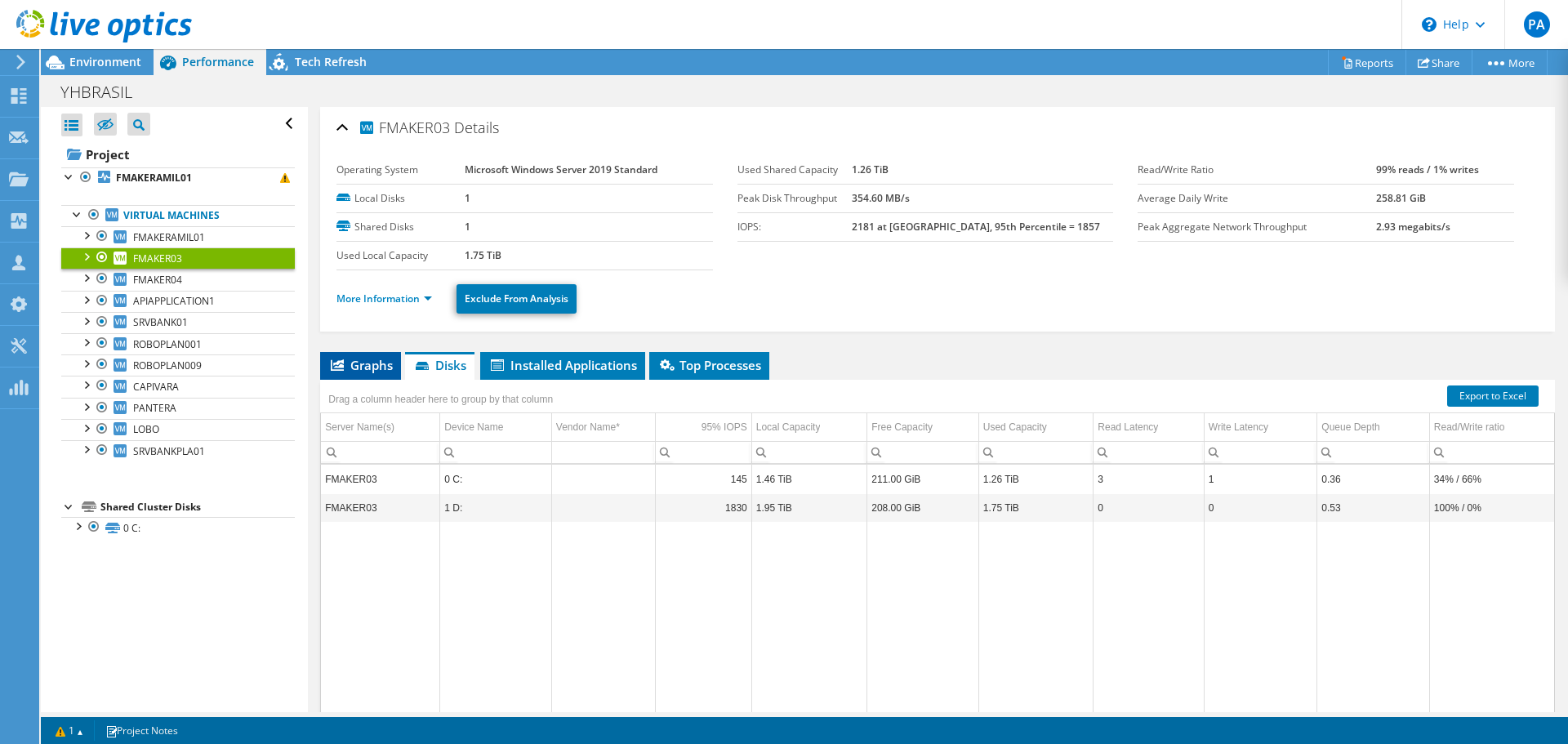
drag, startPoint x: 338, startPoint y: 361, endPoint x: 357, endPoint y: 366, distance: 19.6
click at [338, 361] on icon at bounding box center [337, 366] width 13 height 12
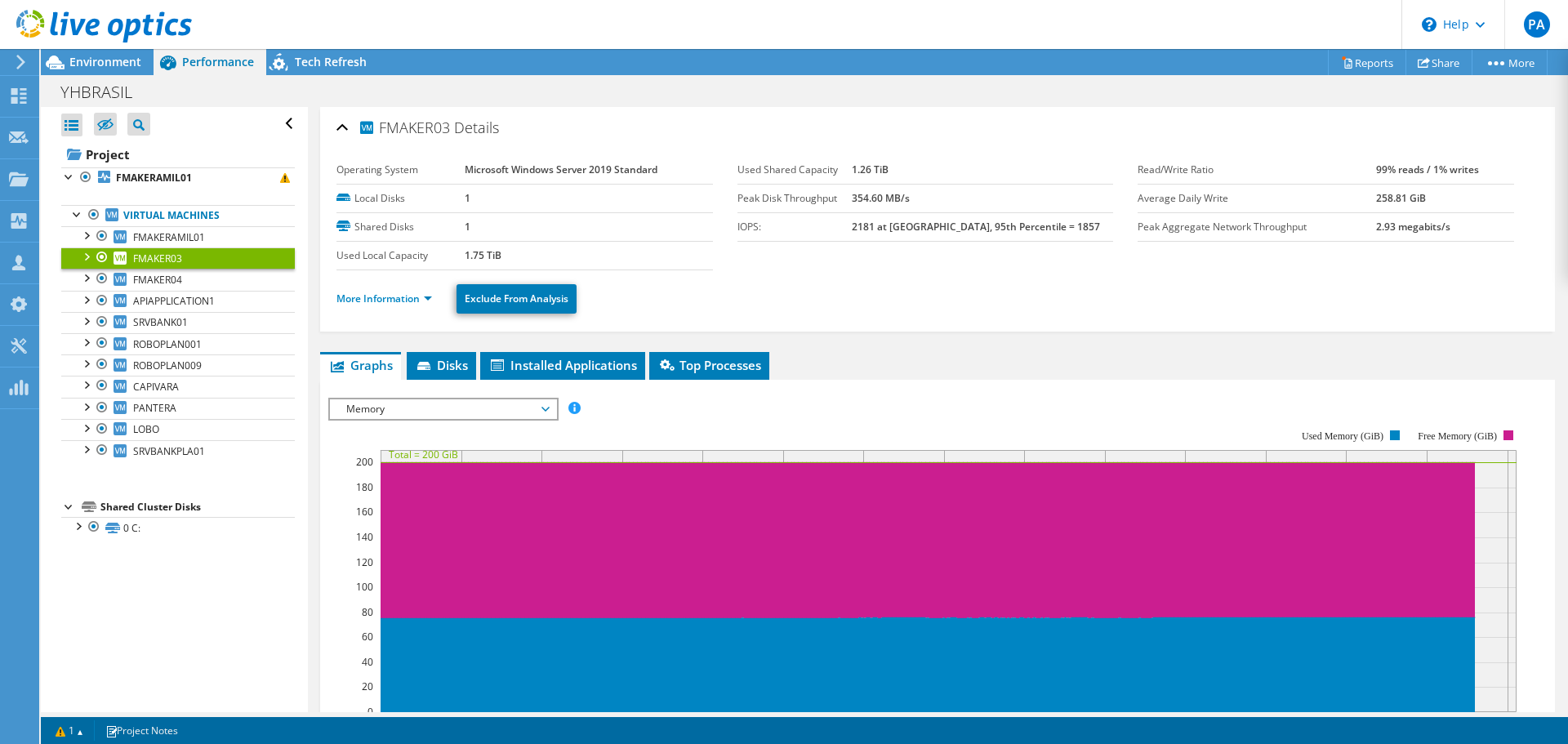
click at [487, 416] on span "Memory" at bounding box center [443, 409] width 209 height 20
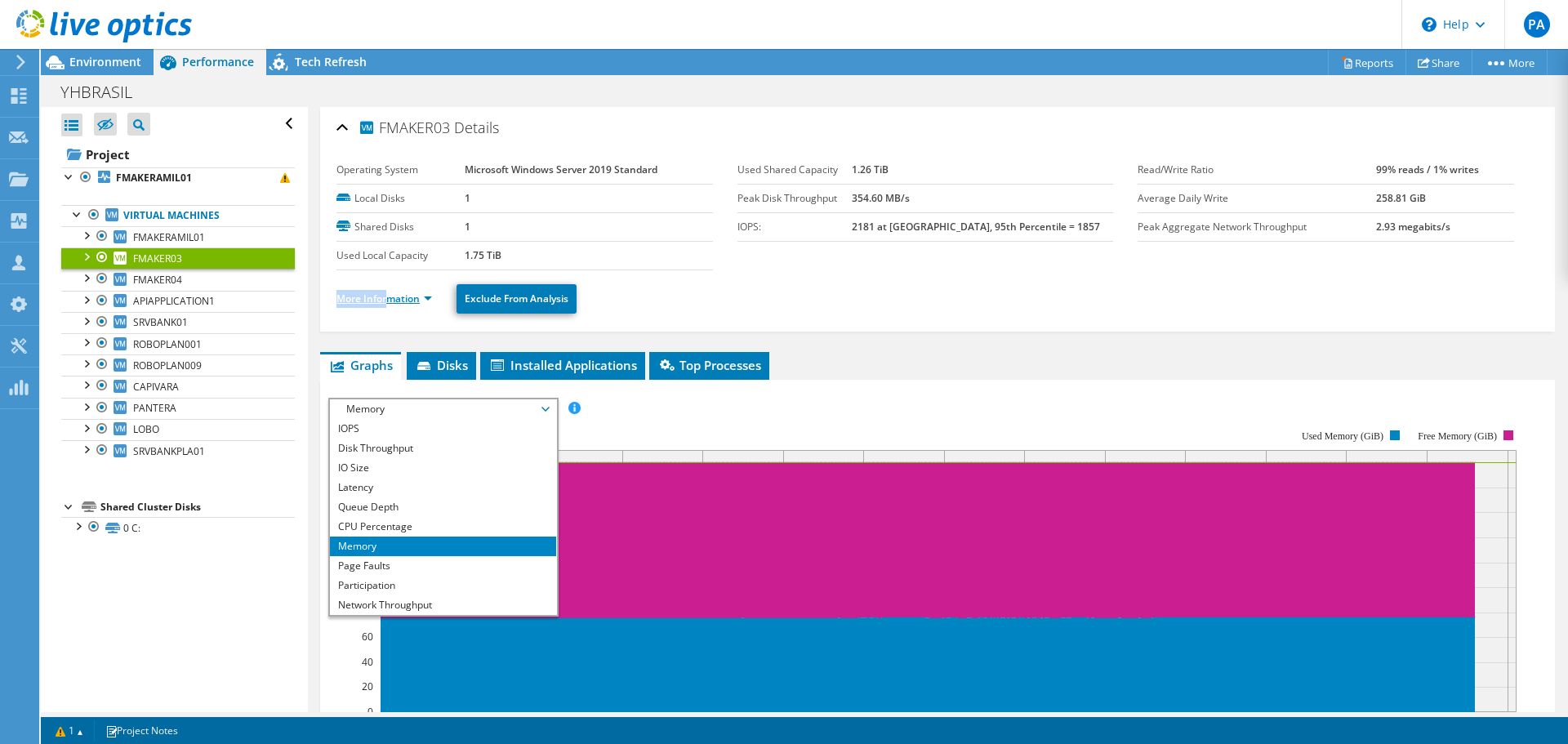
drag, startPoint x: 385, startPoint y: 289, endPoint x: 386, endPoint y: 297, distance: 8.1
click at [386, 297] on li "More Information" at bounding box center [389, 298] width 106 height 18
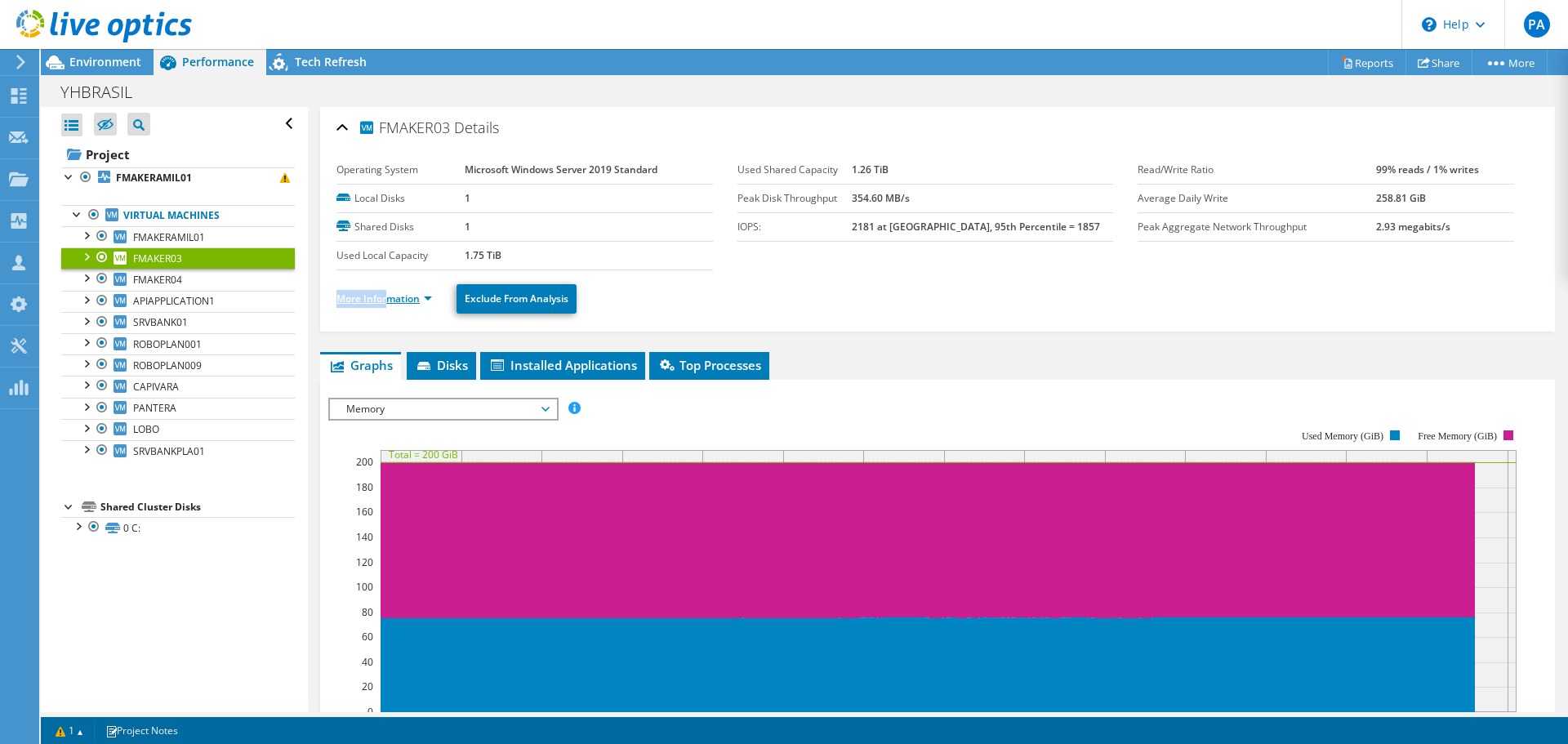
click at [386, 297] on link "More Information" at bounding box center [384, 298] width 96 height 14
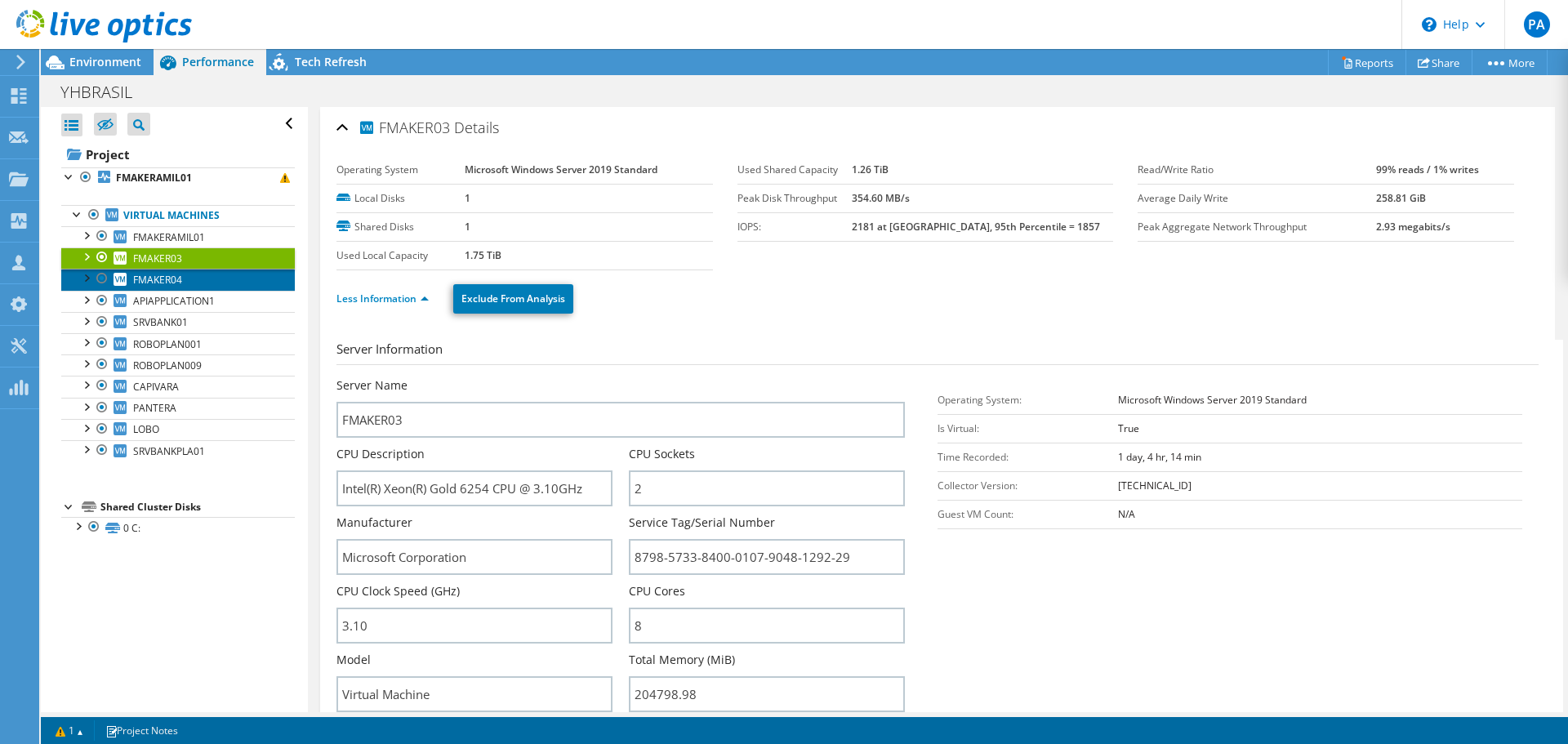
click at [156, 276] on span "FMAKER04" at bounding box center [158, 280] width 49 height 14
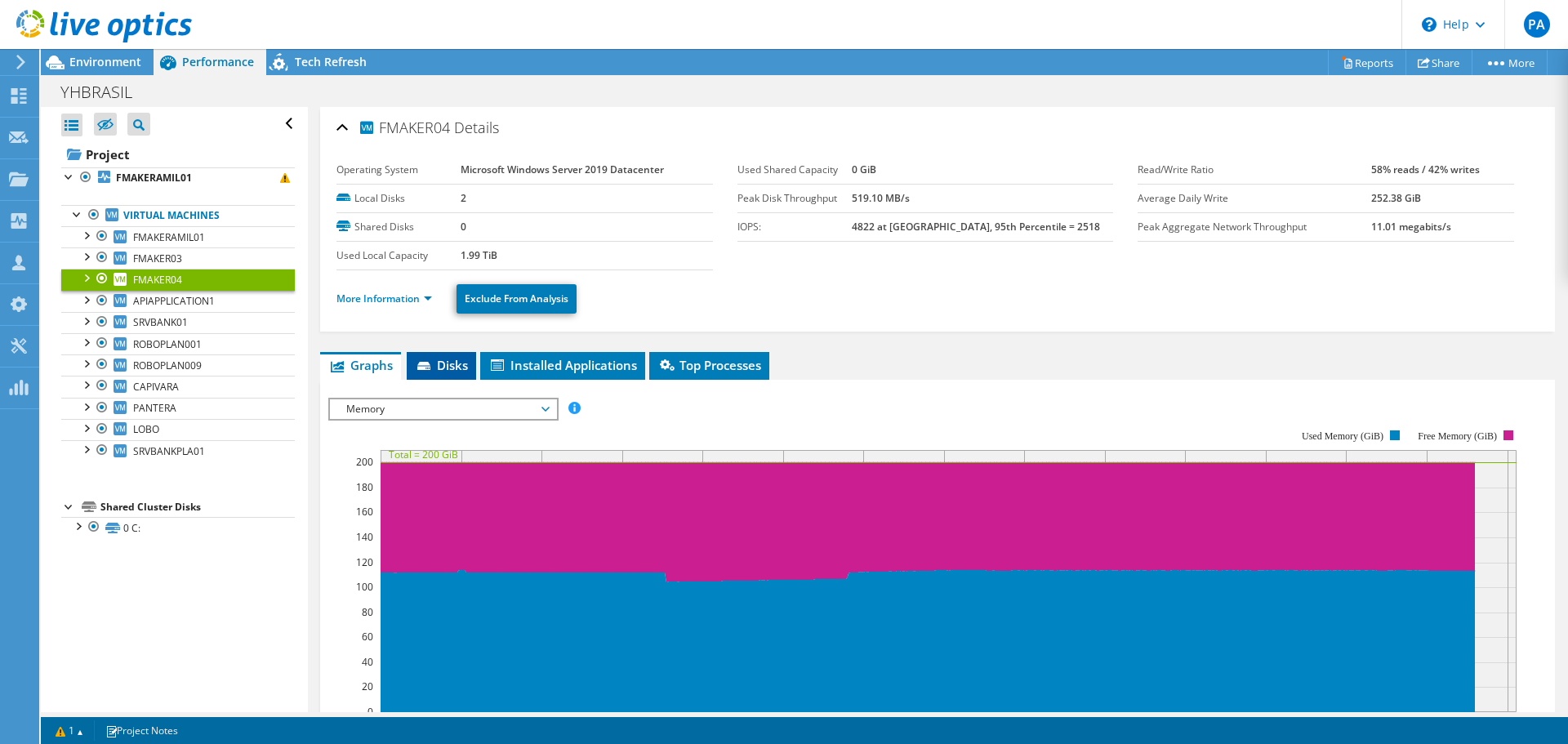
click at [433, 367] on icon at bounding box center [425, 367] width 17 height 11
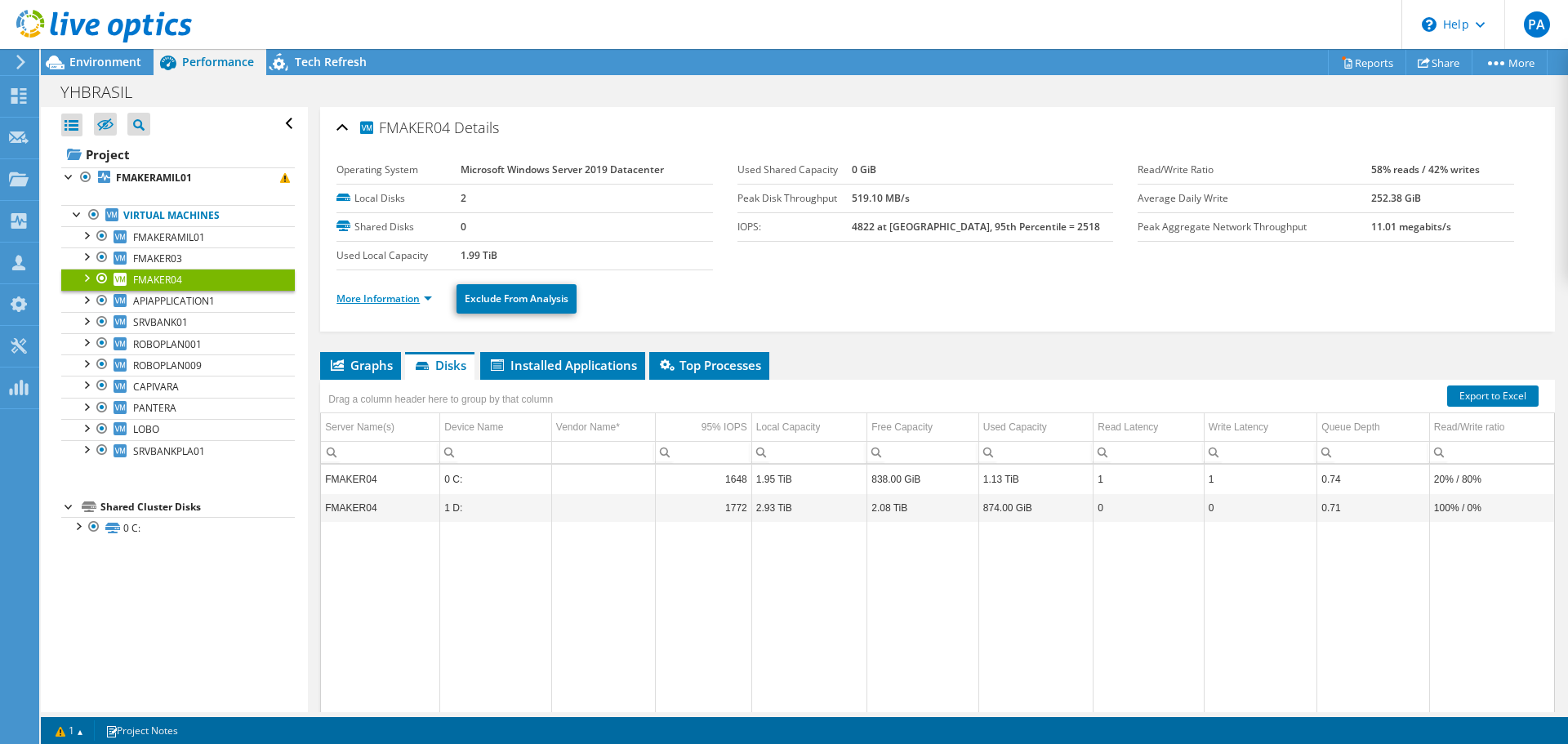
click at [394, 299] on link "More Information" at bounding box center [384, 298] width 96 height 14
